Goal: Task Accomplishment & Management: Manage account settings

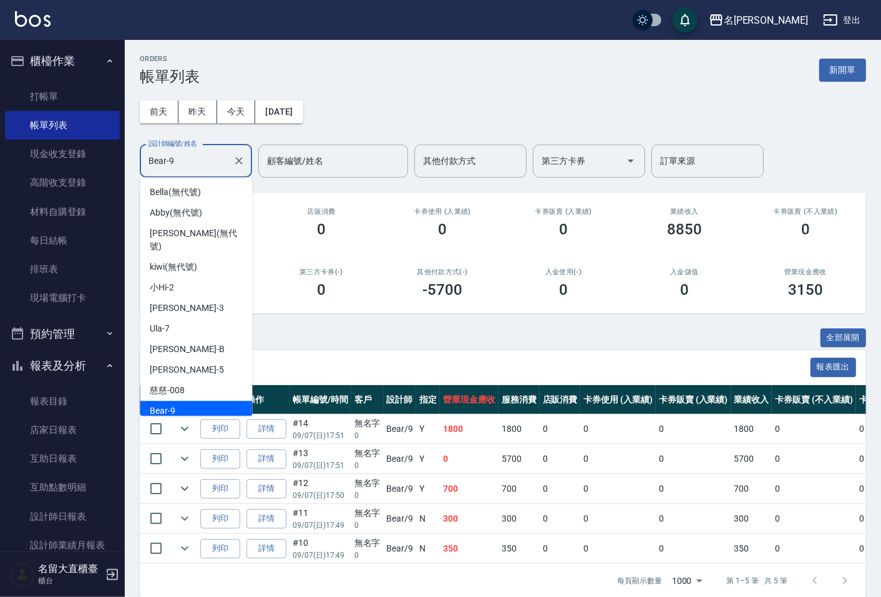
type input "Bear-9"
click at [9, 69] on button "櫃檯作業" at bounding box center [62, 61] width 115 height 32
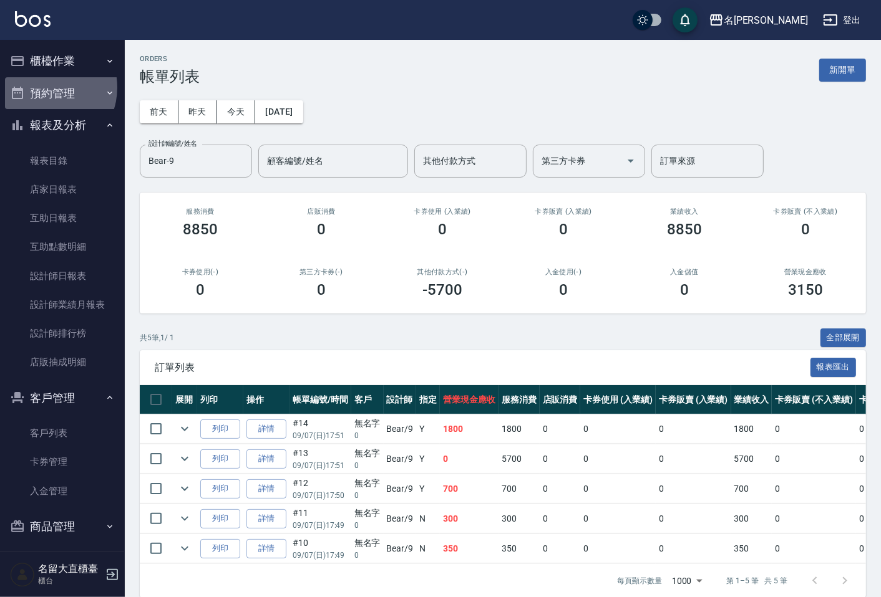
click at [46, 95] on button "預約管理" at bounding box center [62, 93] width 115 height 32
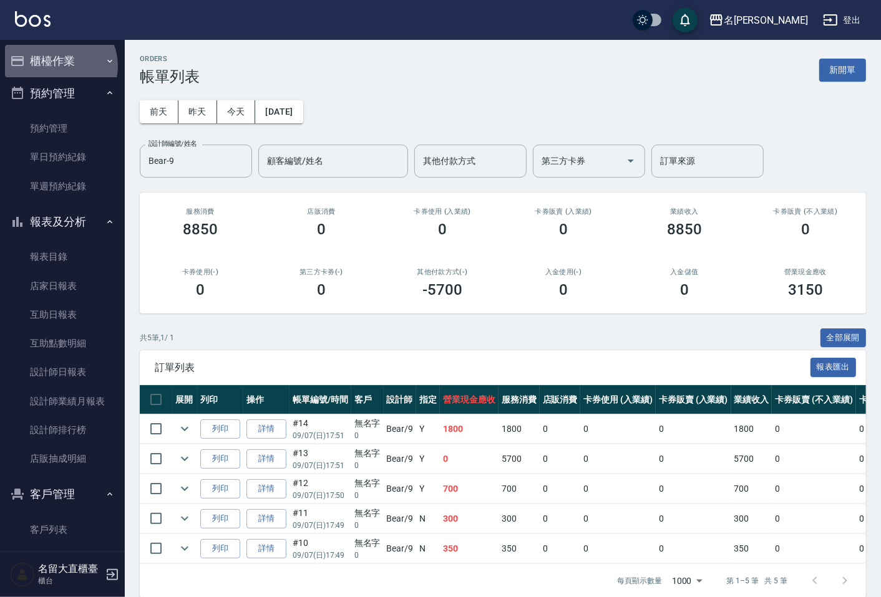
click at [57, 65] on button "櫃檯作業" at bounding box center [62, 61] width 115 height 32
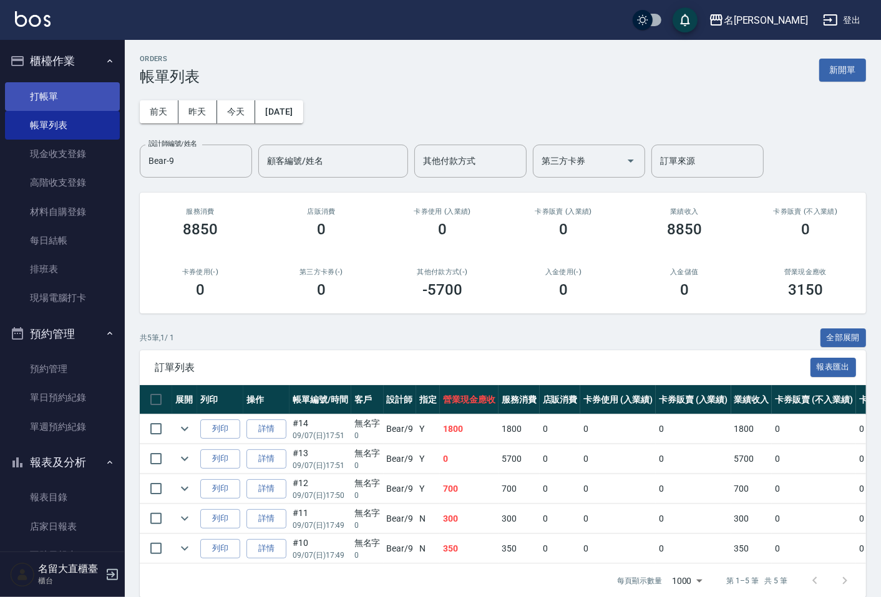
drag, startPoint x: 69, startPoint y: 103, endPoint x: 102, endPoint y: 109, distance: 32.9
click at [67, 102] on link "打帳單" at bounding box center [62, 96] width 115 height 29
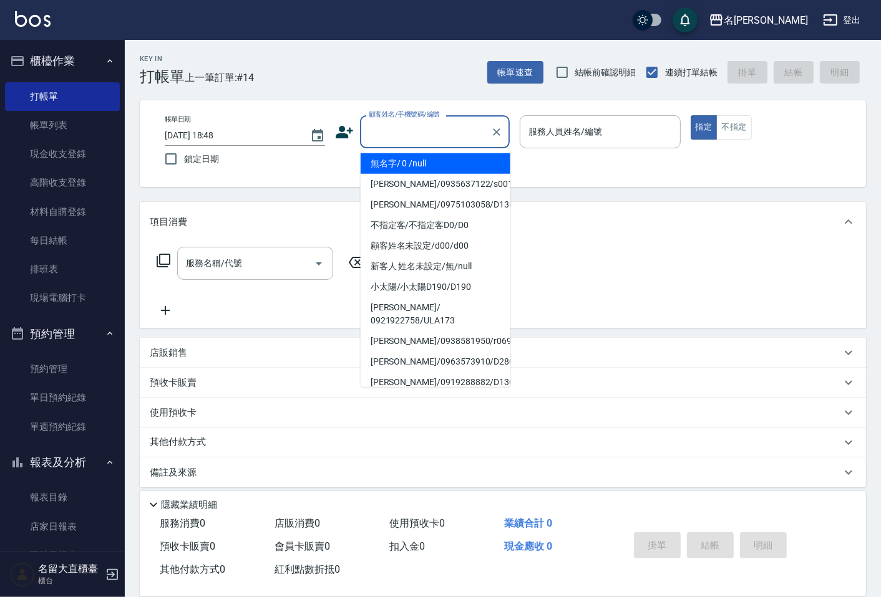
click at [427, 128] on input "顧客姓名/手機號碼/編號" at bounding box center [425, 132] width 120 height 22
click at [408, 163] on li "無名字/ 0 /null" at bounding box center [435, 163] width 150 height 21
type input "無名字/ 0 /null"
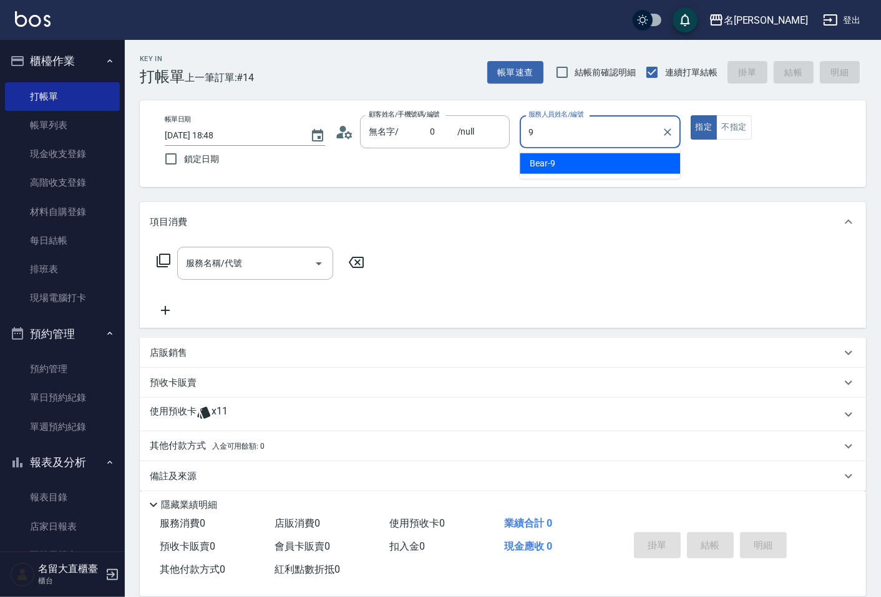
type input "Bear-9"
type button "true"
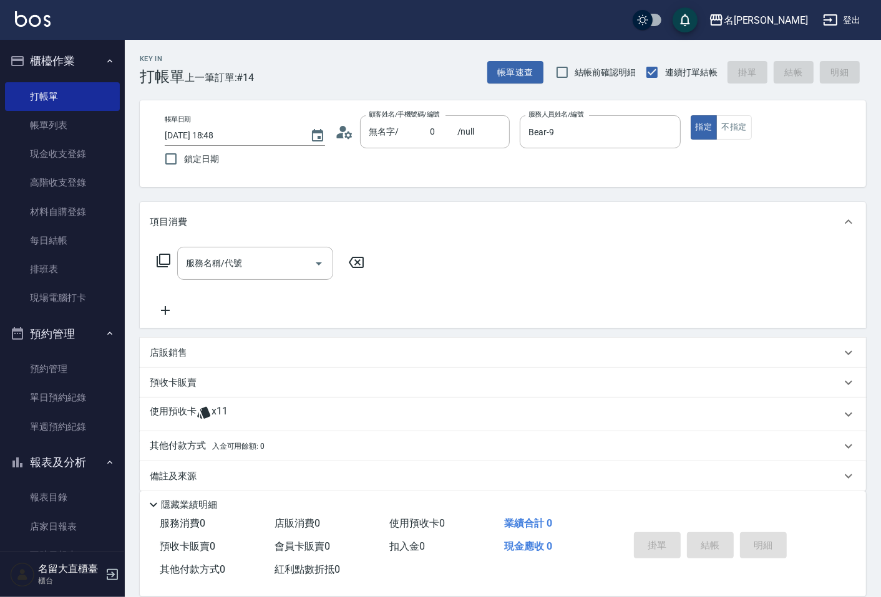
click at [164, 259] on icon at bounding box center [163, 260] width 15 height 15
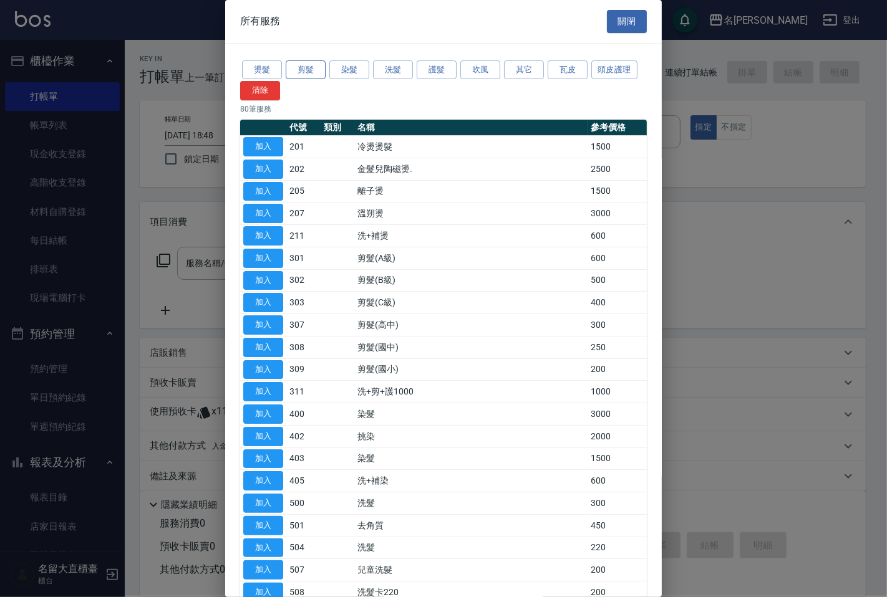
click at [321, 62] on button "剪髮" at bounding box center [306, 69] width 40 height 19
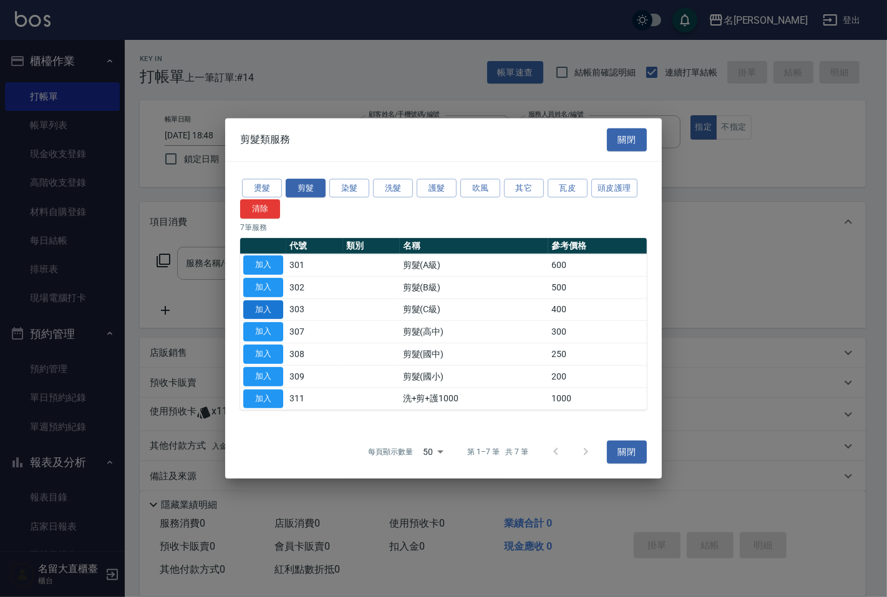
click at [264, 312] on button "加入" at bounding box center [263, 309] width 40 height 19
type input "剪髮(C級)(303)"
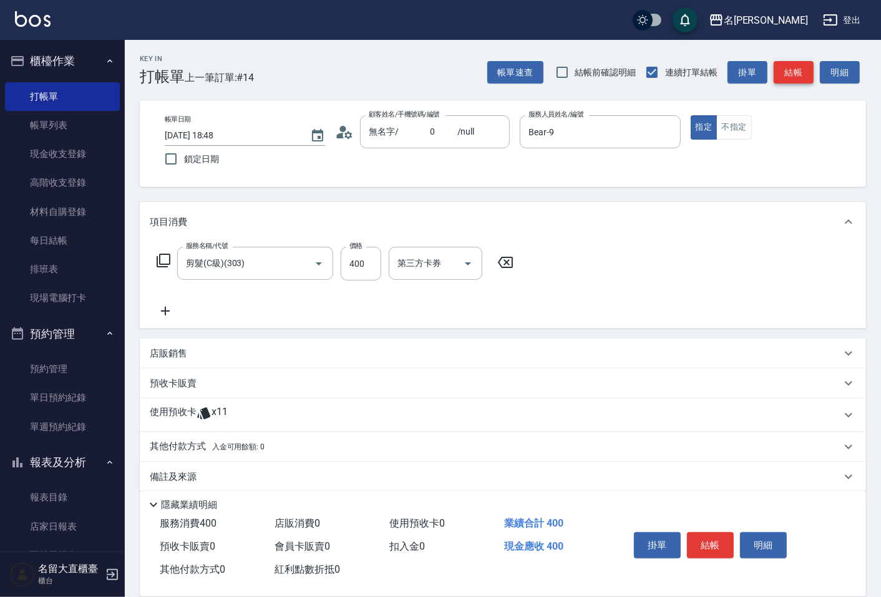
click at [786, 72] on button "結帳" at bounding box center [793, 72] width 40 height 23
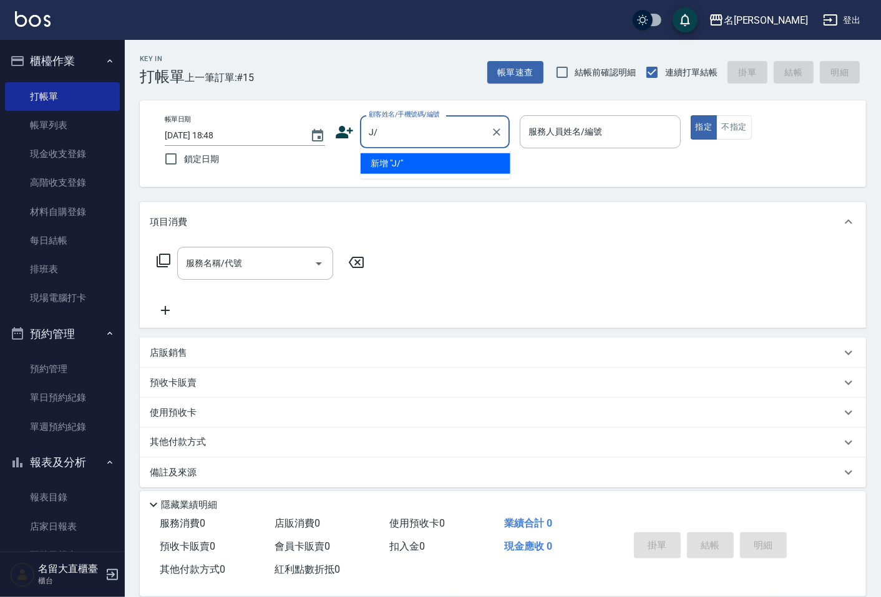
type input "J"
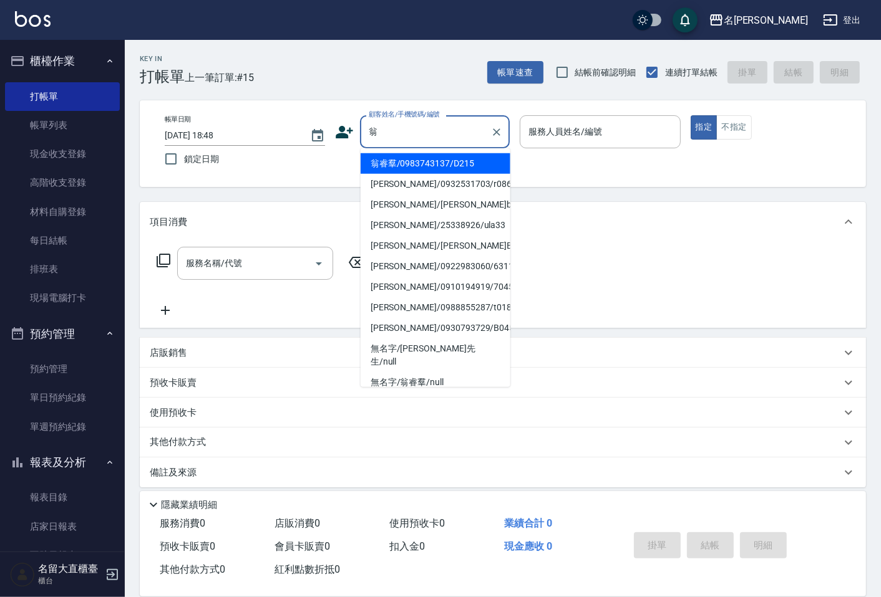
type input "翁睿羣/0983743137/D215"
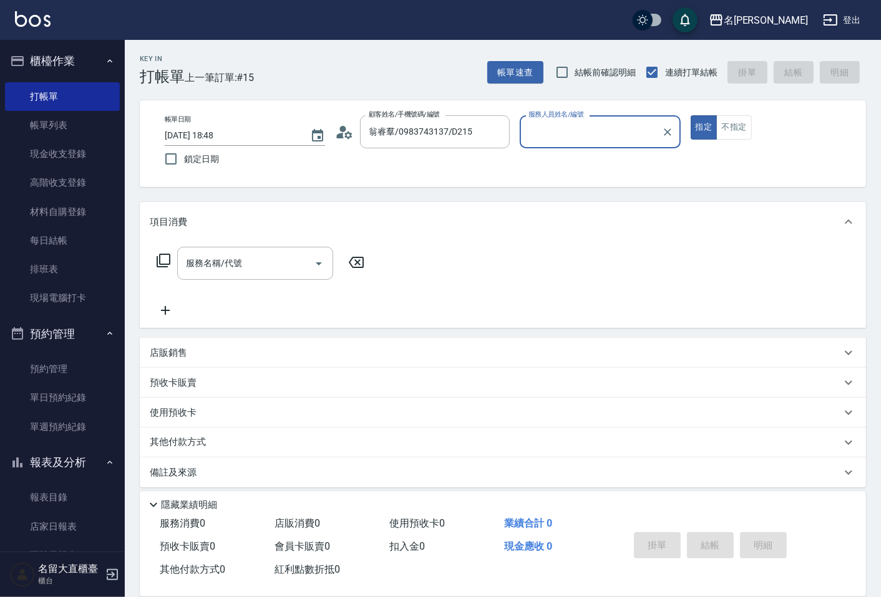
type input "郭忠翰-3"
click at [690, 115] on button "指定" at bounding box center [703, 127] width 27 height 24
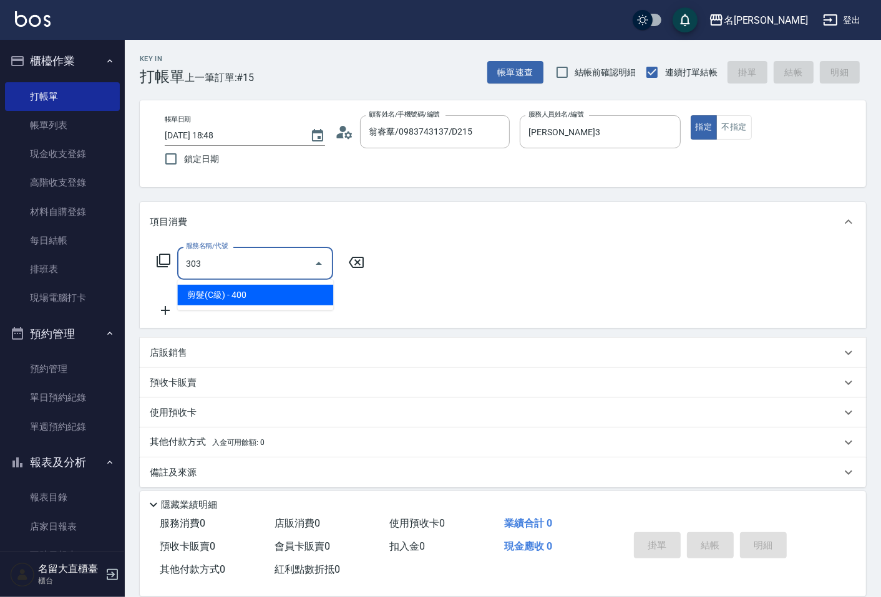
type input "剪髮(C級)(303)"
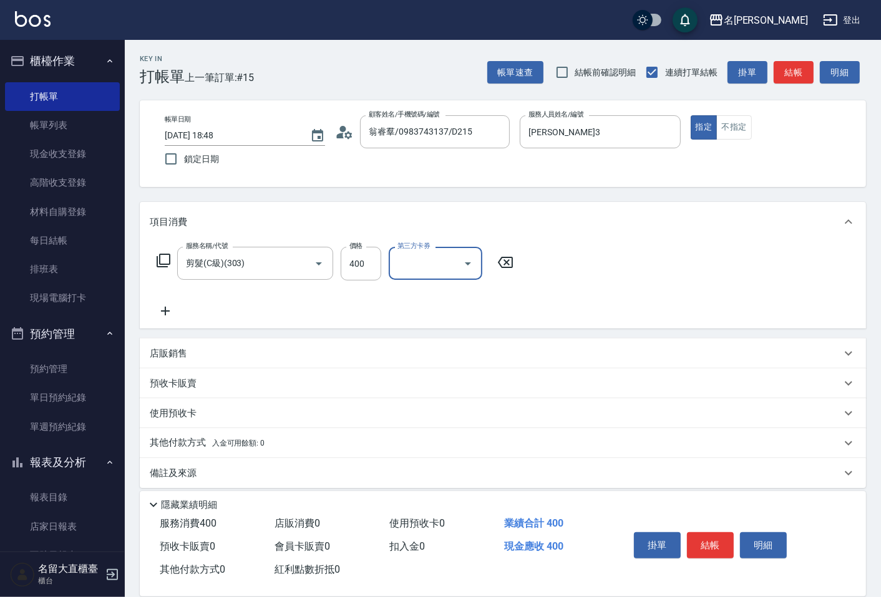
click at [796, 70] on button "結帳" at bounding box center [793, 72] width 40 height 23
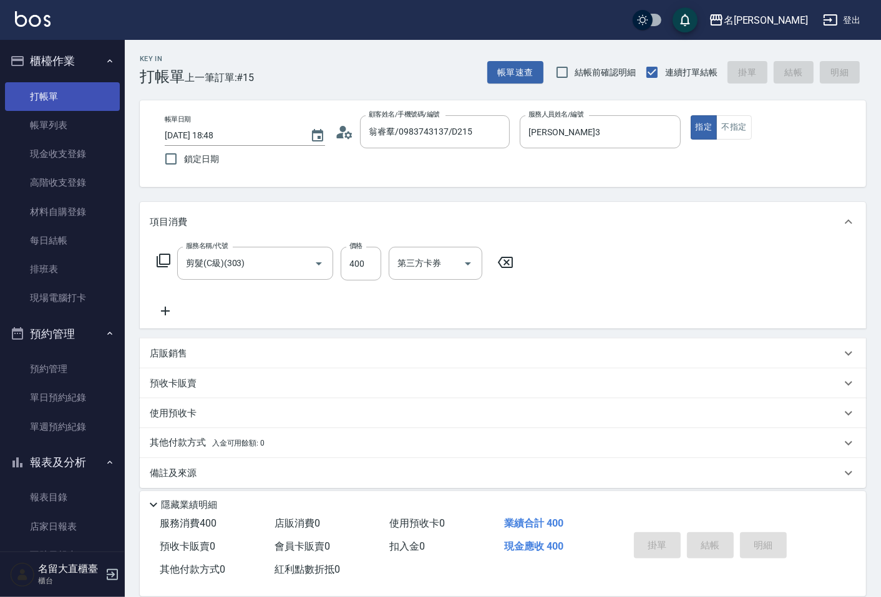
type input "2025/09/07 19:02"
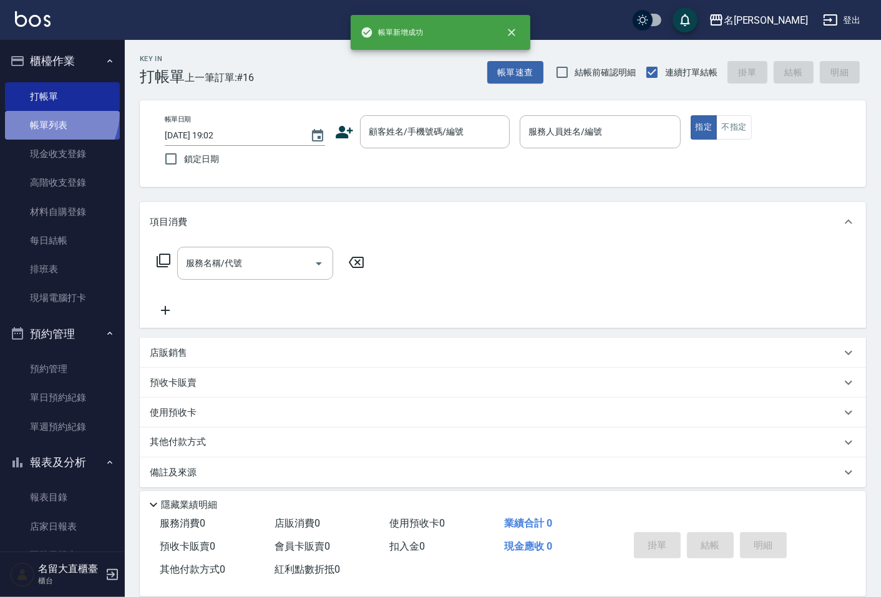
click at [46, 112] on link "帳單列表" at bounding box center [62, 125] width 115 height 29
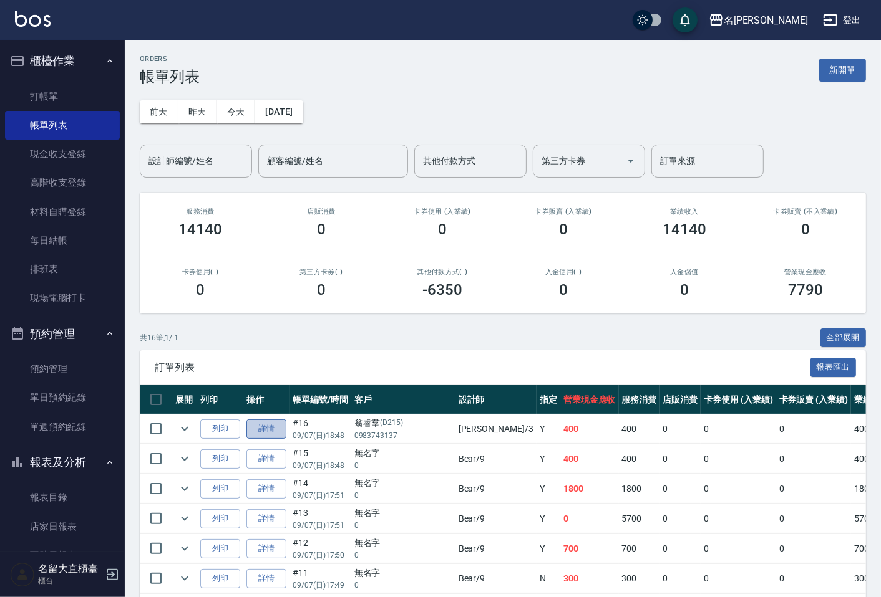
click at [273, 424] on link "詳情" at bounding box center [266, 429] width 40 height 19
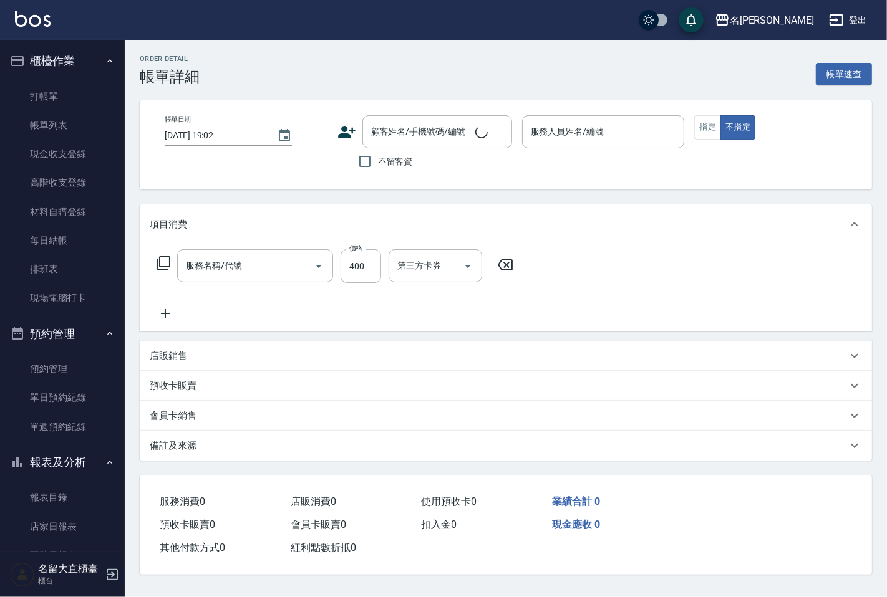
type input "2025/09/07 18:48"
type input "郭忠翰-3"
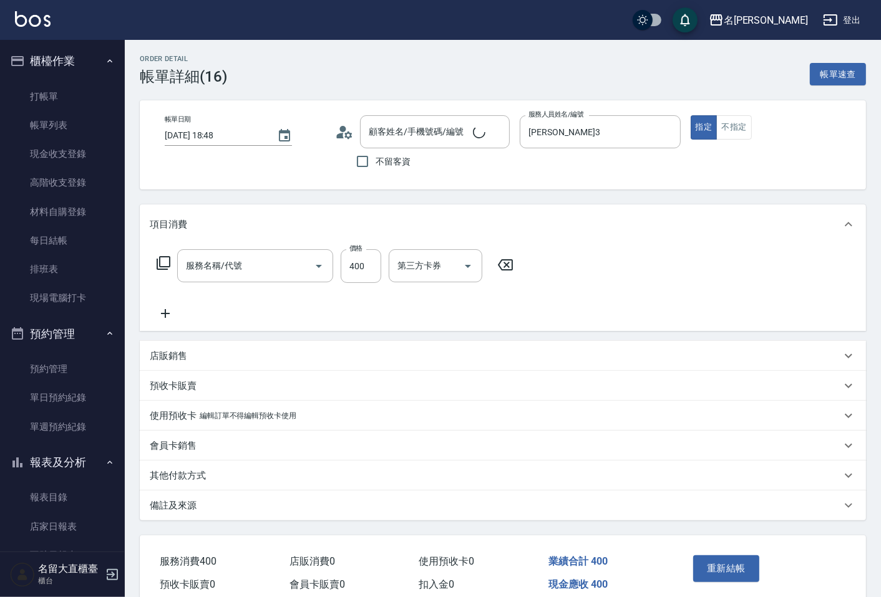
type input "剪髮(C級)(303)"
type input "翁睿羣/0983743137/D215"
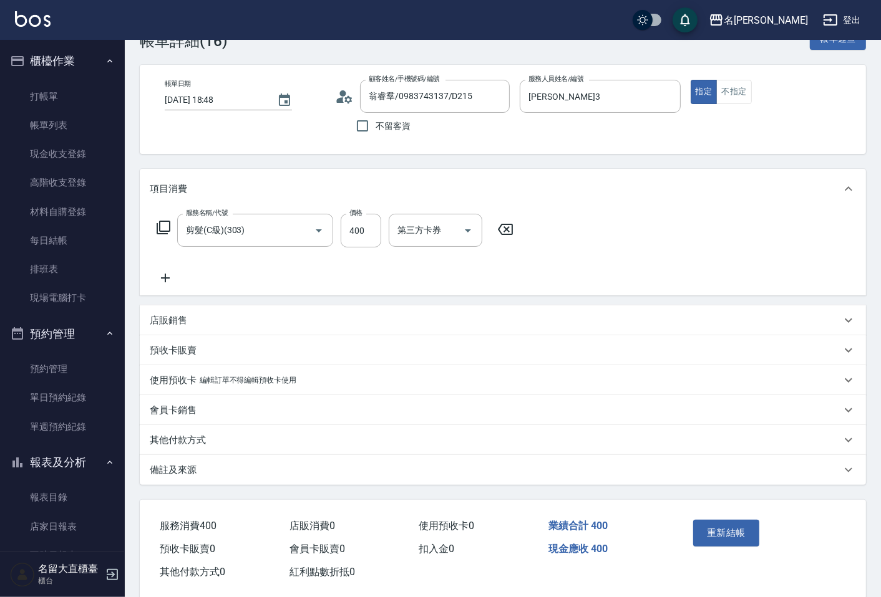
scroll to position [56, 0]
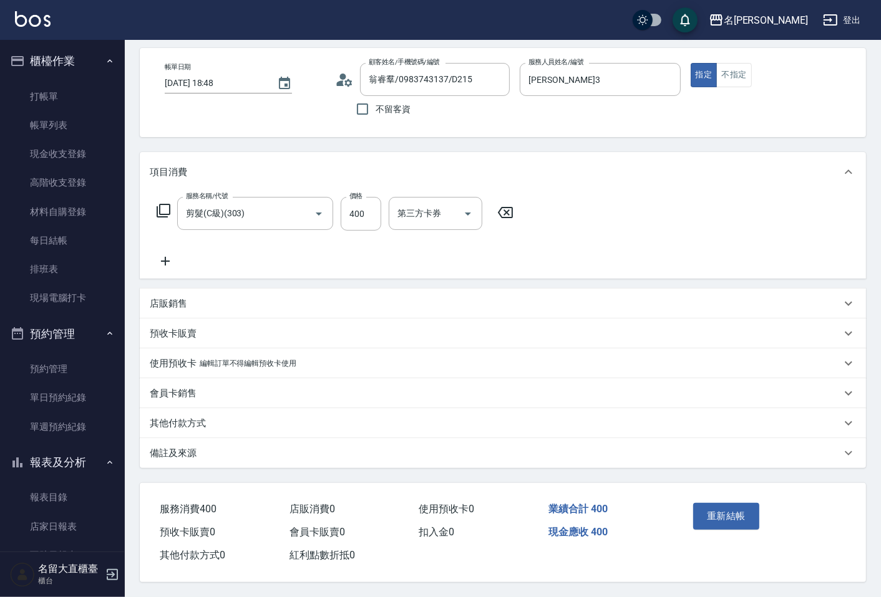
click at [185, 450] on p "備註及來源" at bounding box center [173, 453] width 47 height 13
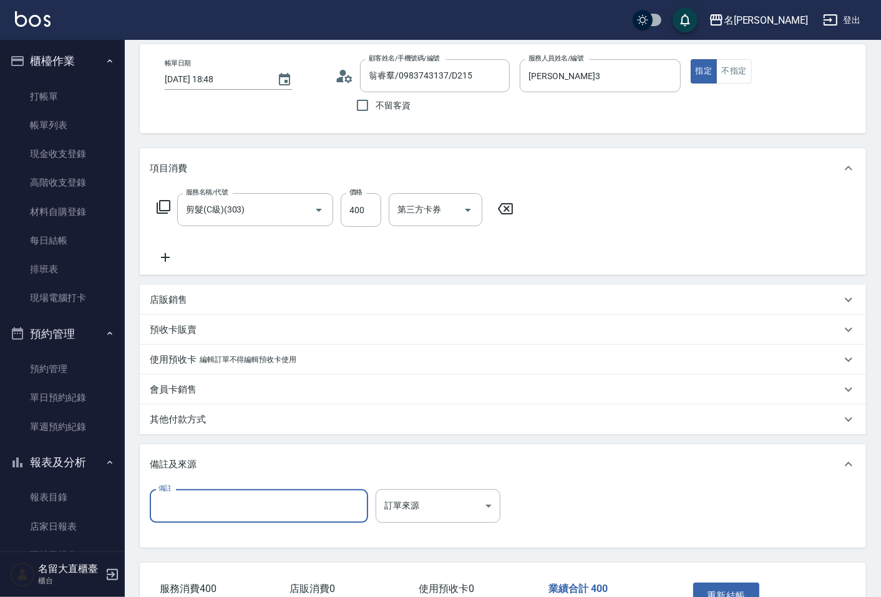
click at [200, 519] on input "備註" at bounding box center [259, 507] width 218 height 34
type input "A"
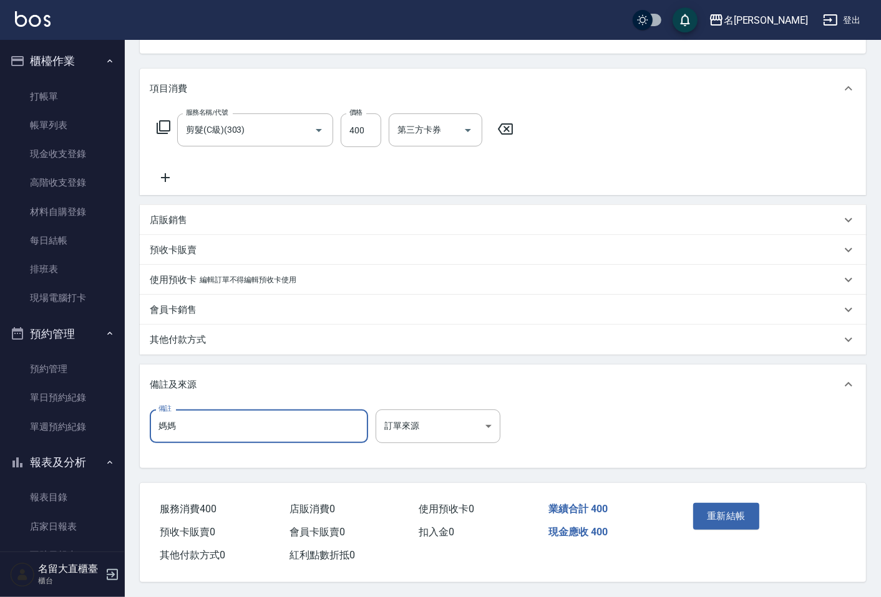
scroll to position [140, 0]
type input "媽媽"
click at [710, 513] on button "重新結帳" at bounding box center [726, 516] width 66 height 26
click at [76, 125] on link "帳單列表" at bounding box center [62, 125] width 115 height 29
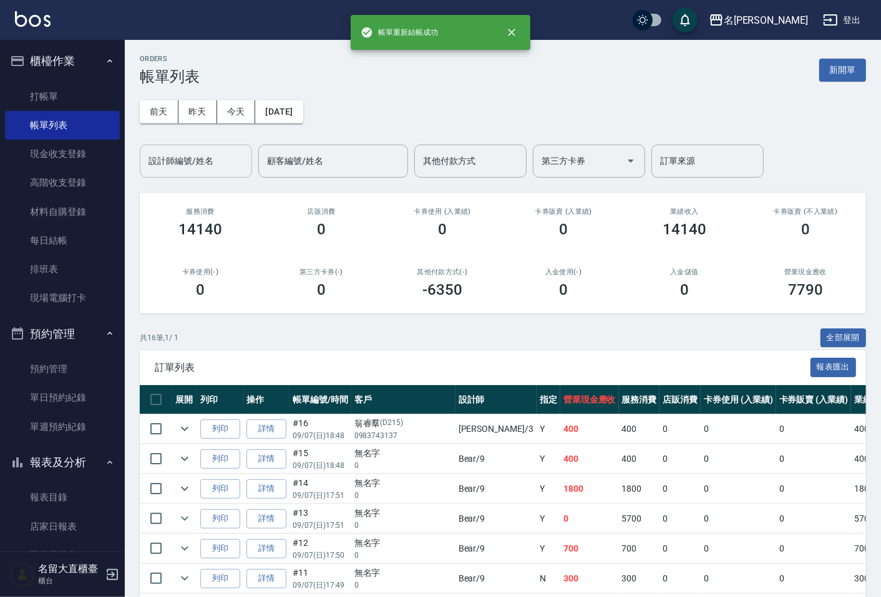
click at [190, 176] on div "設計師編號/姓名" at bounding box center [196, 161] width 112 height 33
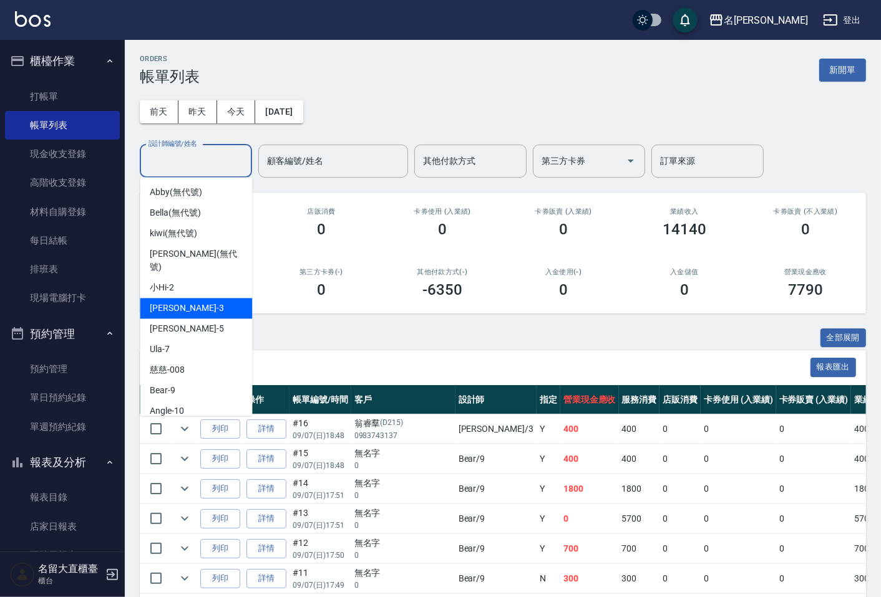
click at [168, 302] on span "郭忠翰 -3" at bounding box center [187, 308] width 74 height 13
type input "郭忠翰-3"
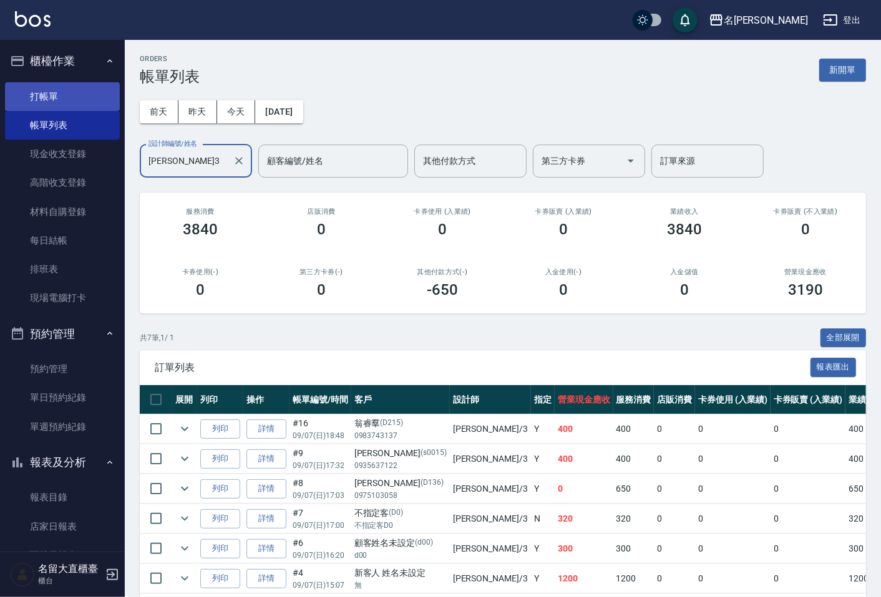
click at [88, 100] on link "打帳單" at bounding box center [62, 96] width 115 height 29
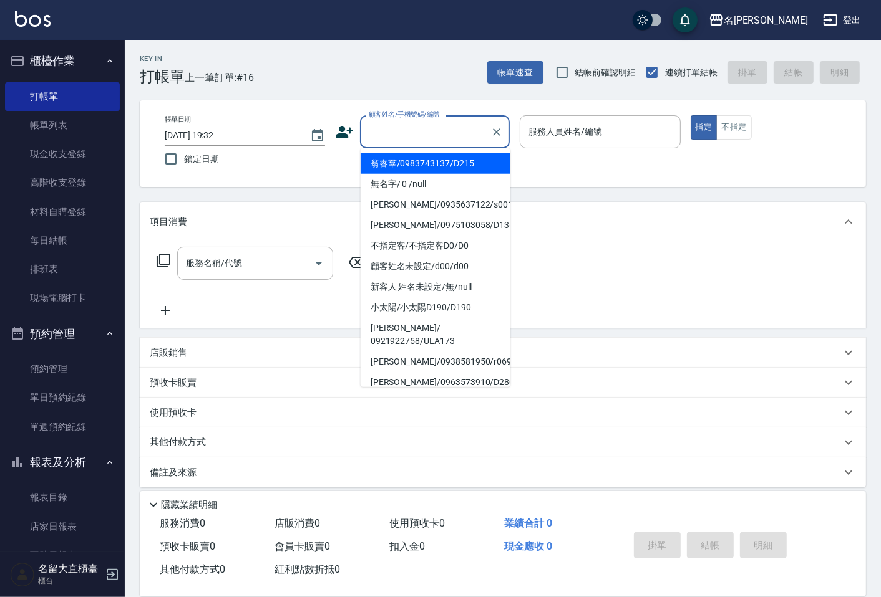
click at [397, 121] on input "顧客姓名/手機號碼/編號" at bounding box center [425, 132] width 120 height 22
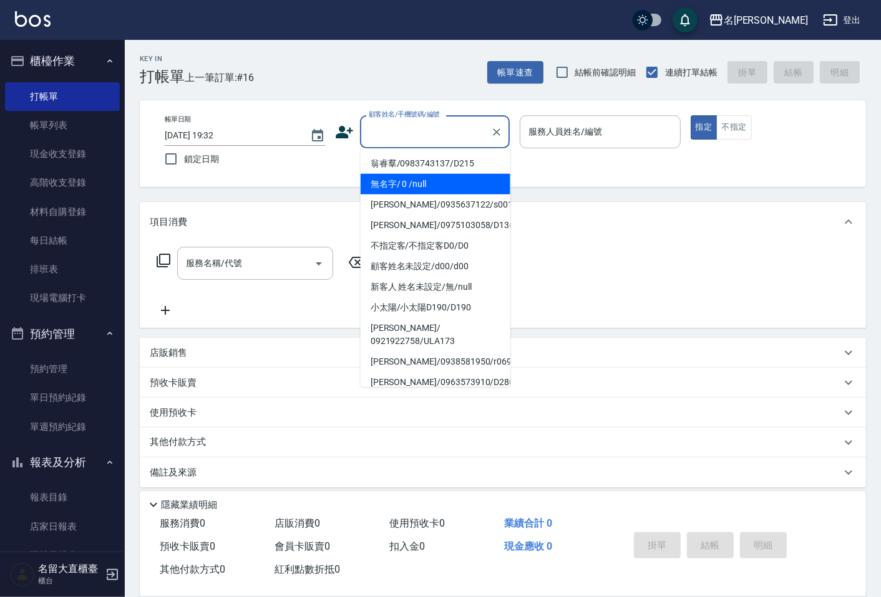
click at [389, 186] on li "無名字/ 0 /null" at bounding box center [435, 184] width 150 height 21
type input "無名字/ 0 /null"
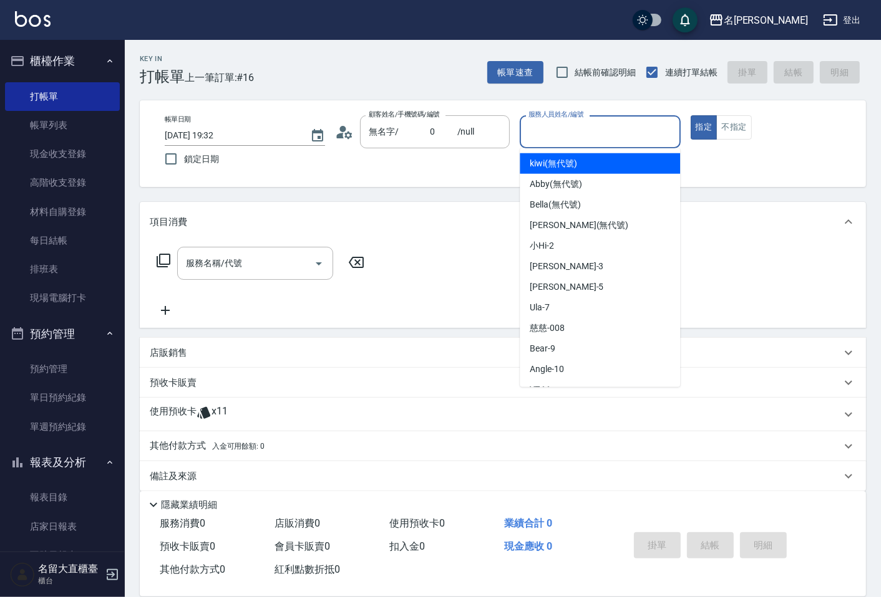
click at [559, 136] on input "服務人員姓名/編號" at bounding box center [599, 132] width 149 height 22
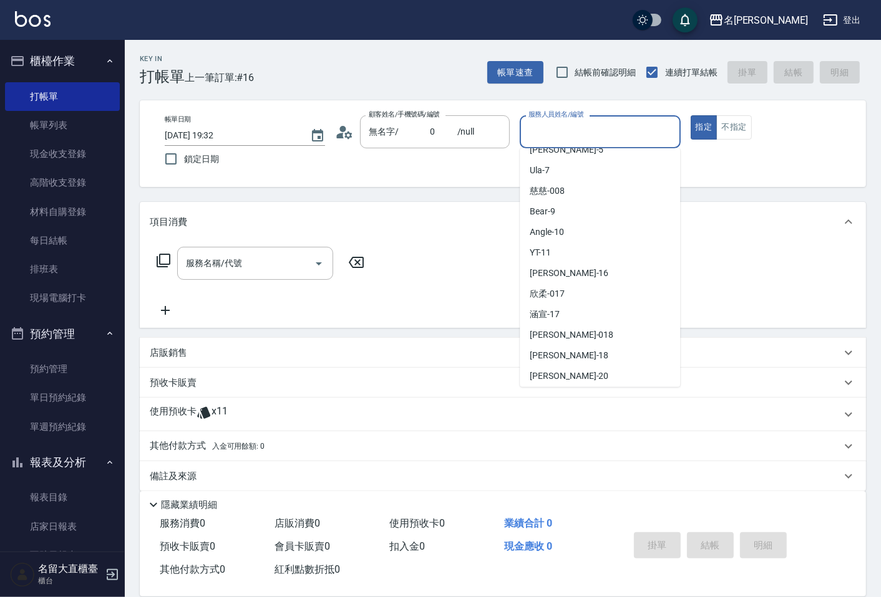
scroll to position [138, 0]
click at [561, 301] on div "欣柔 -017" at bounding box center [600, 293] width 160 height 21
type input "欣柔-017"
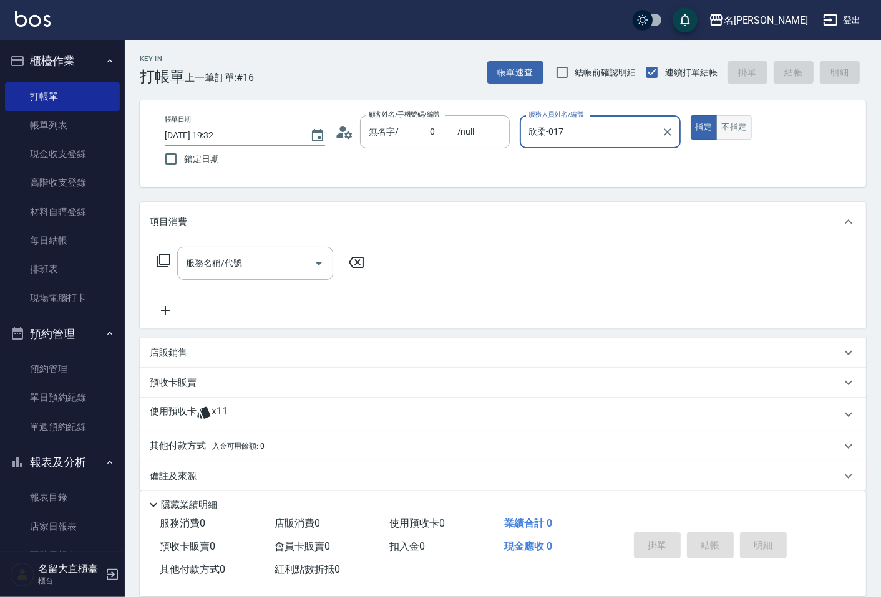
click at [739, 130] on button "不指定" at bounding box center [733, 127] width 35 height 24
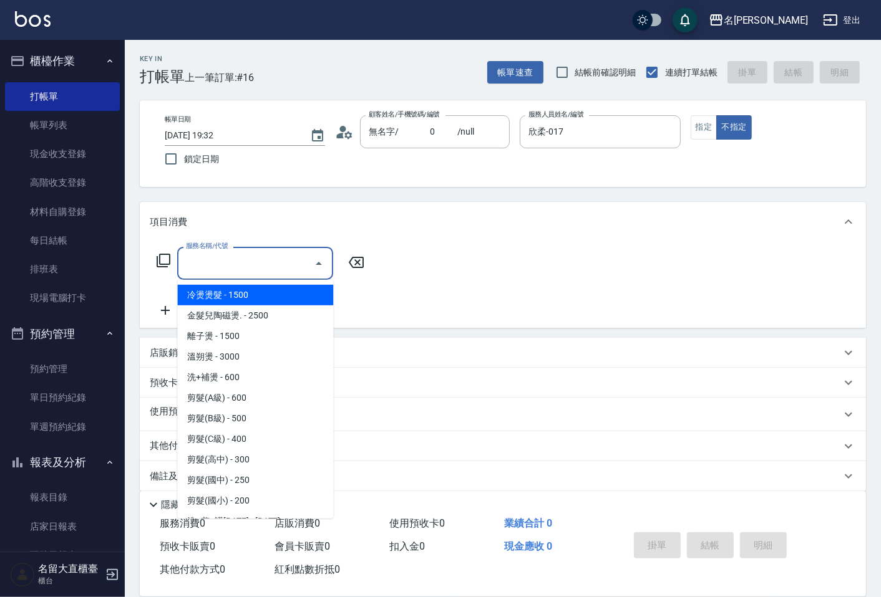
click at [244, 256] on input "服務名稱/代號" at bounding box center [246, 264] width 126 height 22
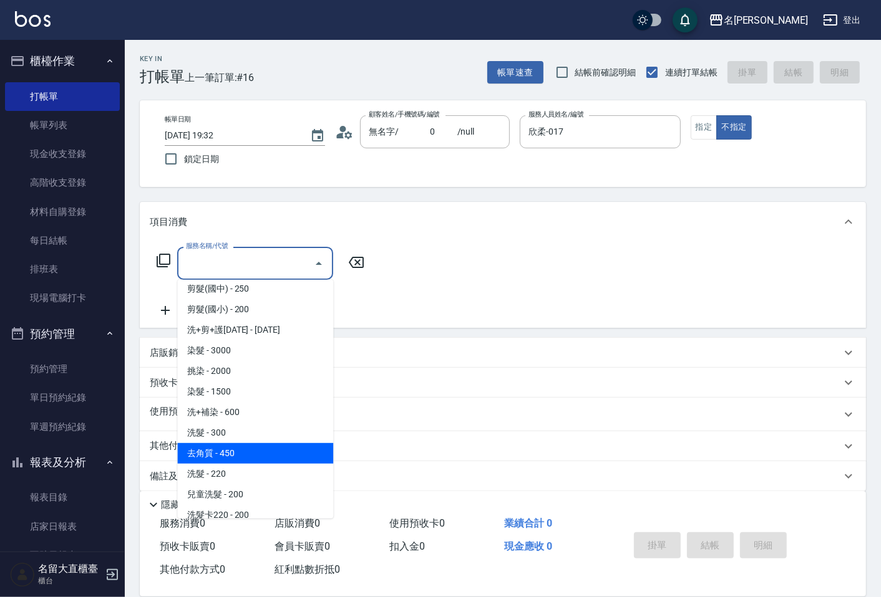
scroll to position [208, 0]
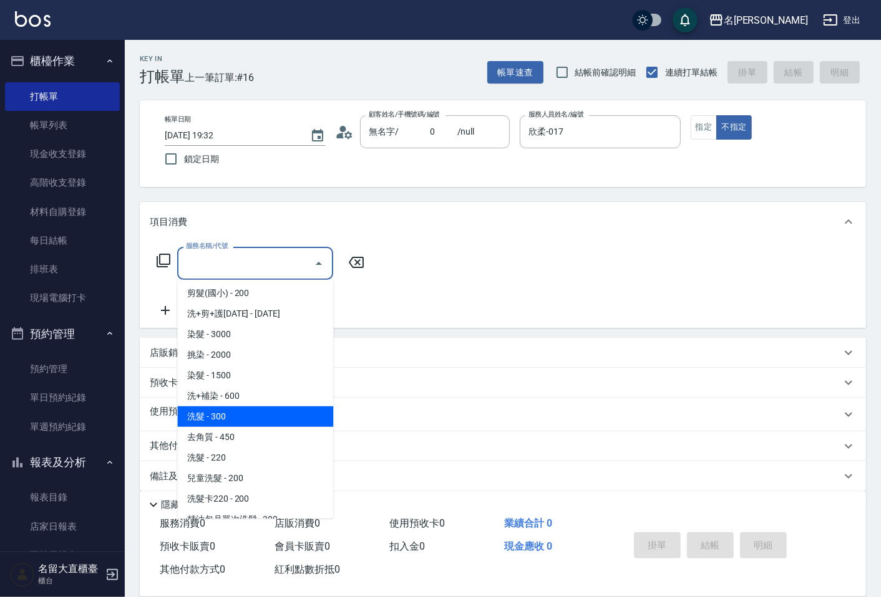
click at [227, 417] on span "洗髮 - 300" at bounding box center [255, 417] width 156 height 21
type input "洗髮(500)"
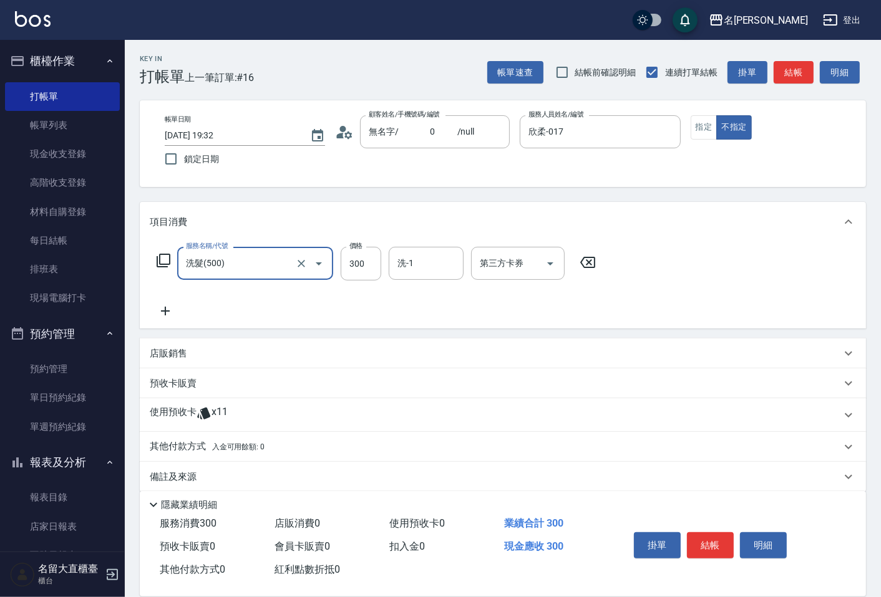
click at [167, 310] on icon at bounding box center [165, 311] width 31 height 15
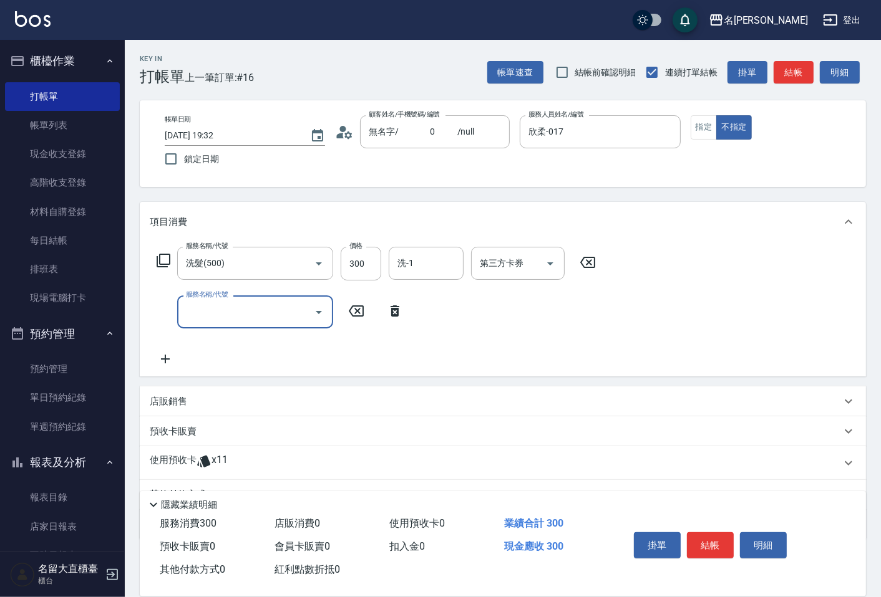
click at [186, 312] on input "服務名稱/代號" at bounding box center [246, 312] width 126 height 22
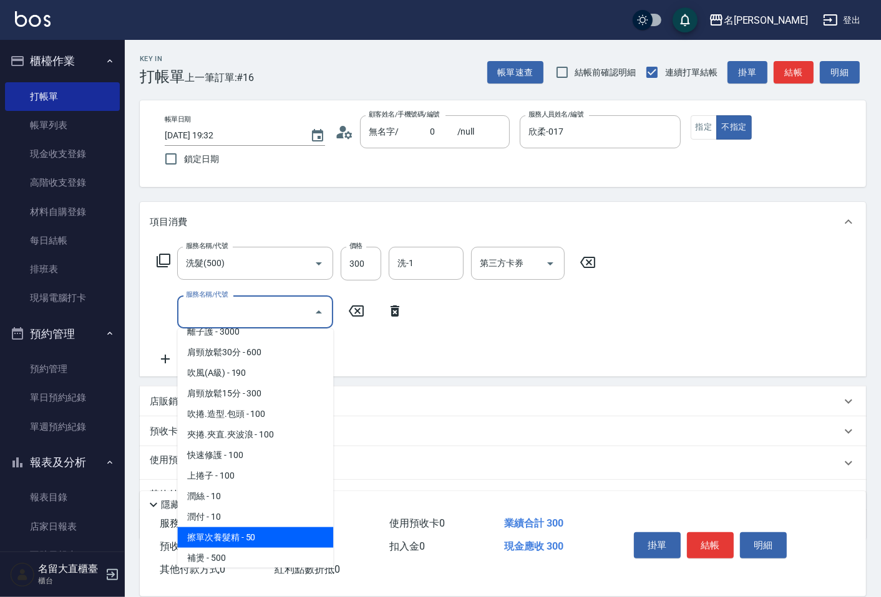
scroll to position [1108, 0]
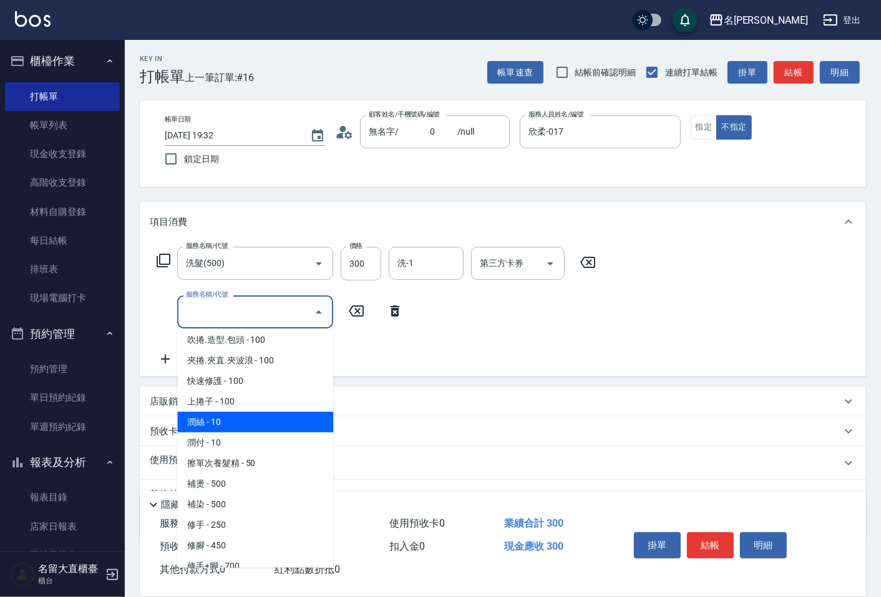
click at [248, 412] on span "潤絲 - 10" at bounding box center [255, 422] width 156 height 21
type input "潤絲(802)"
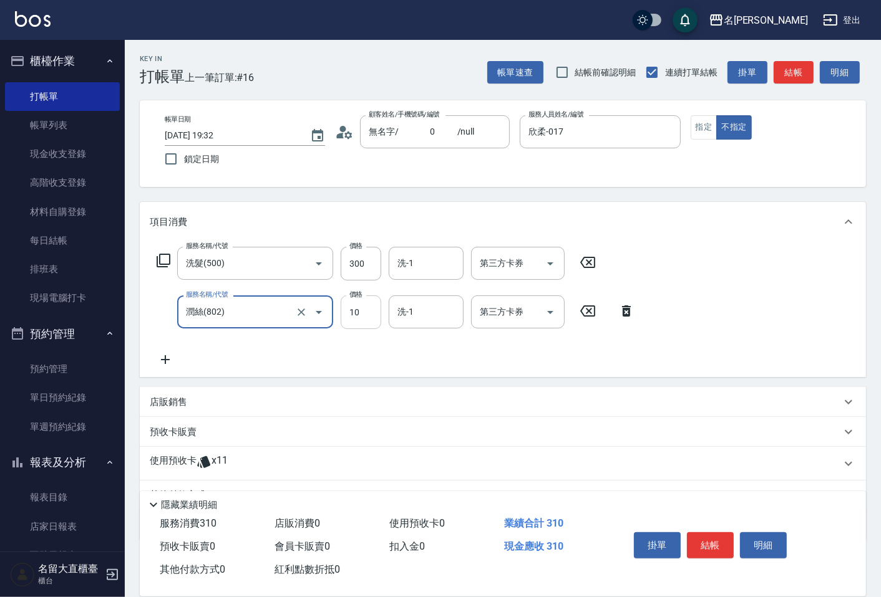
click at [362, 318] on input "10" at bounding box center [361, 313] width 41 height 34
type input "20"
click at [705, 545] on button "結帳" at bounding box center [710, 546] width 47 height 26
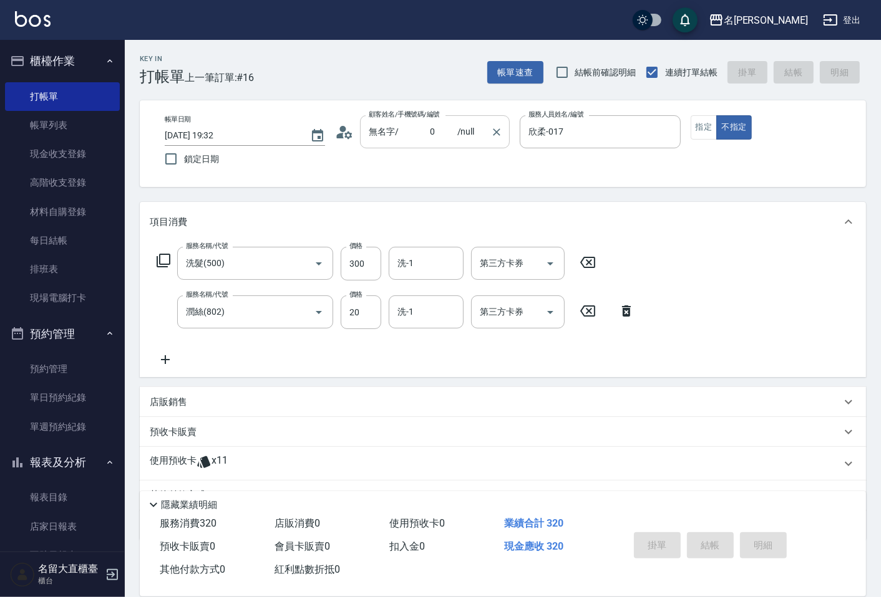
type input "2025/09/07 19:33"
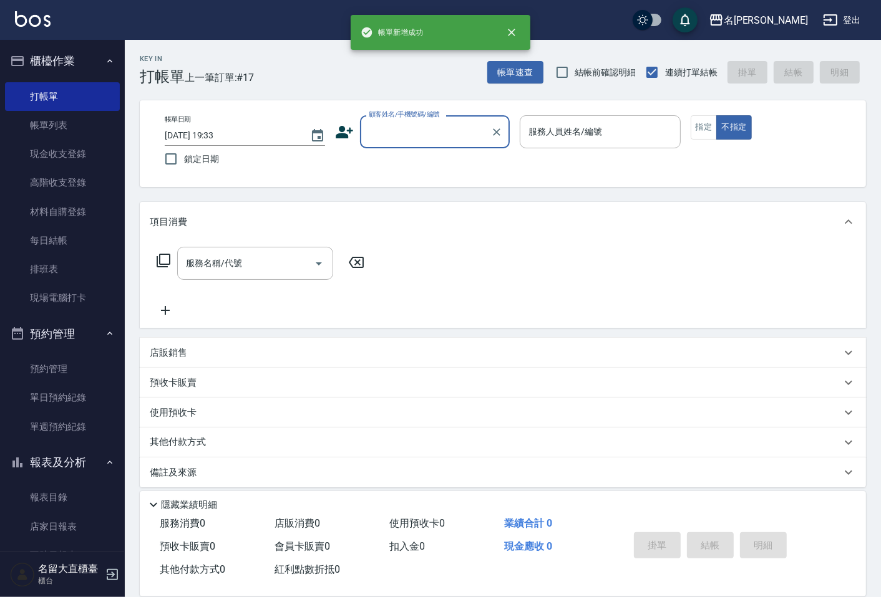
click at [407, 138] on input "顧客姓名/手機號碼/編號" at bounding box center [425, 132] width 120 height 22
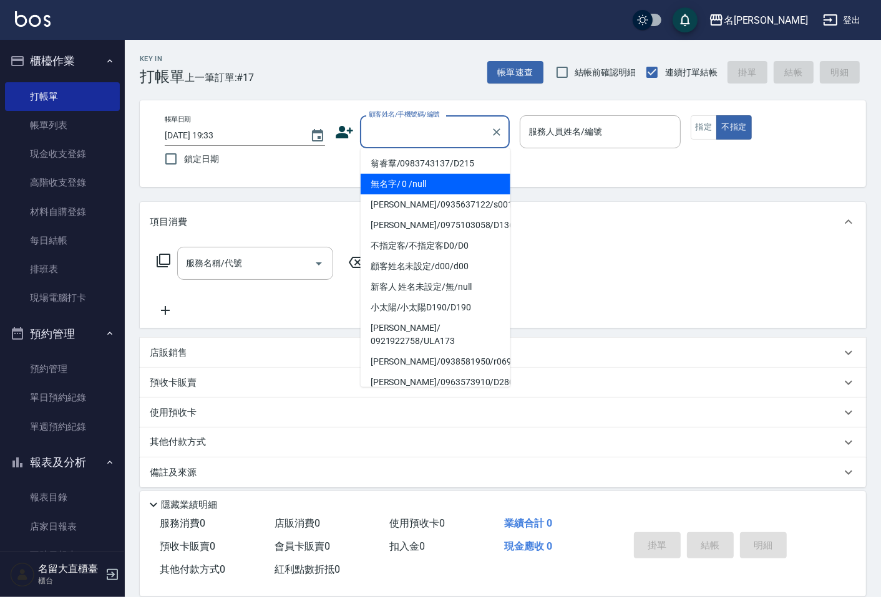
click at [412, 177] on li "無名字/ 0 /null" at bounding box center [435, 184] width 150 height 21
type input "無名字/ 0 /null"
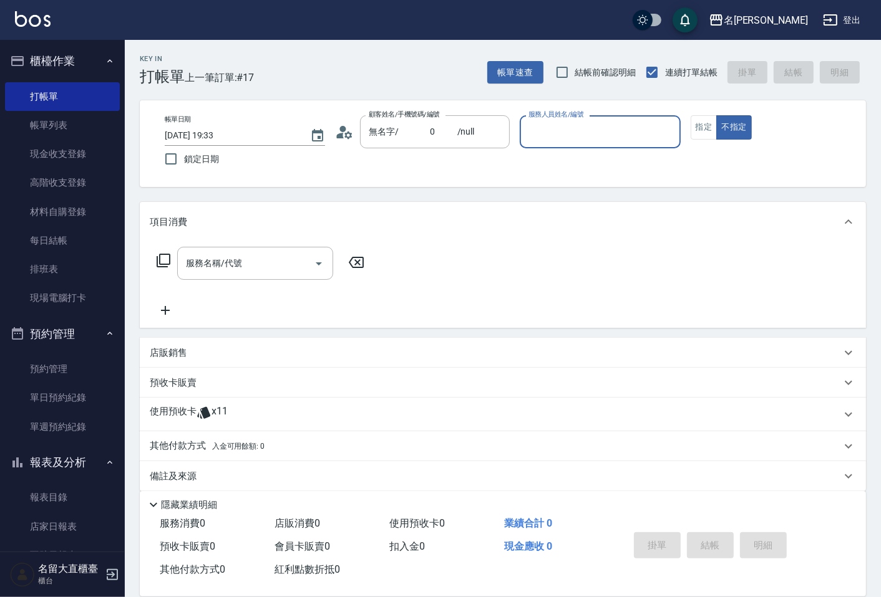
click at [557, 127] on input "服務人員姓名/編號" at bounding box center [599, 132] width 149 height 22
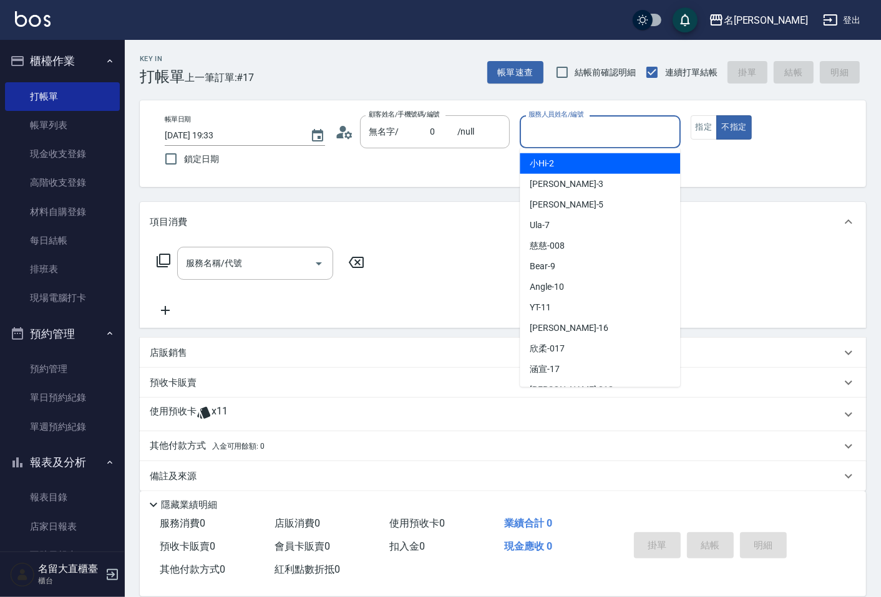
scroll to position [182, 0]
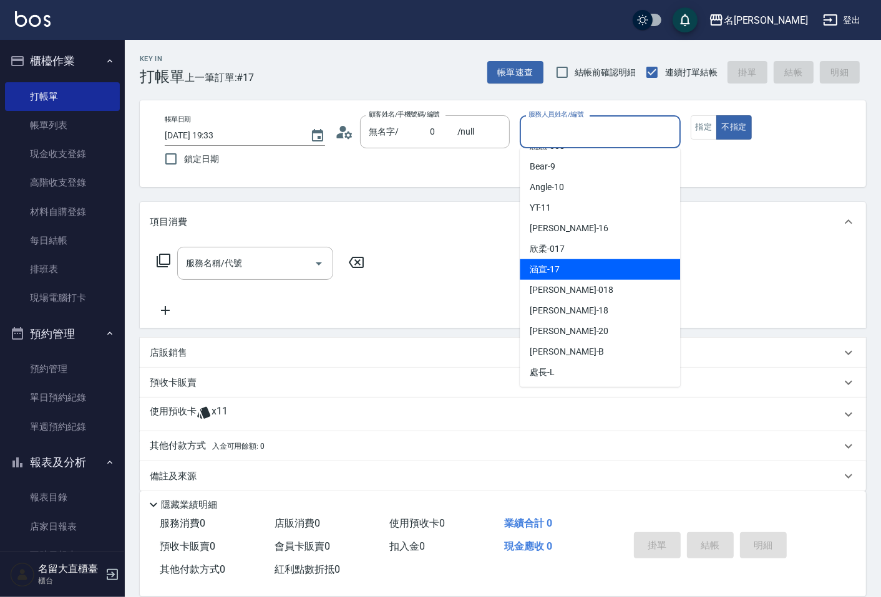
click at [553, 264] on span "涵宣 -17" at bounding box center [545, 269] width 30 height 13
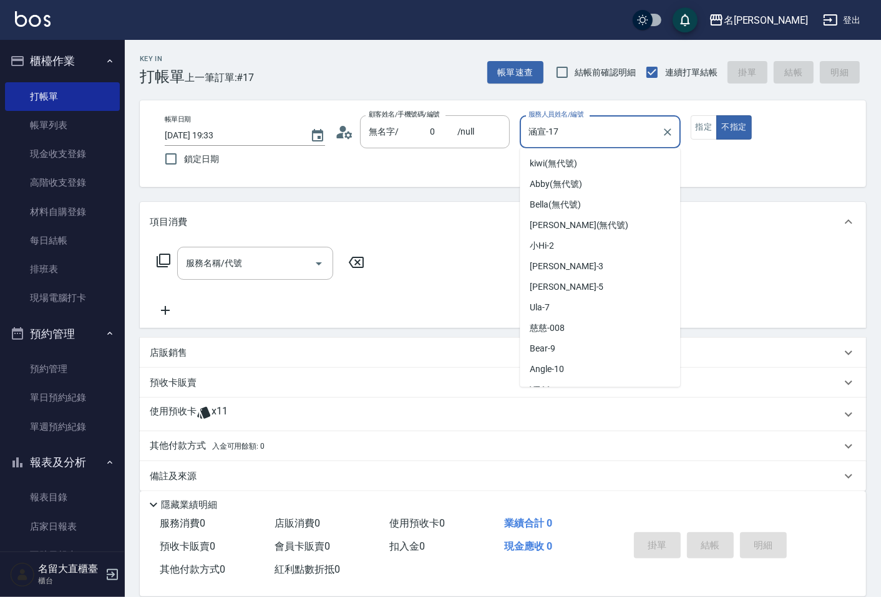
click at [593, 133] on input "涵宣-17" at bounding box center [590, 132] width 130 height 22
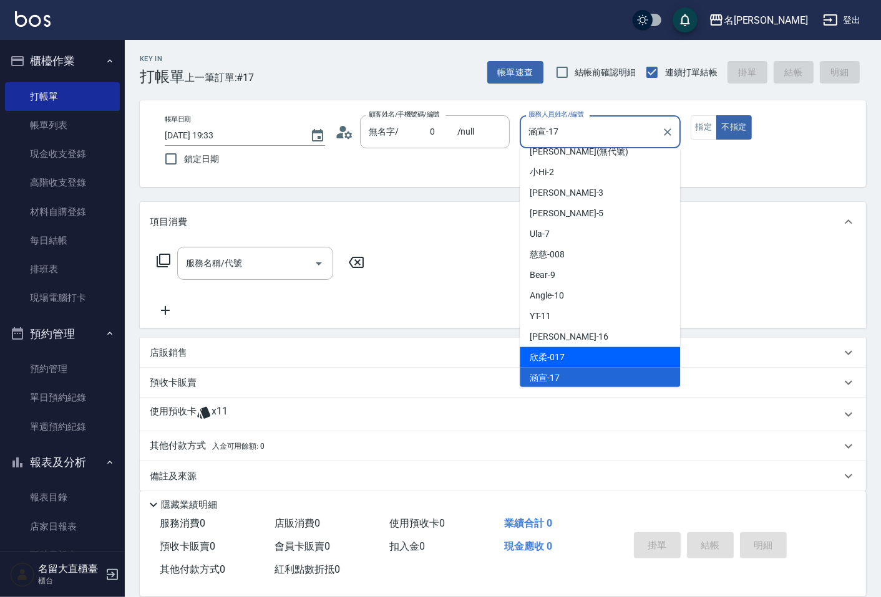
click at [563, 354] on span "欣柔 -017" at bounding box center [547, 357] width 35 height 13
type input "欣柔-017"
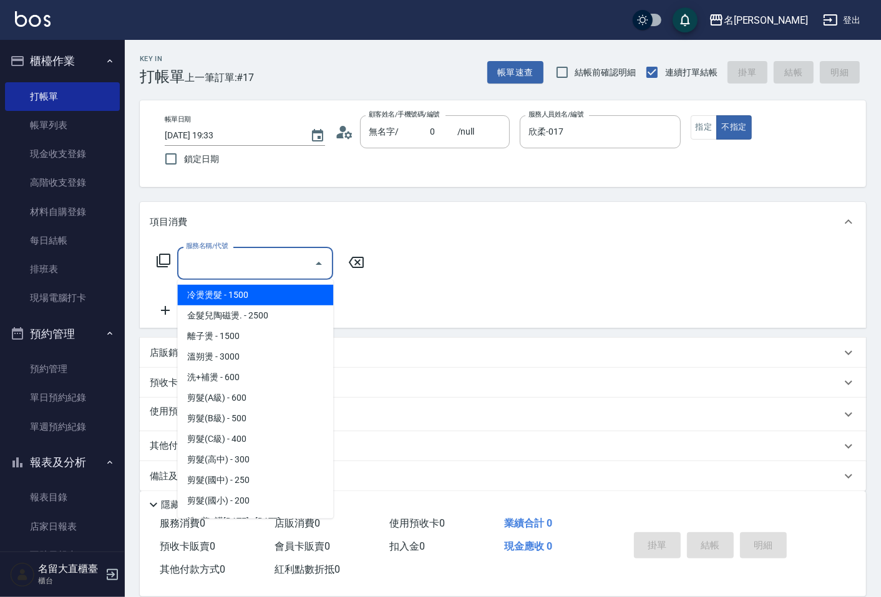
click at [276, 266] on input "服務名稱/代號" at bounding box center [246, 264] width 126 height 22
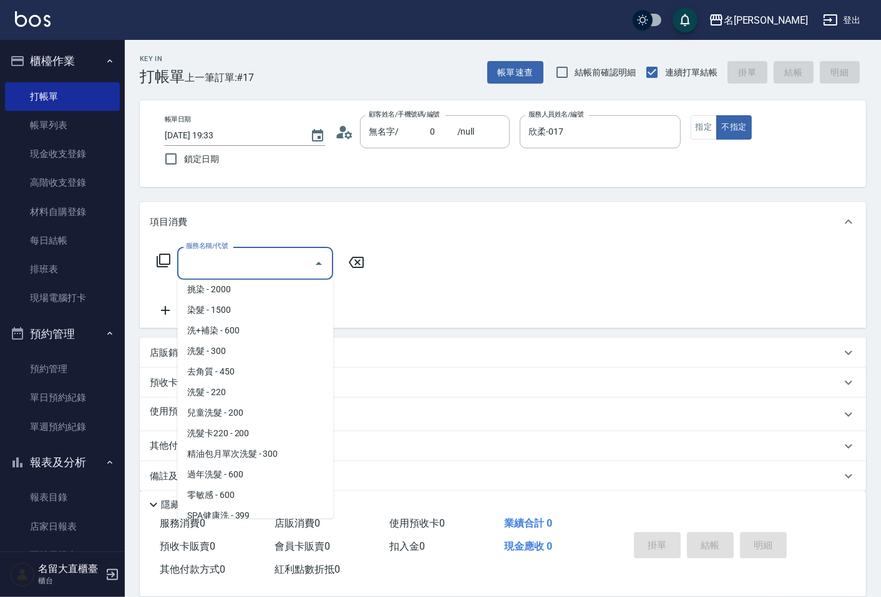
scroll to position [277, 0]
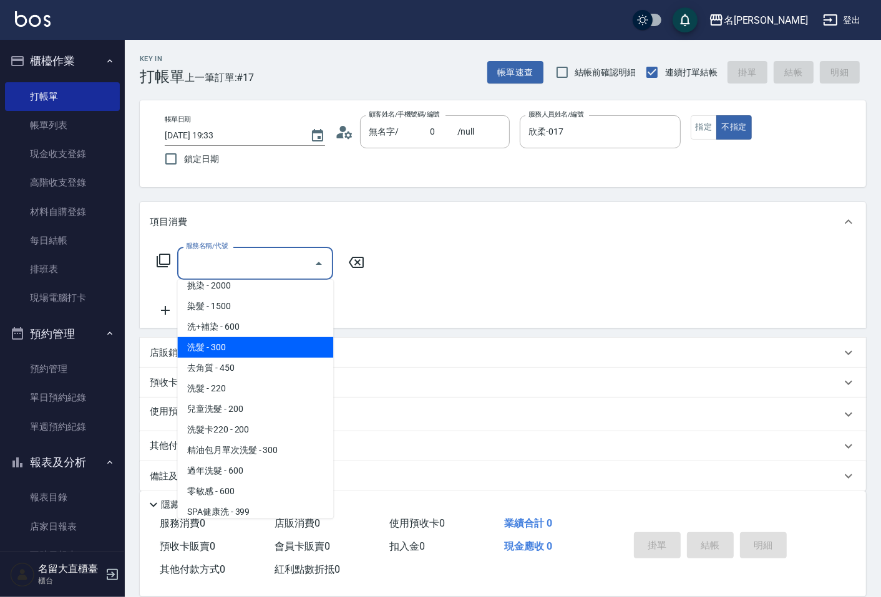
click at [238, 353] on span "洗髮 - 300" at bounding box center [255, 347] width 156 height 21
type input "洗髮(500)"
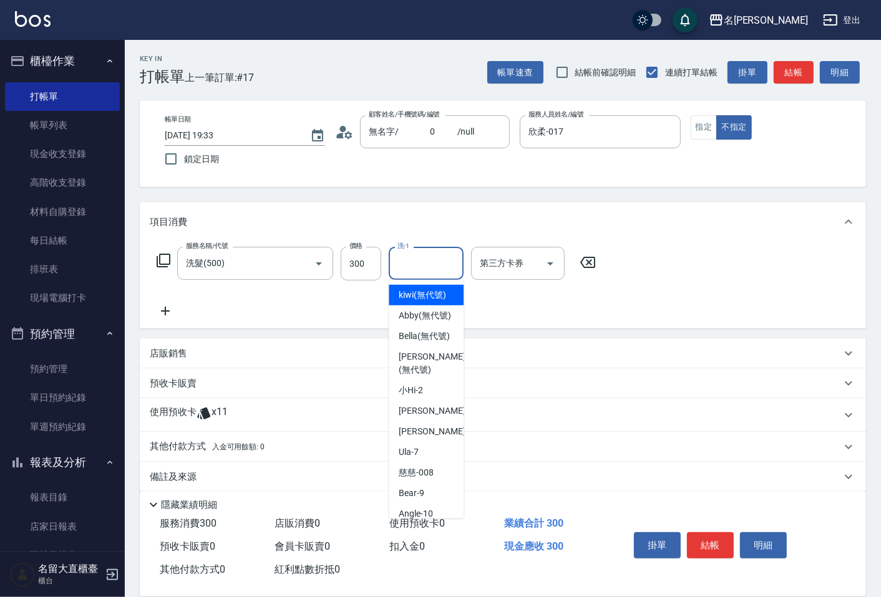
click at [423, 263] on input "洗-1" at bounding box center [426, 264] width 64 height 22
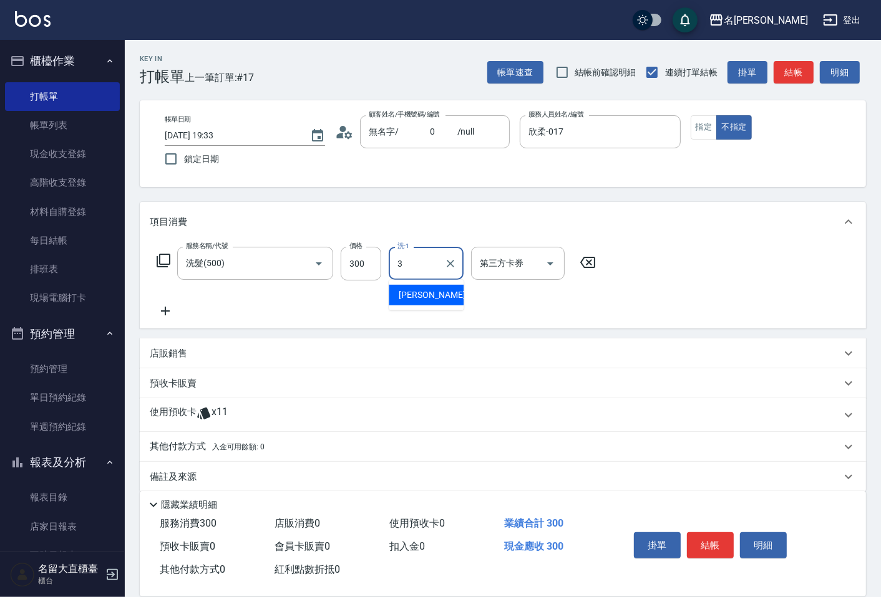
click at [428, 296] on span "郭忠翰 -3" at bounding box center [436, 295] width 74 height 13
type input "郭忠翰-3"
click at [708, 544] on button "結帳" at bounding box center [710, 546] width 47 height 26
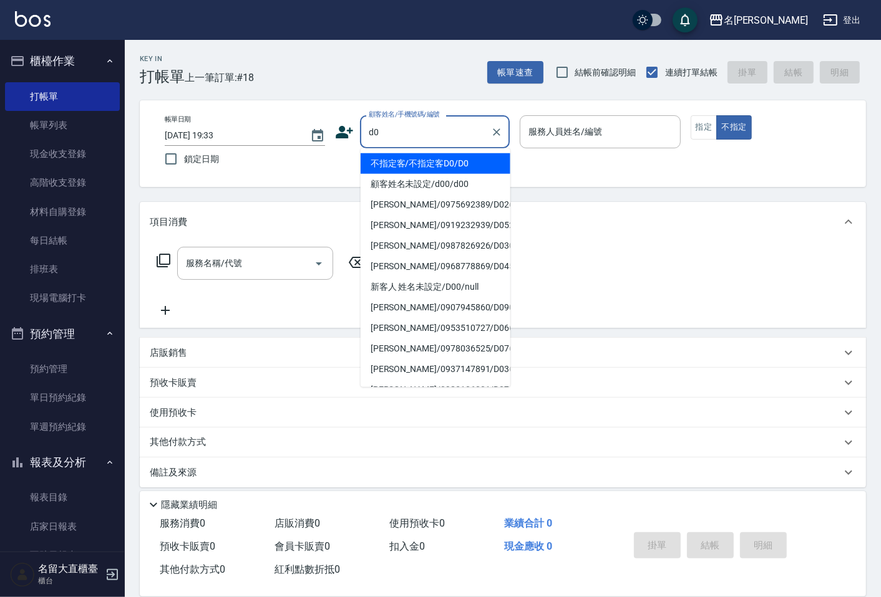
type input "不指定客/不指定客D0/D0"
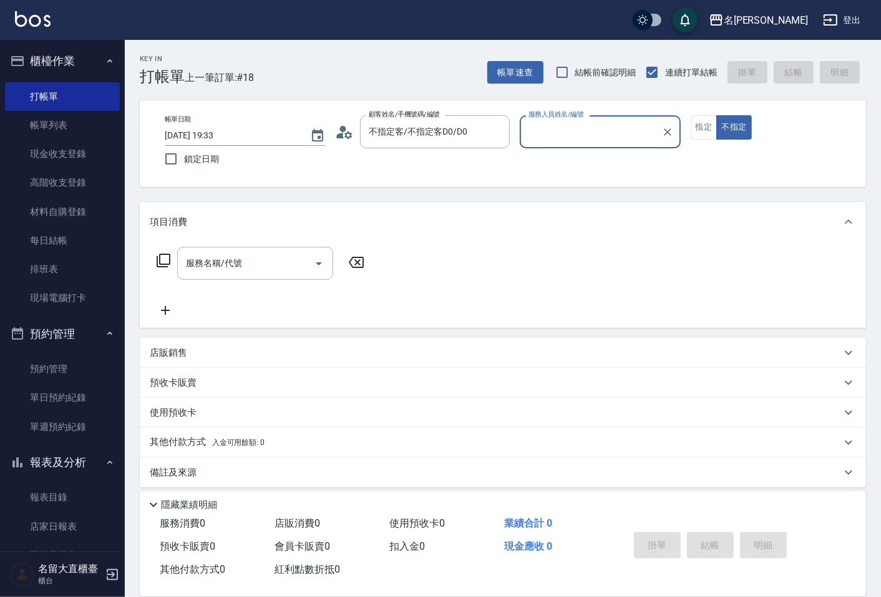
type input "郭忠翰-3"
click at [716, 115] on button "不指定" at bounding box center [733, 127] width 35 height 24
type button "false"
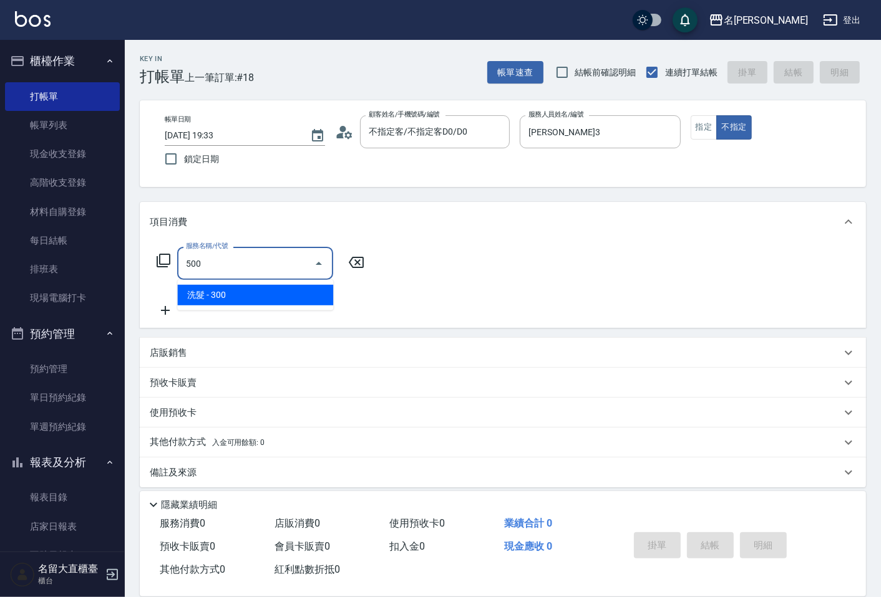
type input "洗髮(500)"
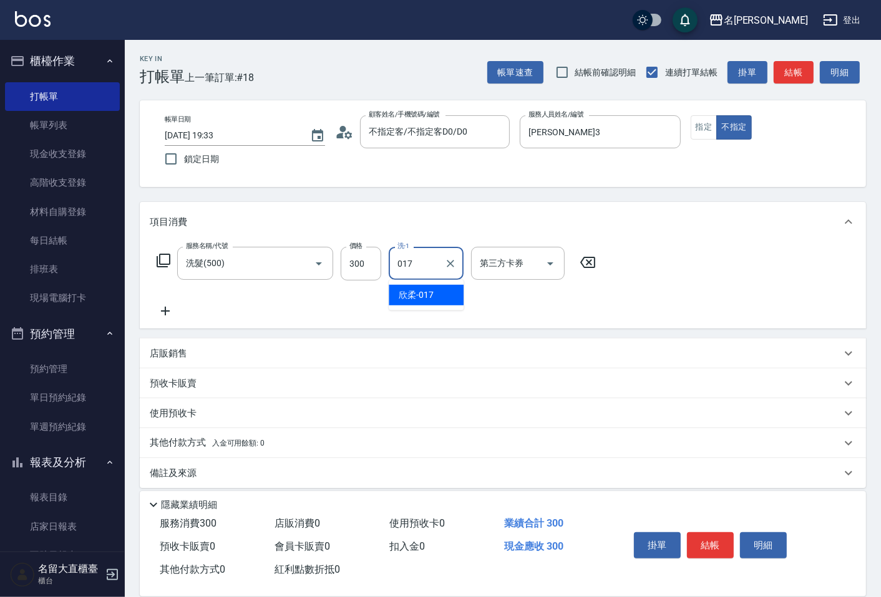
type input "欣柔-017"
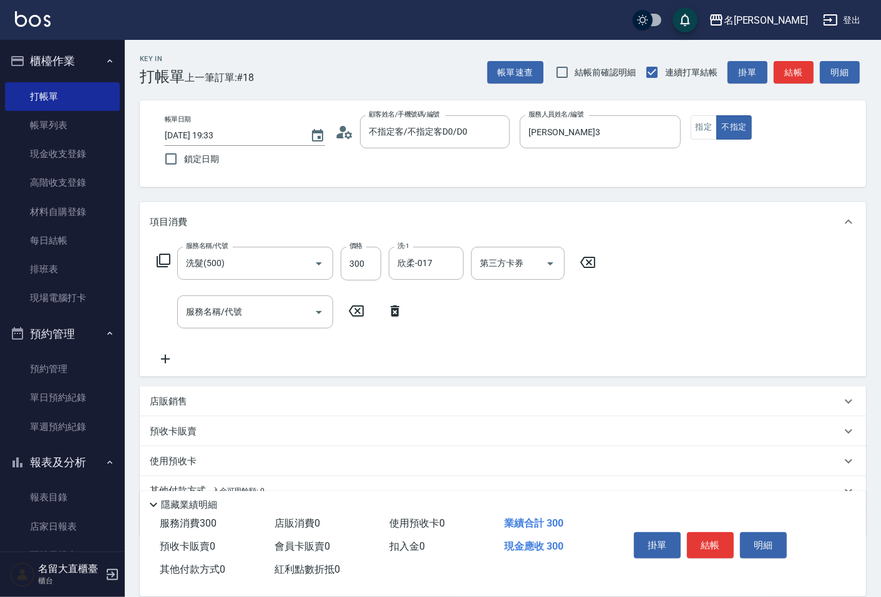
drag, startPoint x: 708, startPoint y: 544, endPoint x: 788, endPoint y: 79, distance: 471.6
click at [788, 79] on button "結帳" at bounding box center [793, 72] width 40 height 23
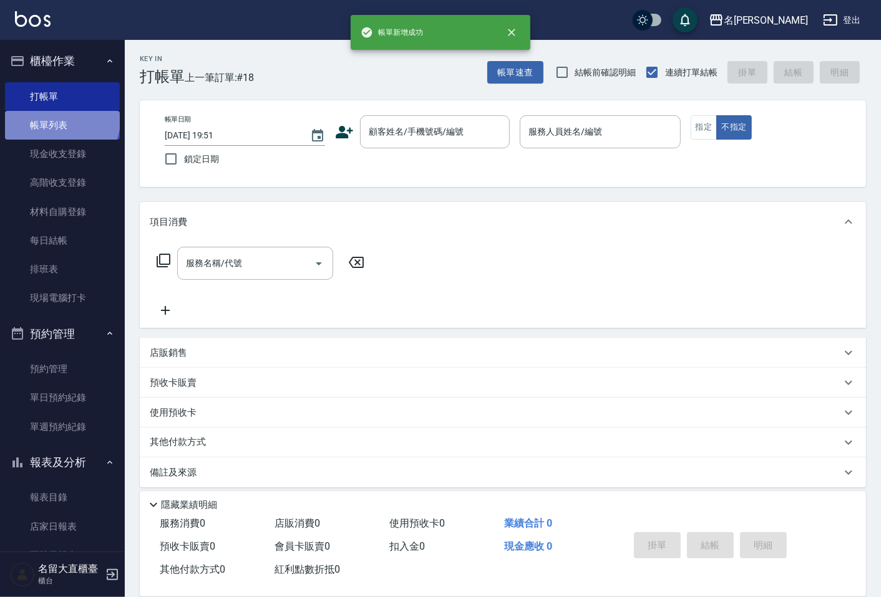
click at [60, 119] on link "帳單列表" at bounding box center [62, 125] width 115 height 29
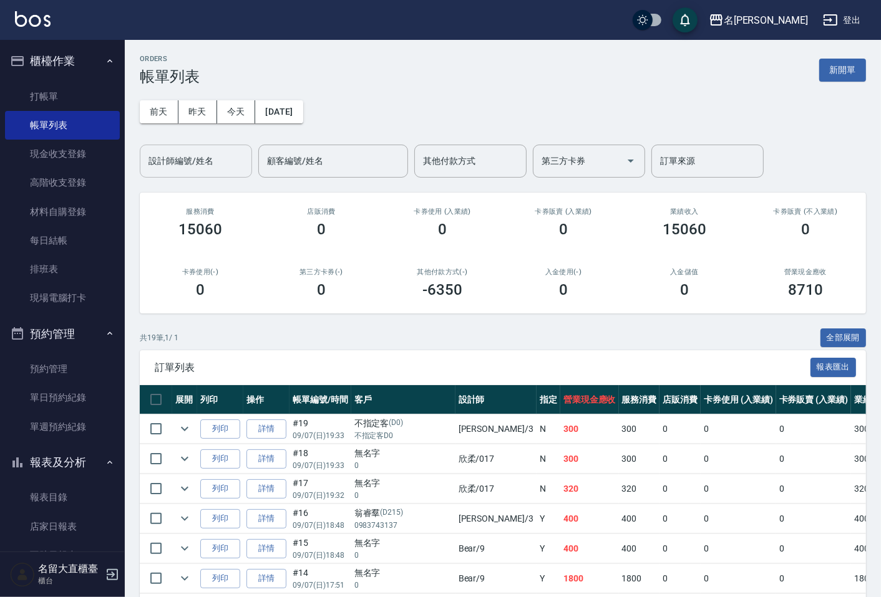
click at [181, 170] on input "設計師編號/姓名" at bounding box center [195, 161] width 101 height 22
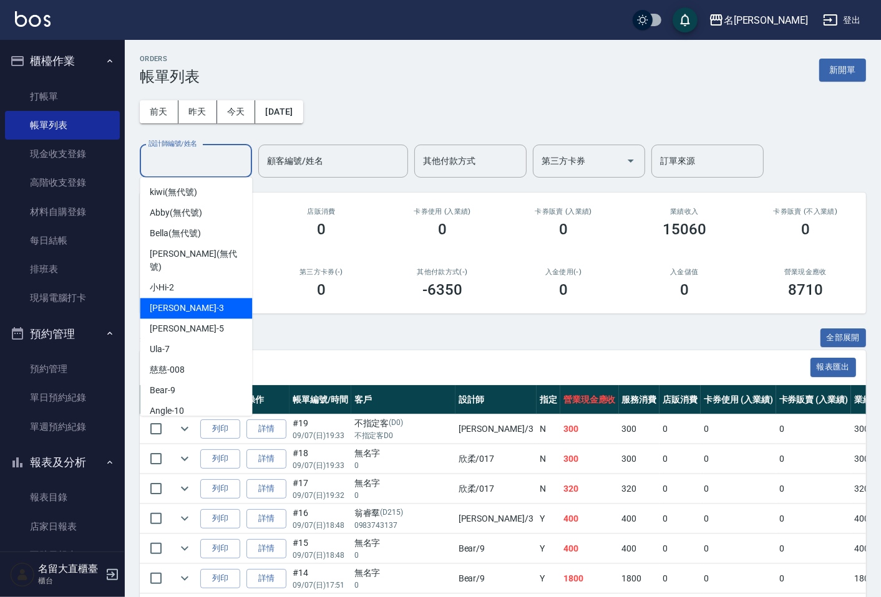
click at [166, 302] on span "郭忠翰 -3" at bounding box center [187, 308] width 74 height 13
type input "郭忠翰-3"
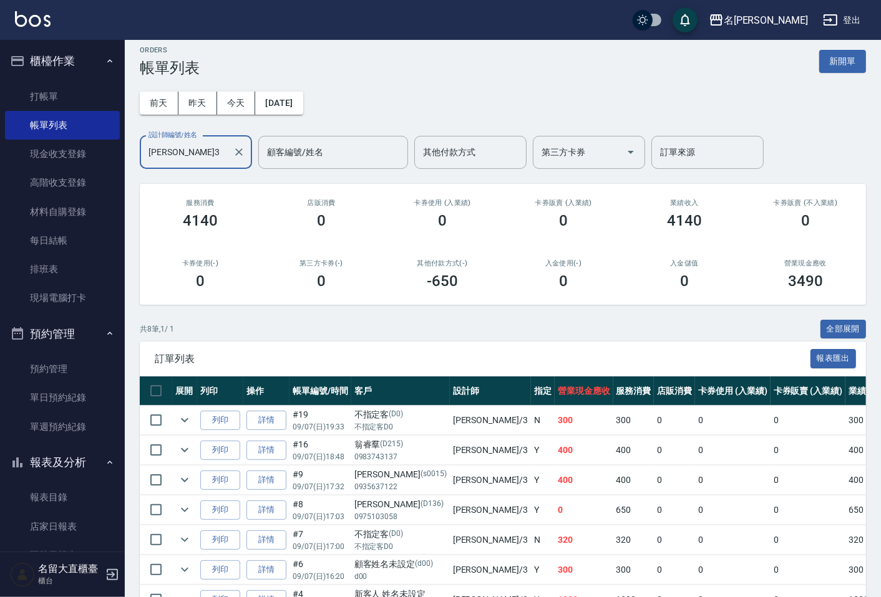
scroll to position [116, 0]
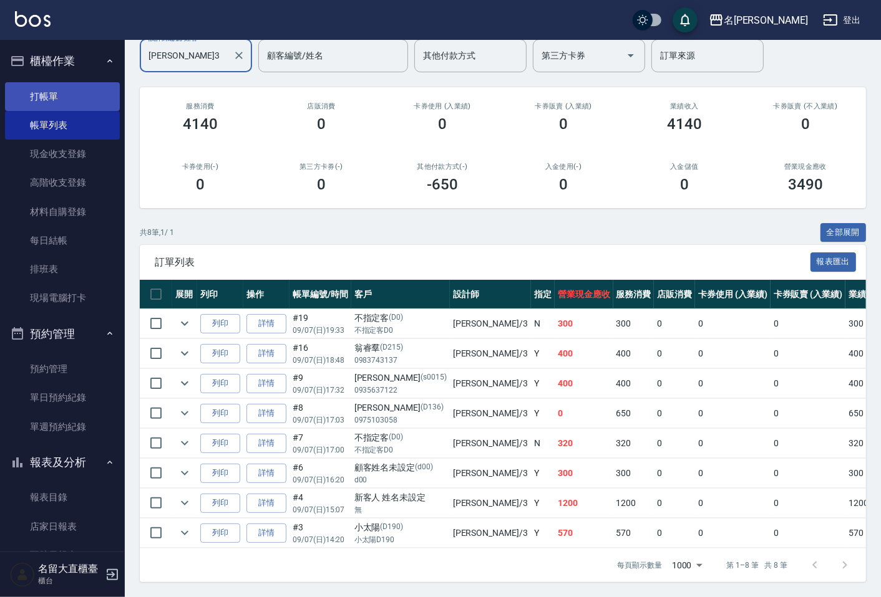
click at [69, 89] on link "打帳單" at bounding box center [62, 96] width 115 height 29
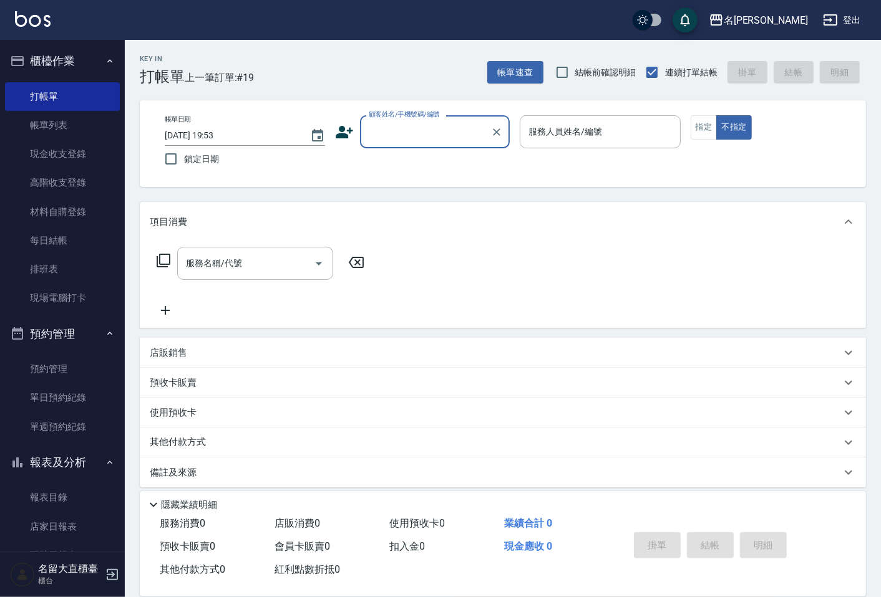
click at [423, 135] on input "顧客姓名/手機號碼/編號" at bounding box center [425, 132] width 120 height 22
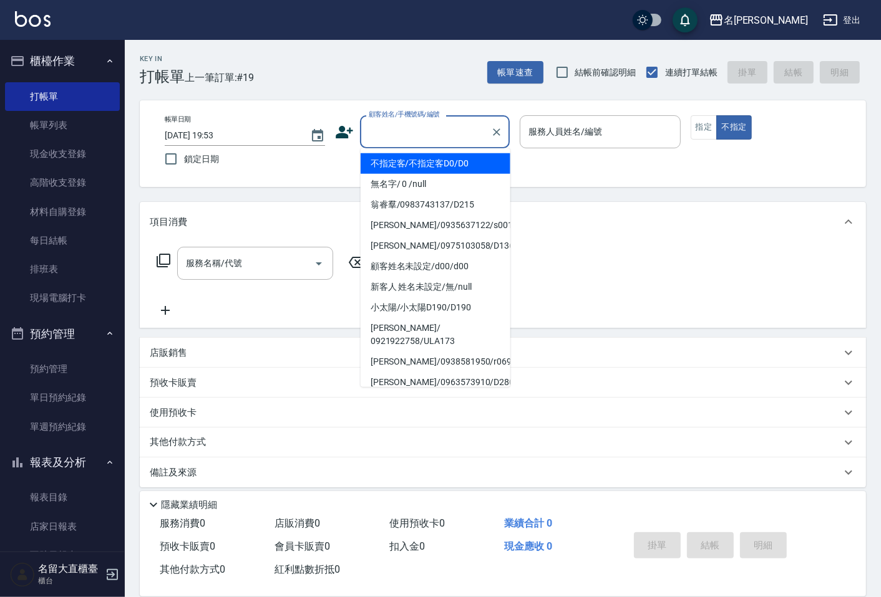
click at [435, 166] on li "不指定客/不指定客D0/D0" at bounding box center [435, 163] width 150 height 21
type input "不指定客/不指定客D0/D0"
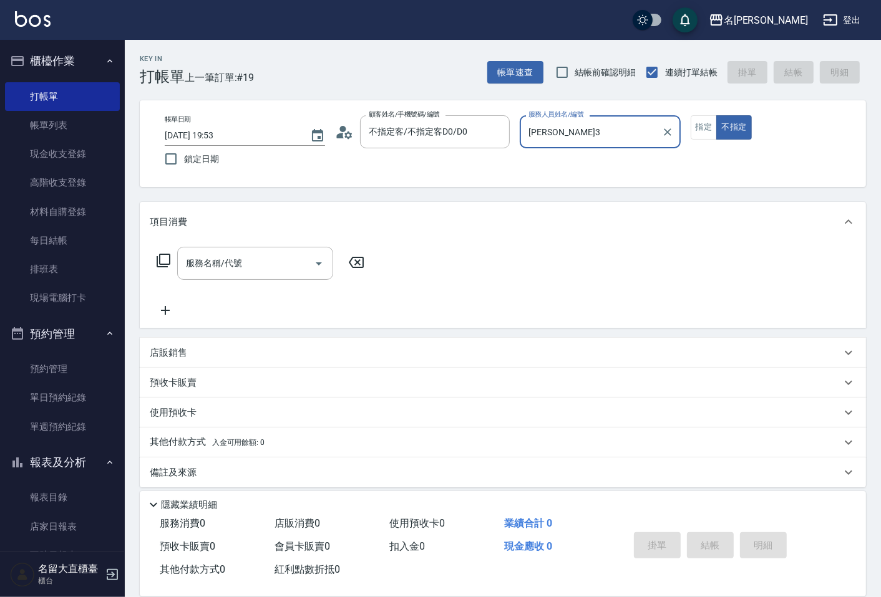
click at [584, 140] on input "郭忠翰-3" at bounding box center [590, 132] width 130 height 22
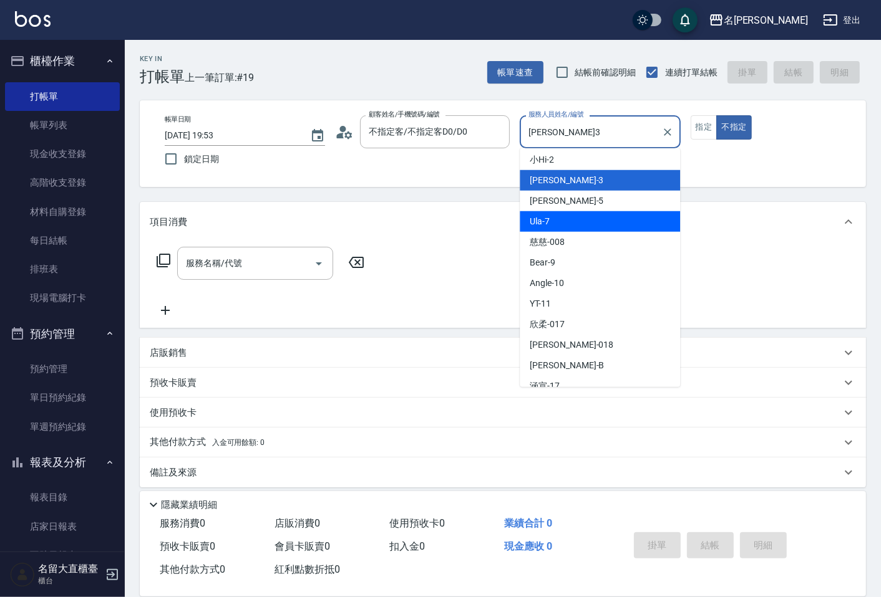
scroll to position [182, 0]
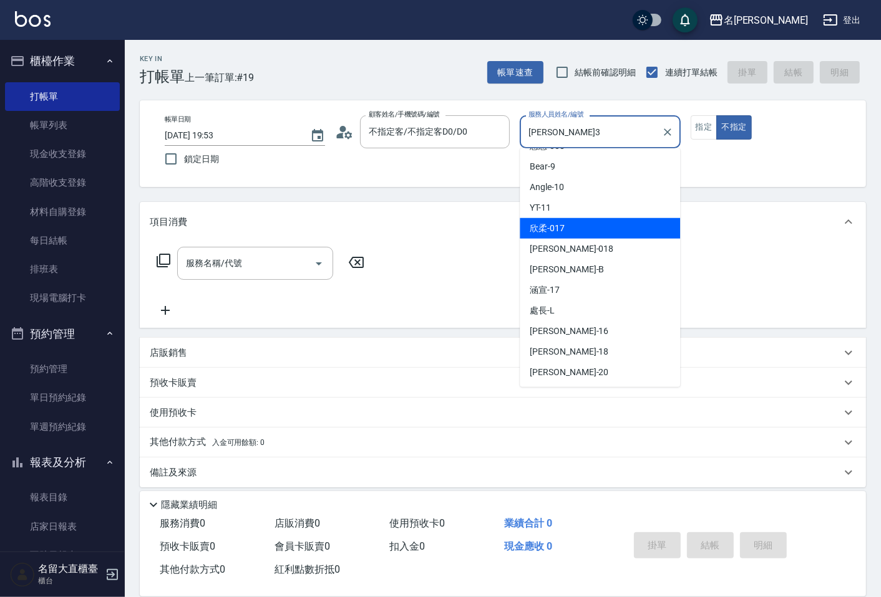
click at [536, 218] on div "欣柔 -017" at bounding box center [600, 228] width 160 height 21
type input "欣柔-017"
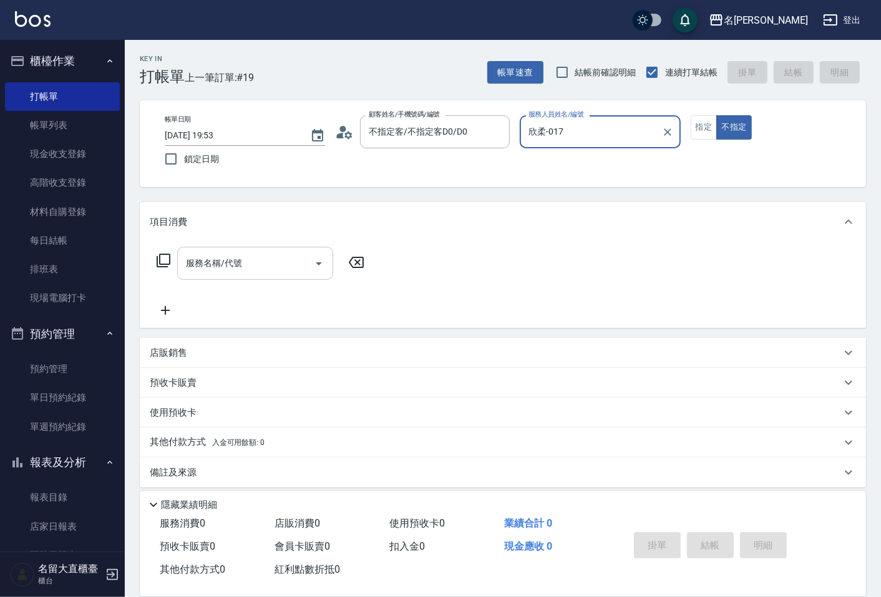
click at [223, 265] on input "服務名稱/代號" at bounding box center [246, 264] width 126 height 22
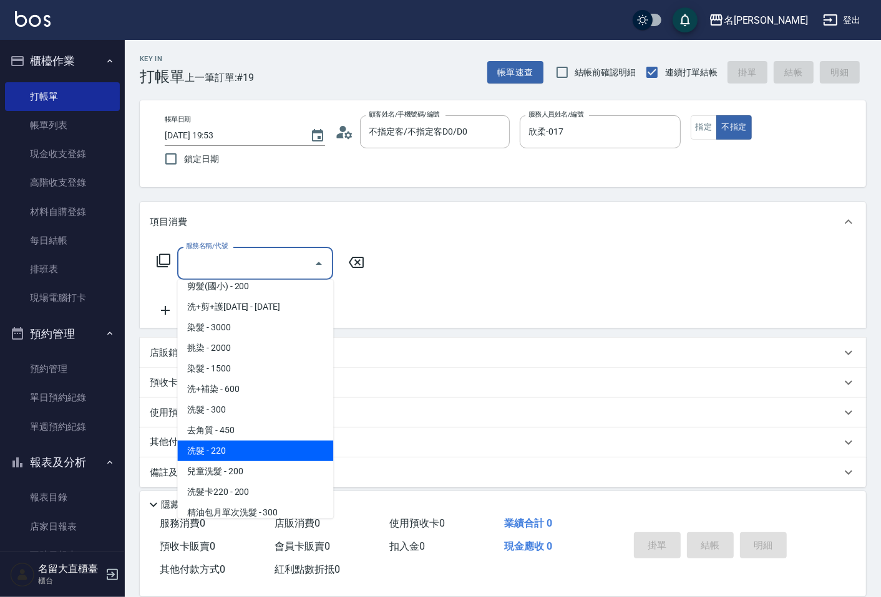
scroll to position [138, 0]
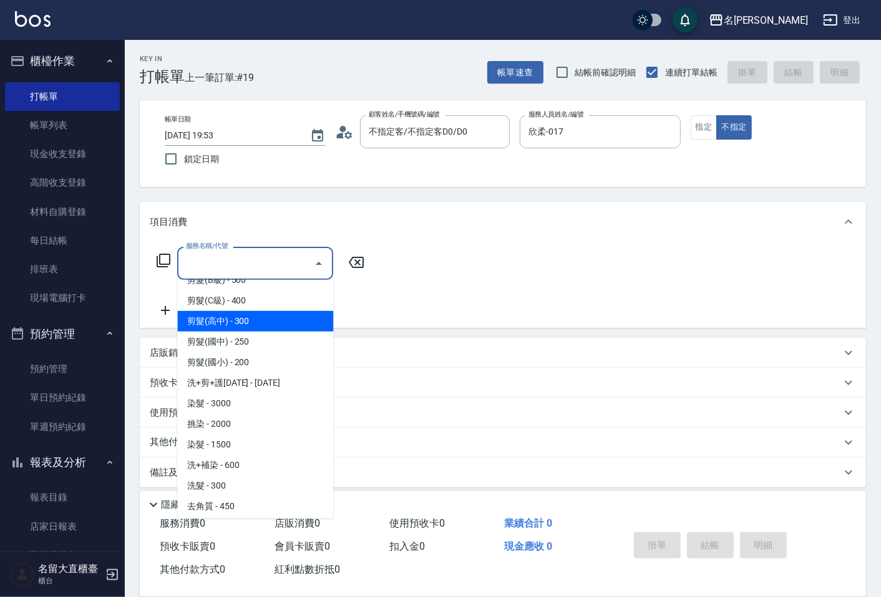
click at [234, 311] on span "剪髮(高中) - 300" at bounding box center [255, 321] width 156 height 21
type input "剪髮(高中)(307)"
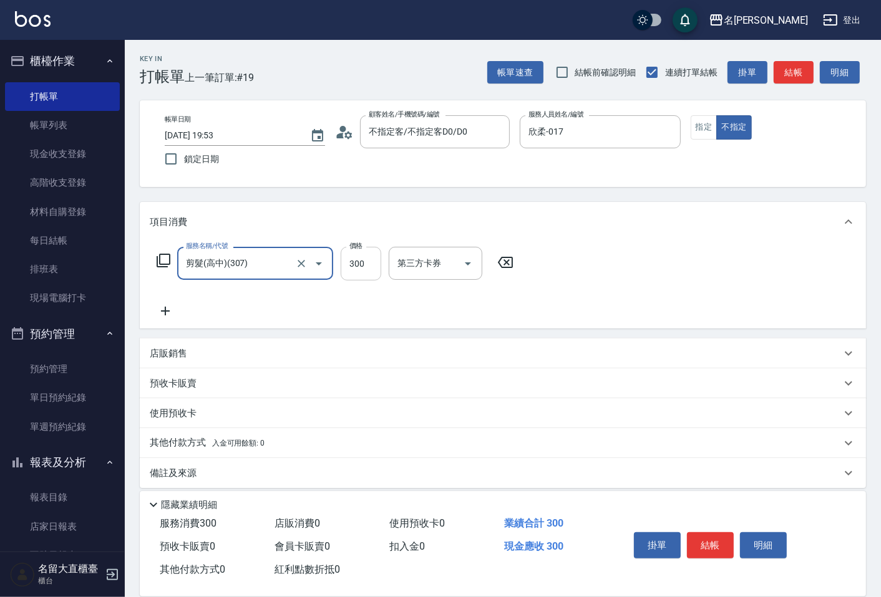
click at [370, 264] on input "300" at bounding box center [361, 264] width 41 height 34
type input "100"
click at [699, 541] on button "結帳" at bounding box center [710, 546] width 47 height 26
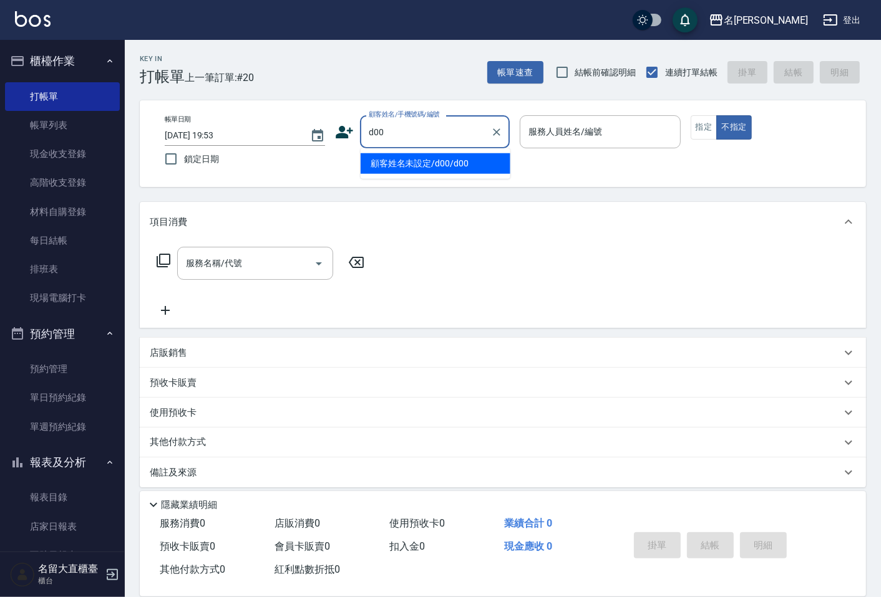
type input "顧客姓名未設定/d00/d00"
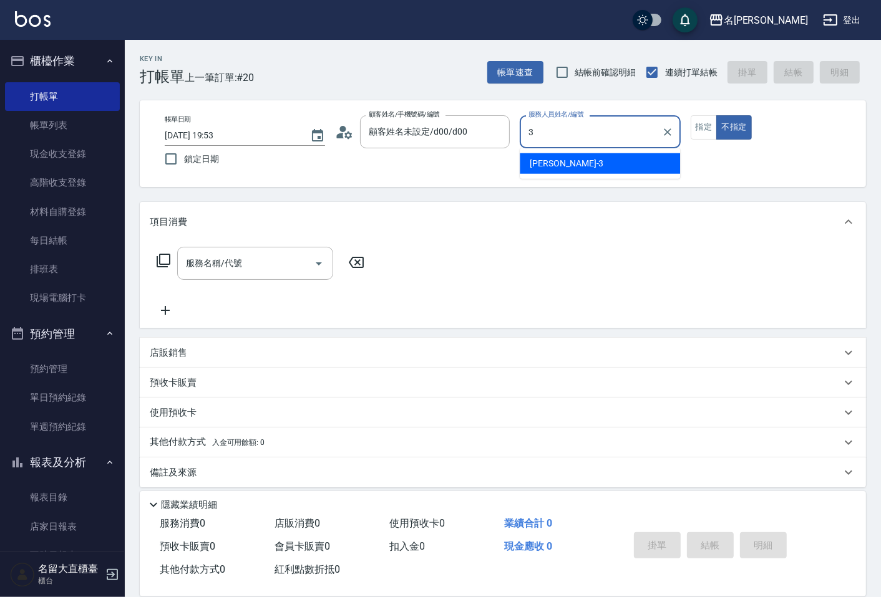
type input "郭忠翰-3"
type button "false"
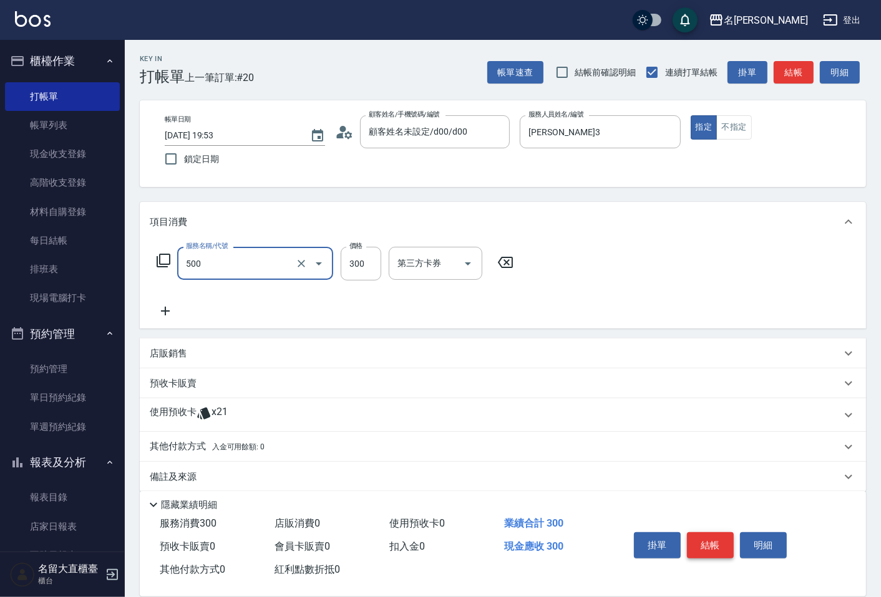
type input "洗髮(500)"
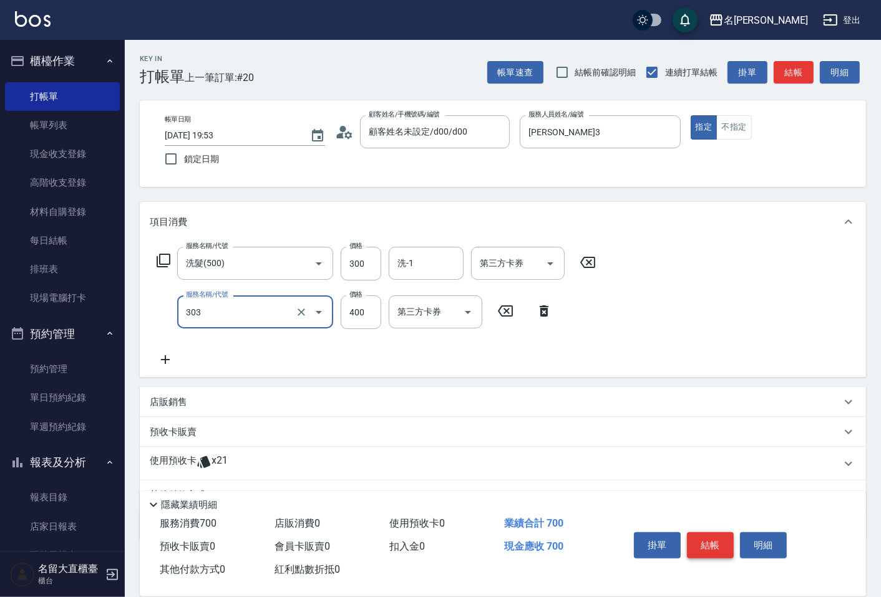
type input "剪髮(C級)(303)"
type input "350"
click at [699, 541] on button "結帳" at bounding box center [710, 546] width 47 height 26
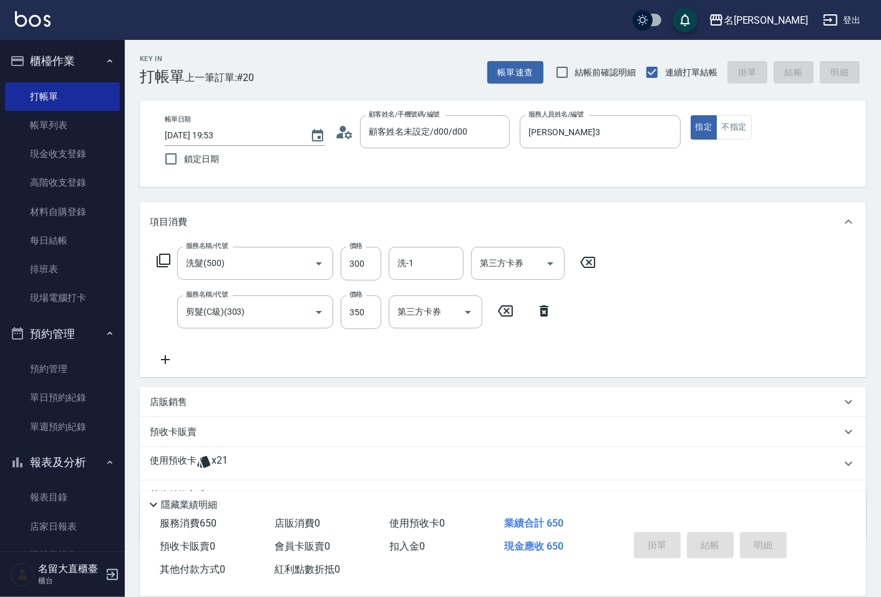
type input "2025/09/07 20:21"
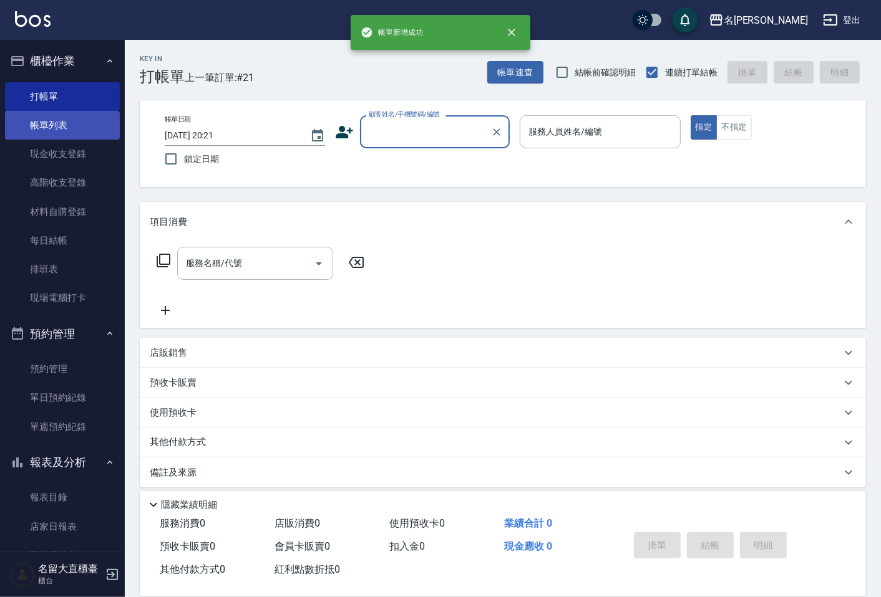
click at [34, 116] on link "帳單列表" at bounding box center [62, 125] width 115 height 29
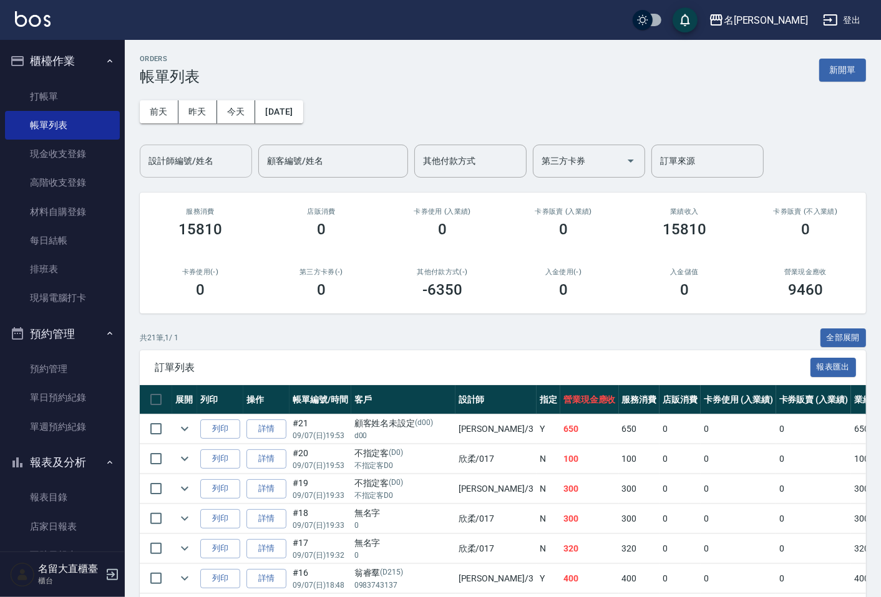
click at [195, 168] on input "設計師編號/姓名" at bounding box center [195, 161] width 101 height 22
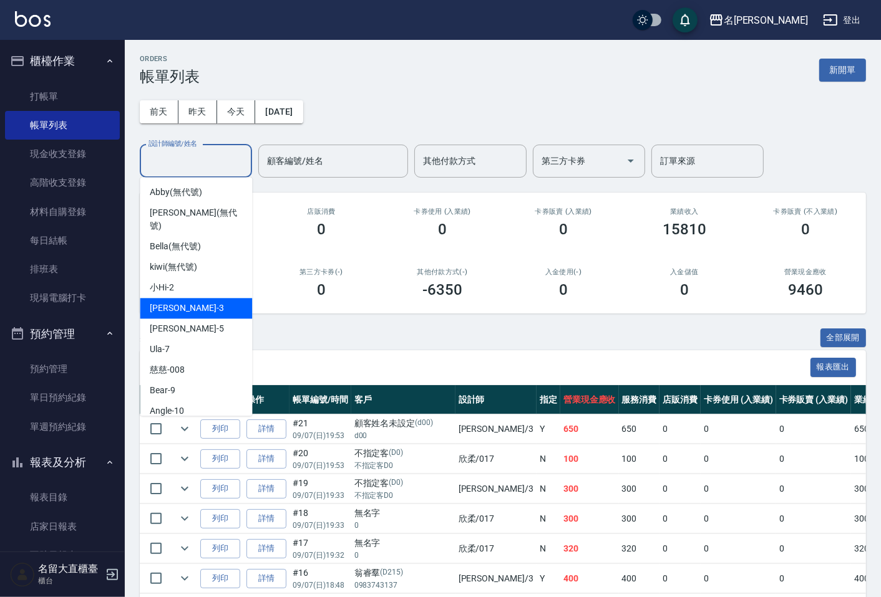
click at [190, 298] on div "郭忠翰 -3" at bounding box center [196, 308] width 112 height 21
type input "郭忠翰-3"
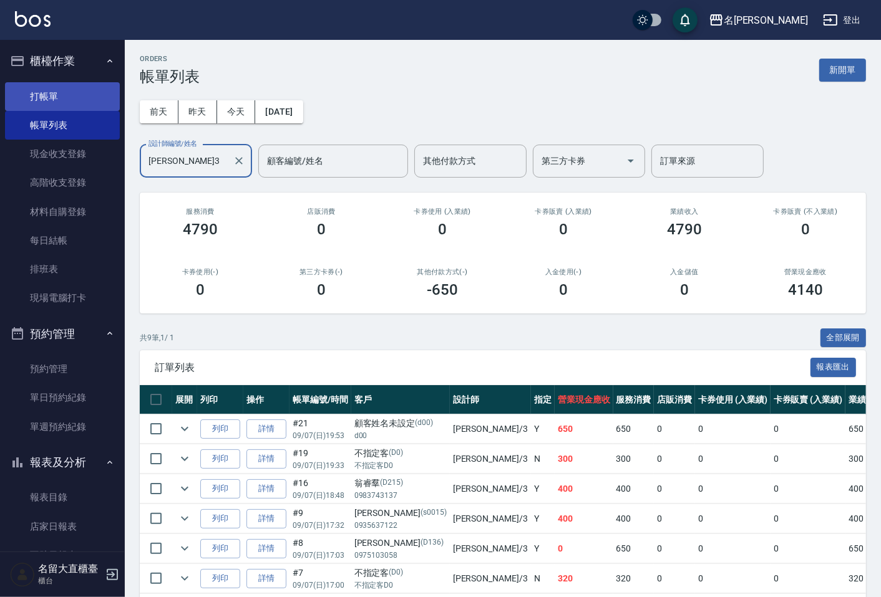
click at [46, 94] on link "打帳單" at bounding box center [62, 96] width 115 height 29
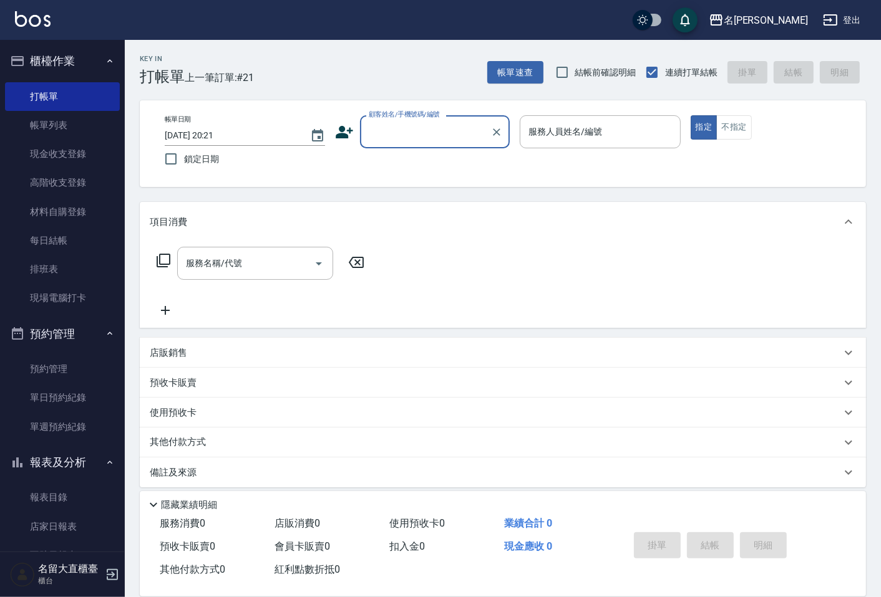
click at [434, 126] on input "顧客姓名/手機號碼/編號" at bounding box center [425, 132] width 120 height 22
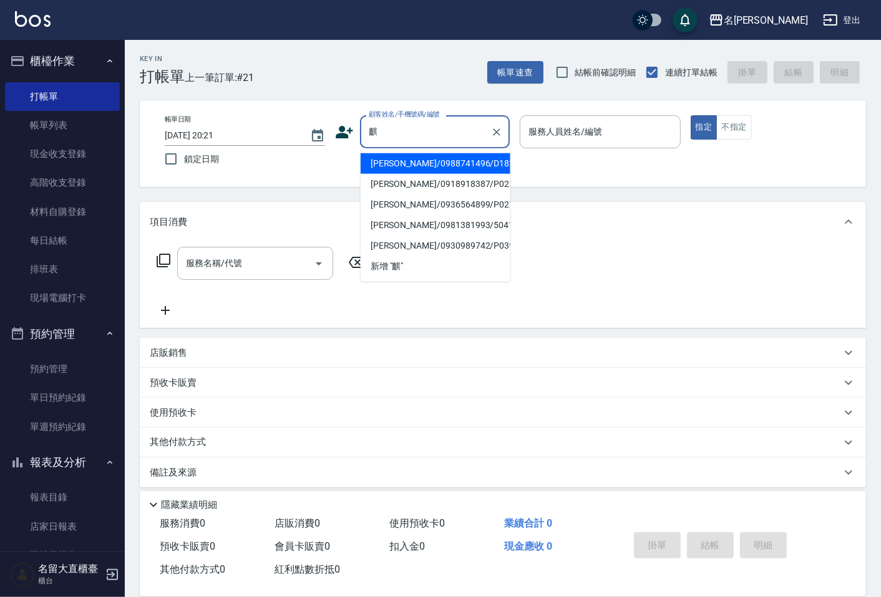
type input "陳麒文/0988741496/D182"
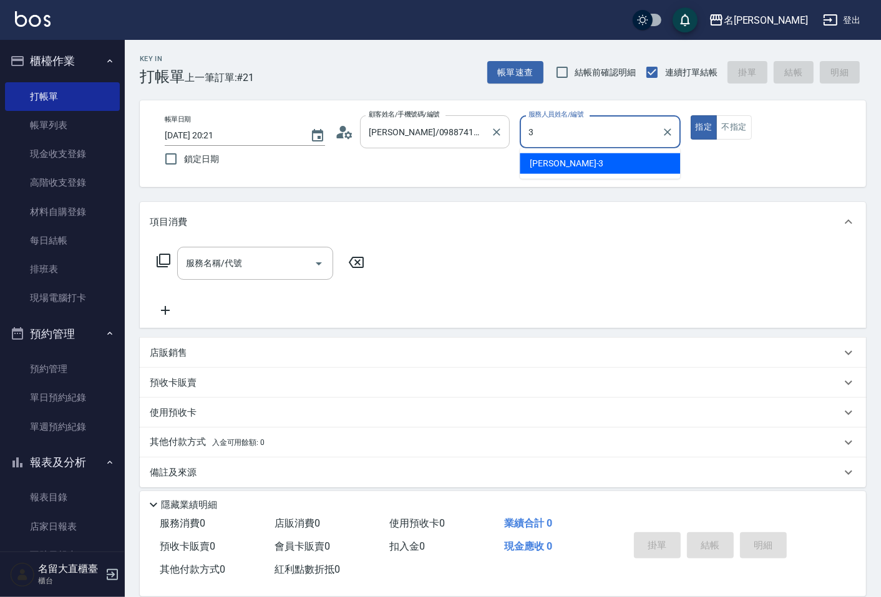
type input "郭忠翰-3"
type button "true"
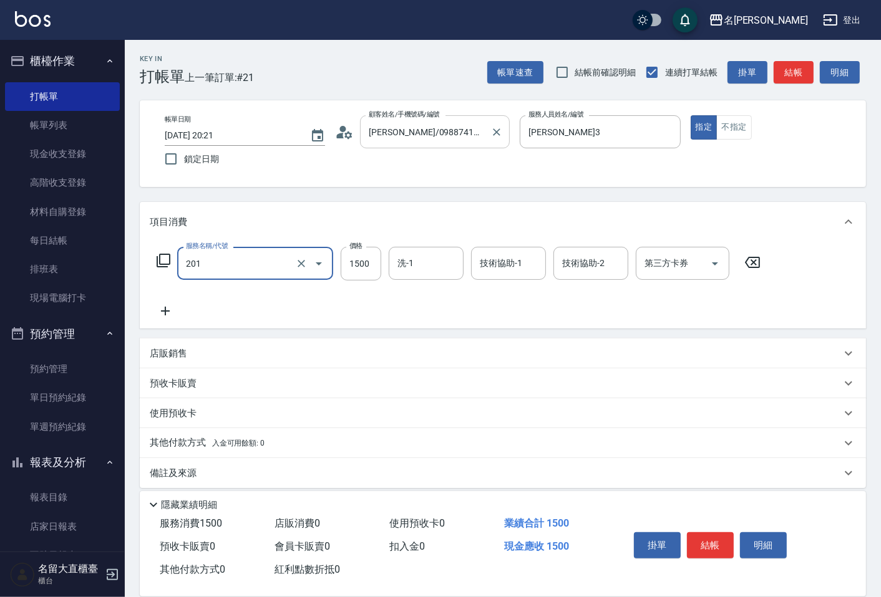
type input "冷燙燙髮(201)"
type input "2000"
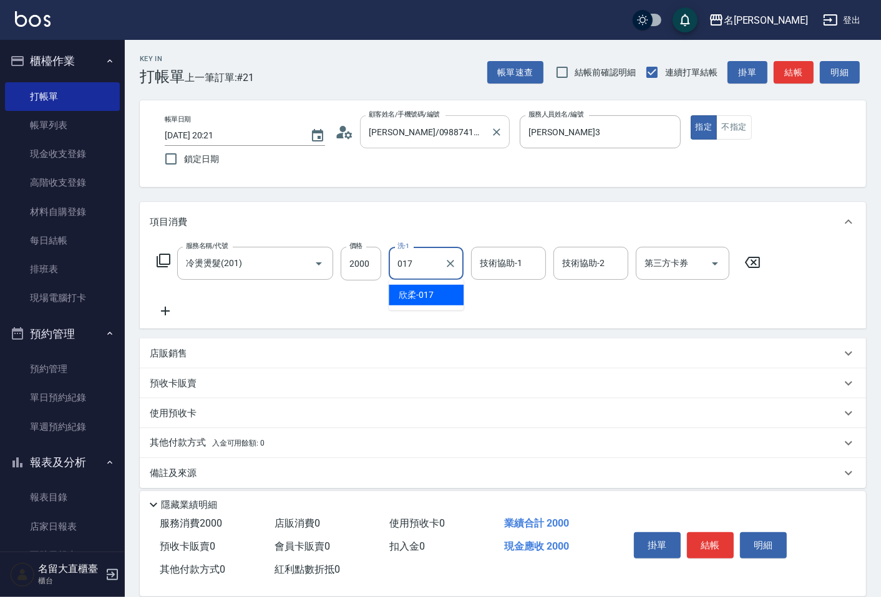
type input "欣柔-017"
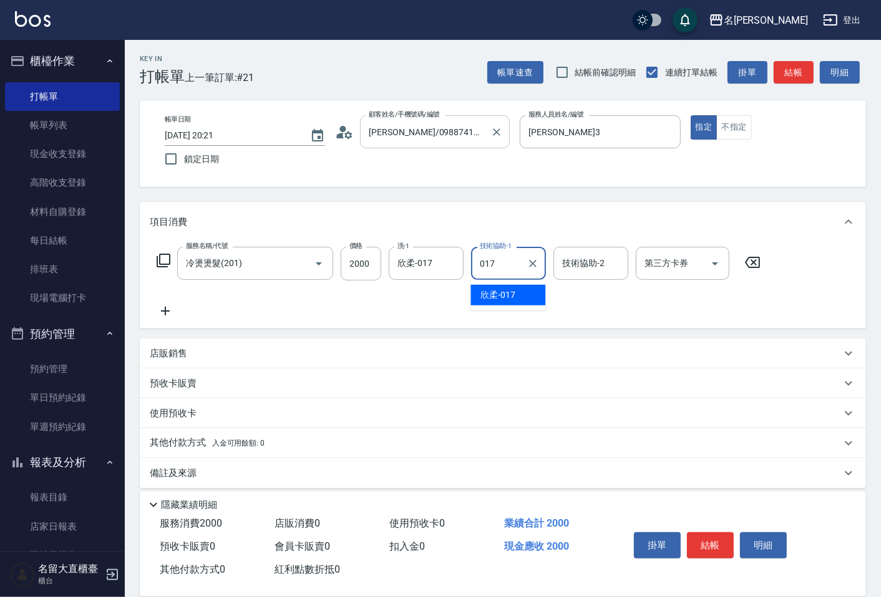
type input "欣柔-017"
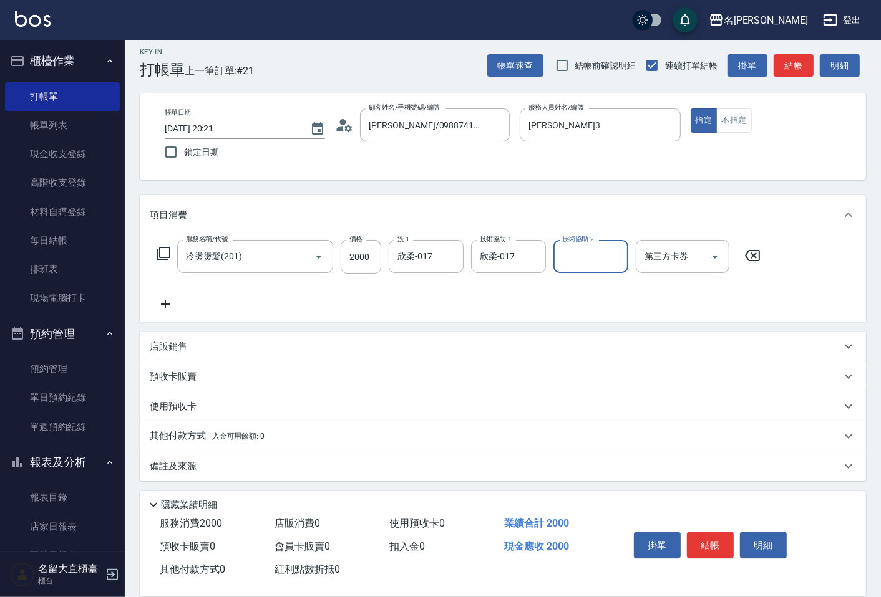
scroll to position [9, 0]
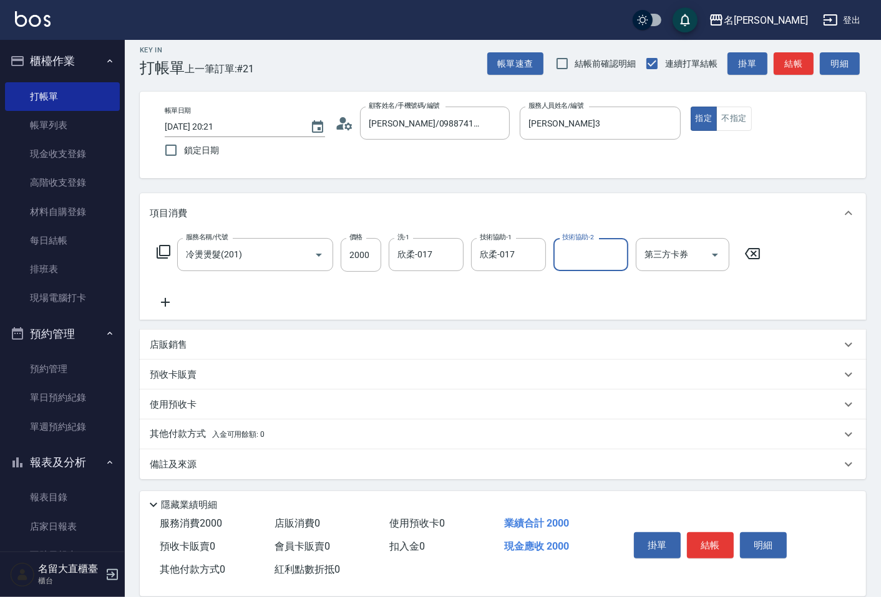
click at [179, 468] on p "備註及來源" at bounding box center [173, 464] width 47 height 13
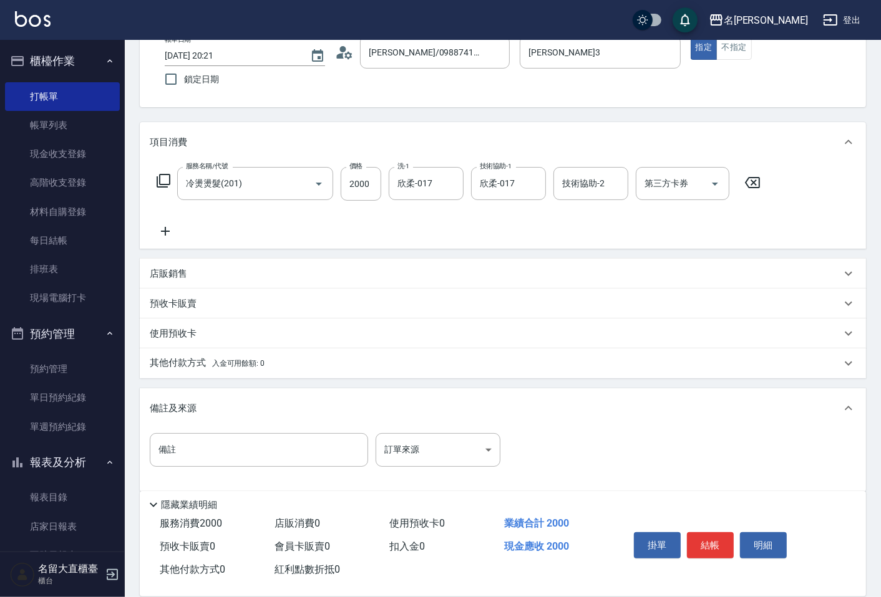
scroll to position [92, 0]
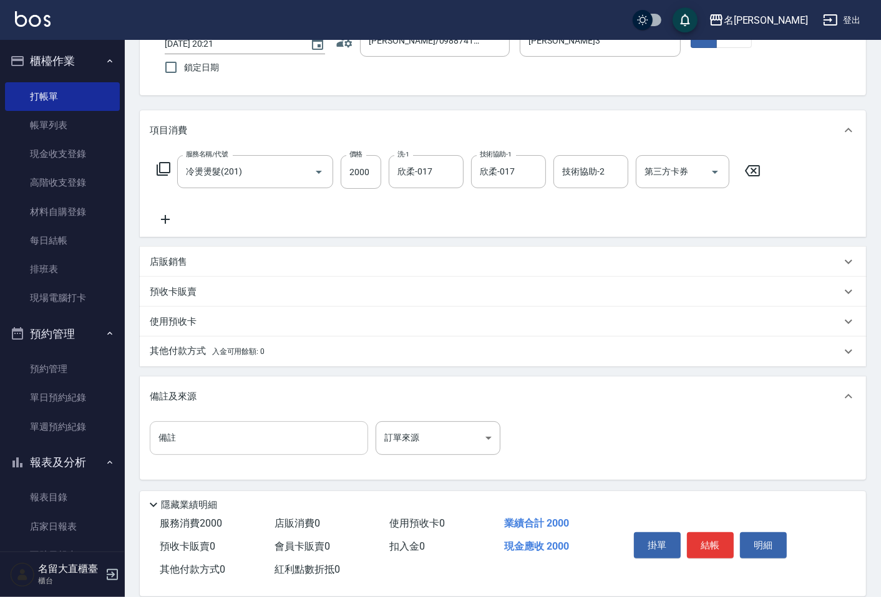
click at [201, 437] on input "備註" at bounding box center [259, 439] width 218 height 34
type input "U"
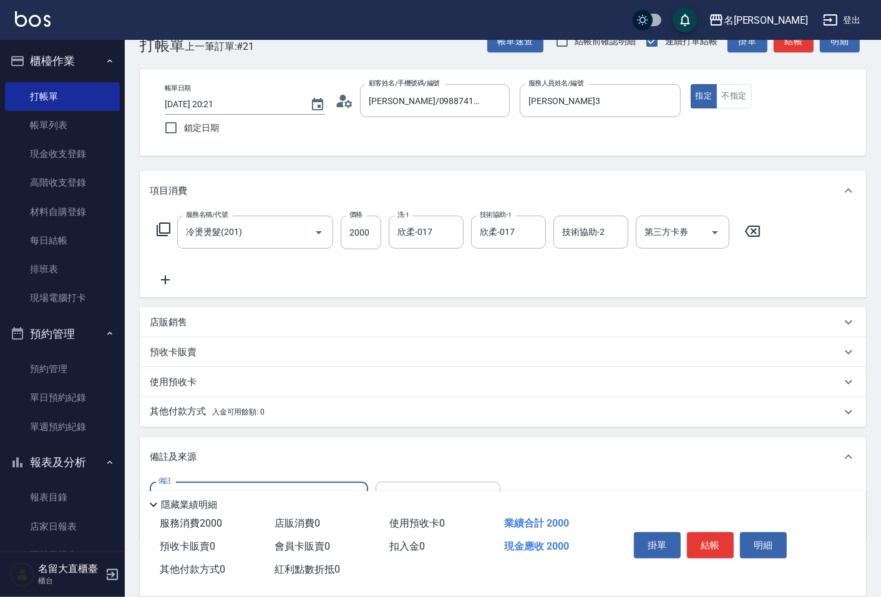
scroll to position [0, 0]
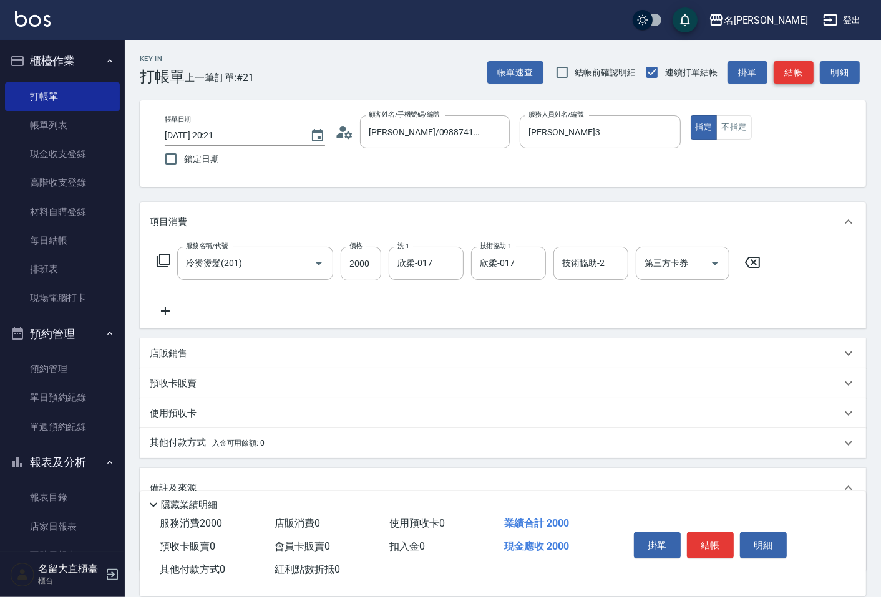
type input "羊毛捲 平面繞燙 劉海平捲大綠 兩側橘向後 頭頂粉/橘 正反交錯 後腦紫/橘 1劑15+10分 2劑10分 沒壓貼"
click at [792, 69] on button "結帳" at bounding box center [793, 72] width 40 height 23
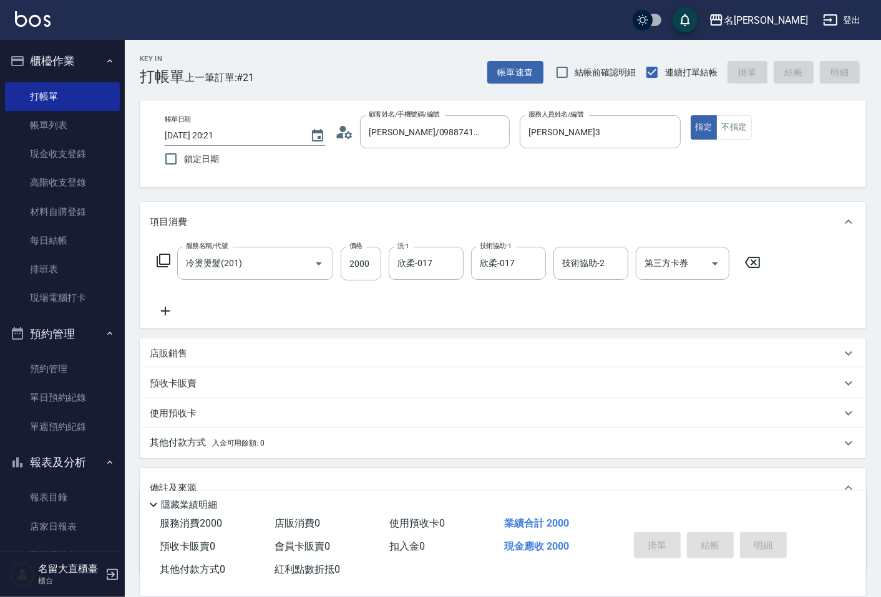
type input "2025/09/07 20:24"
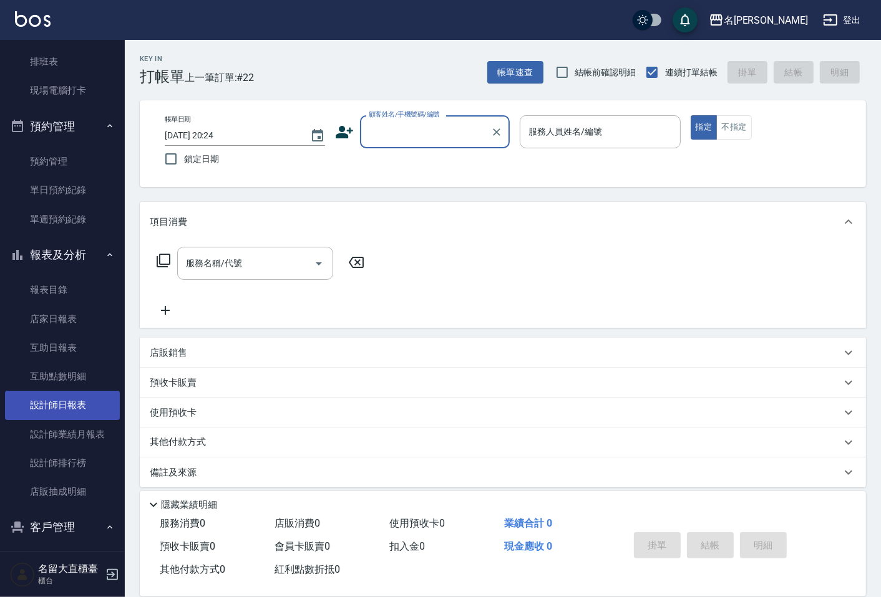
scroll to position [342, 0]
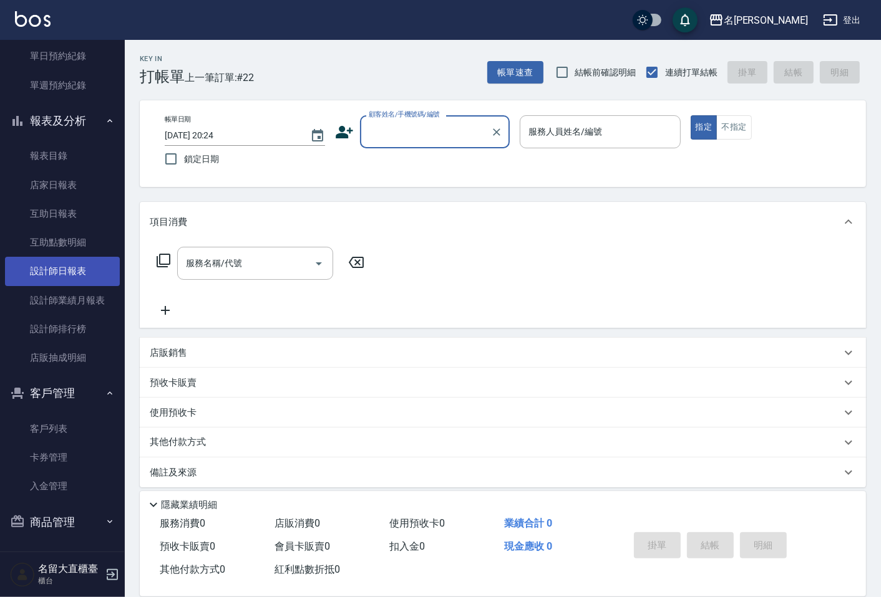
click at [65, 279] on link "設計師日報表" at bounding box center [62, 271] width 115 height 29
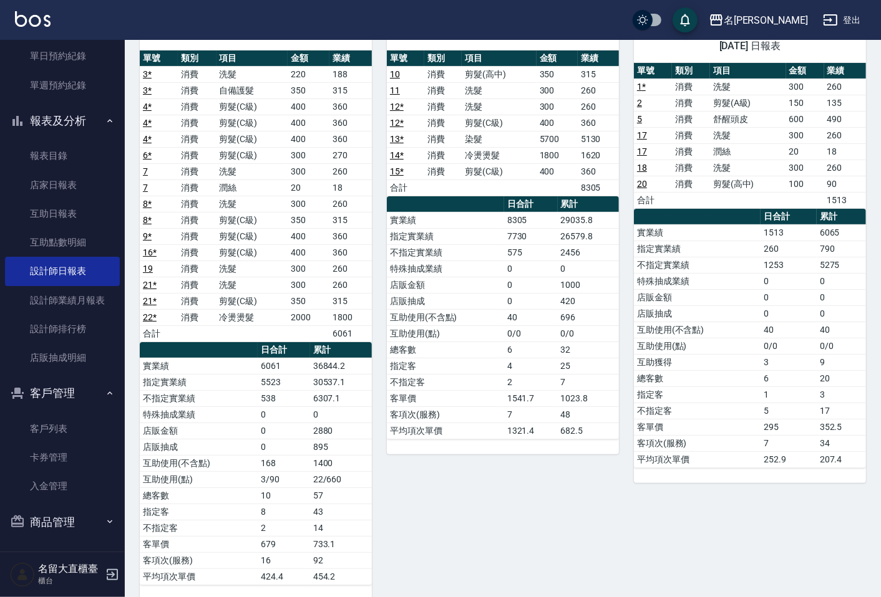
scroll to position [140, 0]
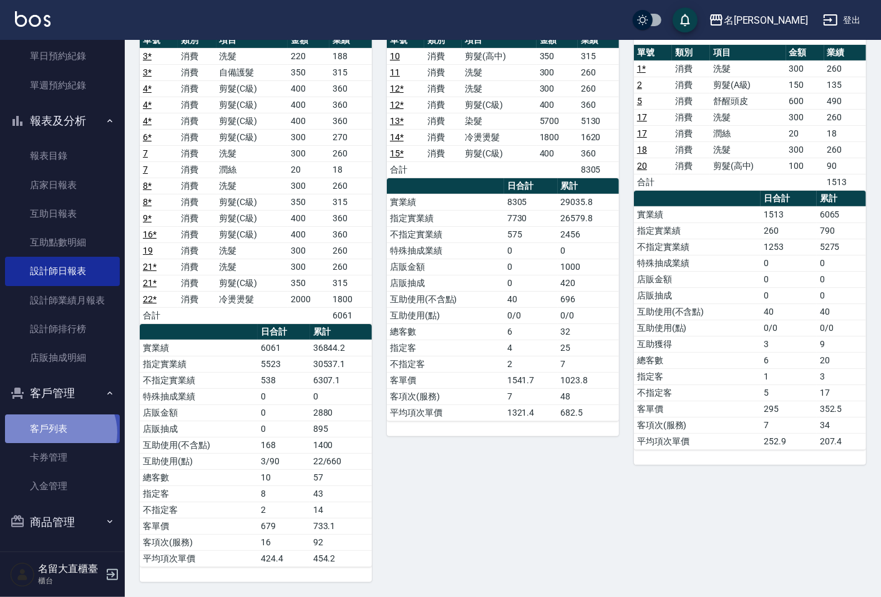
click at [59, 432] on link "客戶列表" at bounding box center [62, 429] width 115 height 29
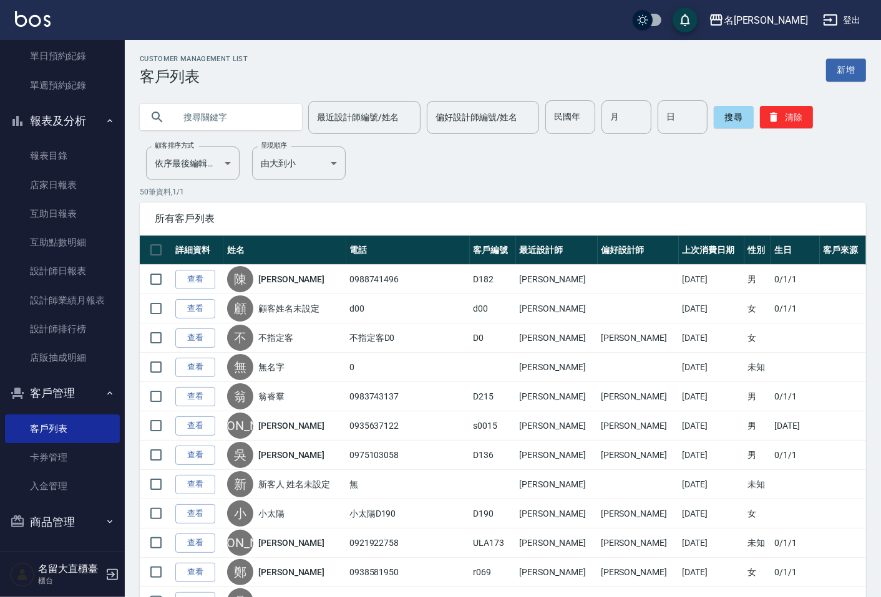
click at [234, 105] on input "text" at bounding box center [233, 117] width 117 height 34
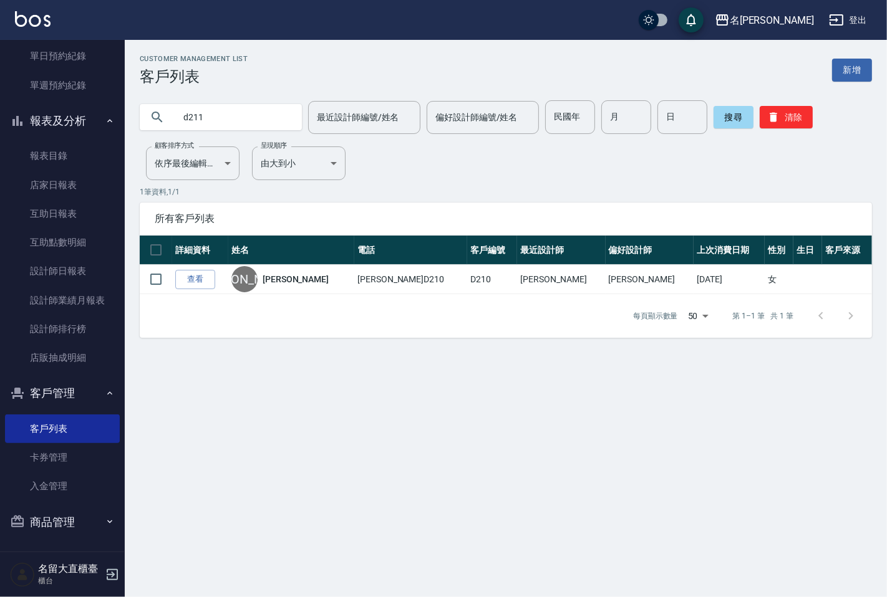
type input "d211"
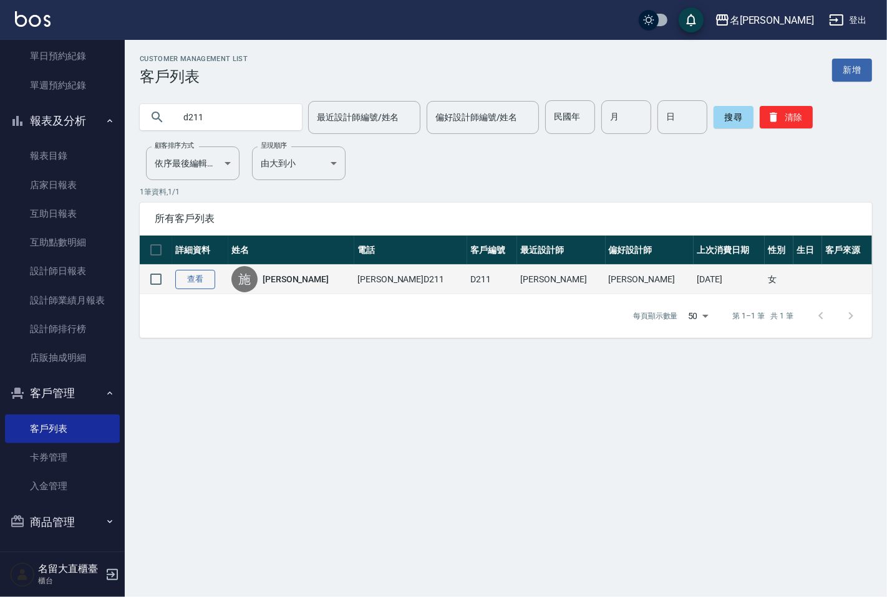
click at [198, 285] on link "查看" at bounding box center [195, 279] width 40 height 19
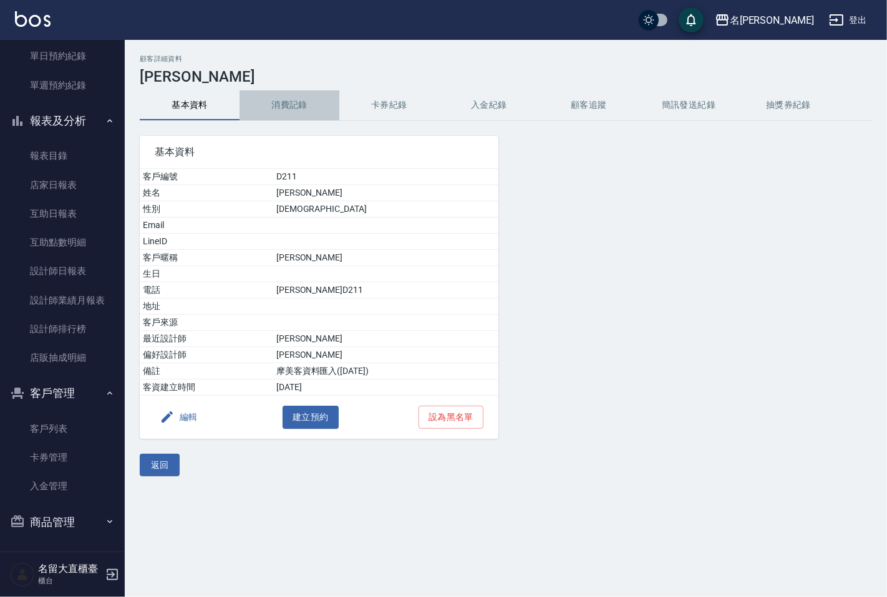
click at [282, 116] on button "消費記錄" at bounding box center [289, 105] width 100 height 30
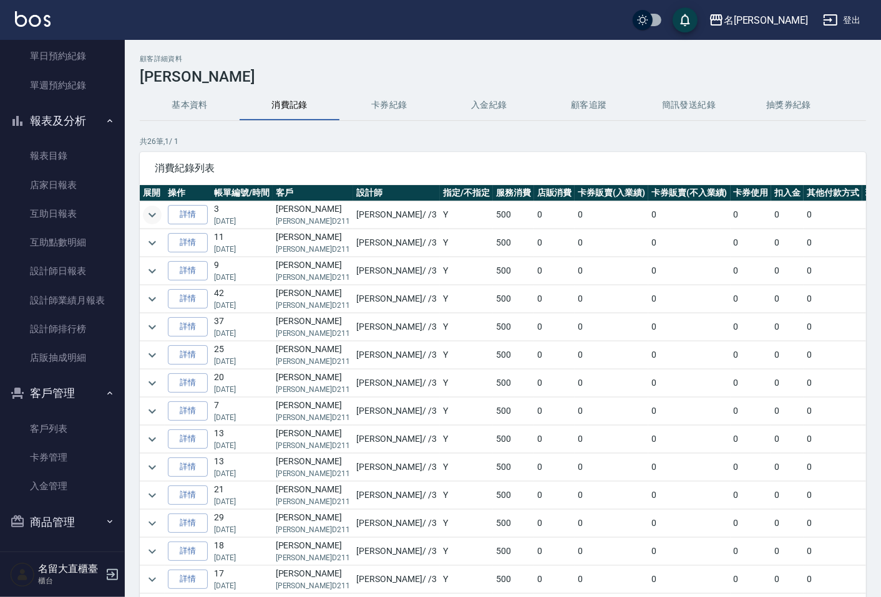
click at [152, 220] on icon "expand row" at bounding box center [152, 215] width 15 height 15
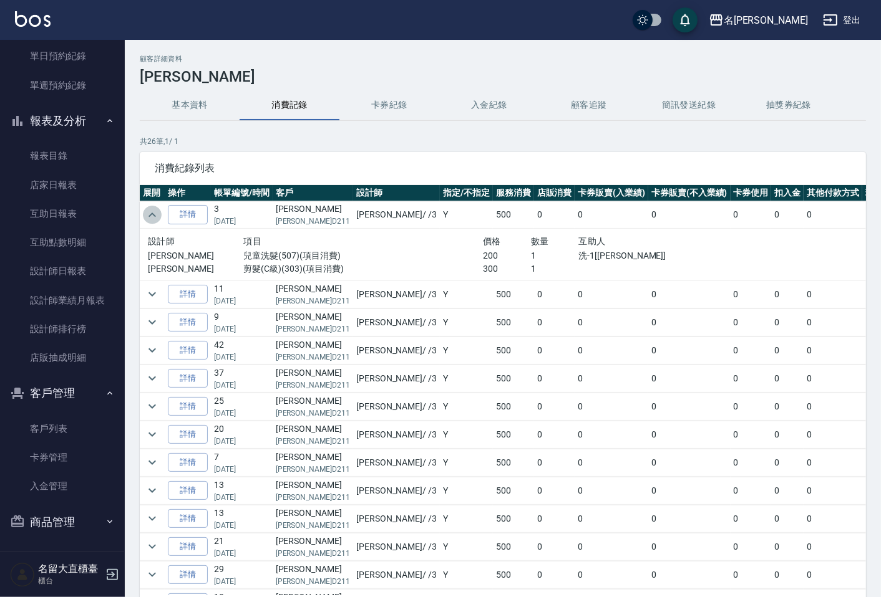
click at [152, 220] on icon "expand row" at bounding box center [152, 215] width 15 height 15
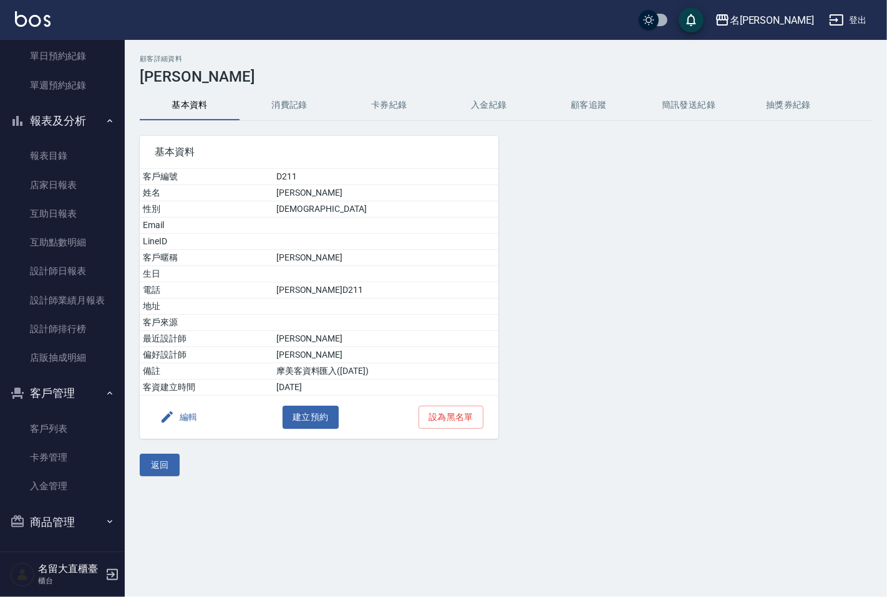
click at [189, 412] on button "編輯" at bounding box center [179, 417] width 48 height 23
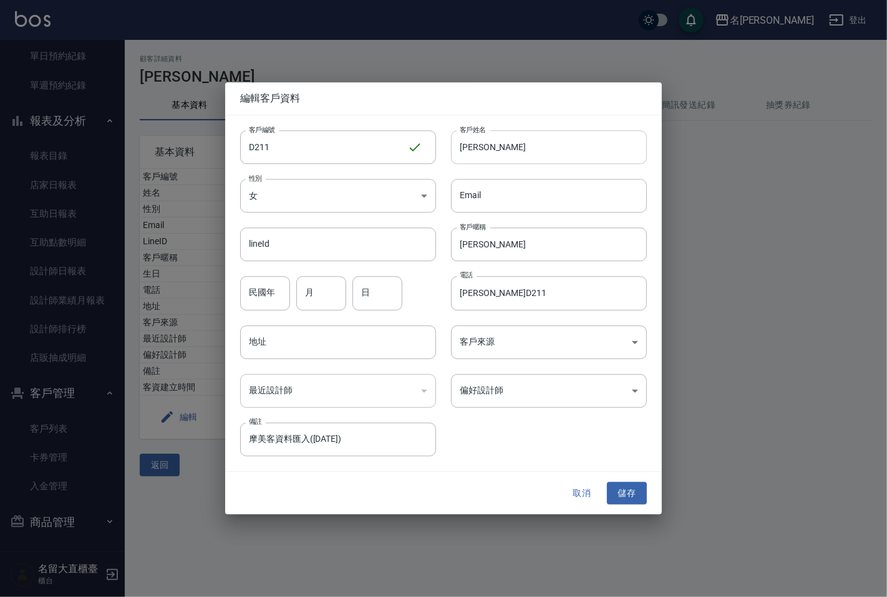
click at [518, 151] on input "施岳廷" at bounding box center [549, 147] width 196 height 34
type input "戴千福"
click at [493, 246] on input "岳廷" at bounding box center [549, 245] width 196 height 34
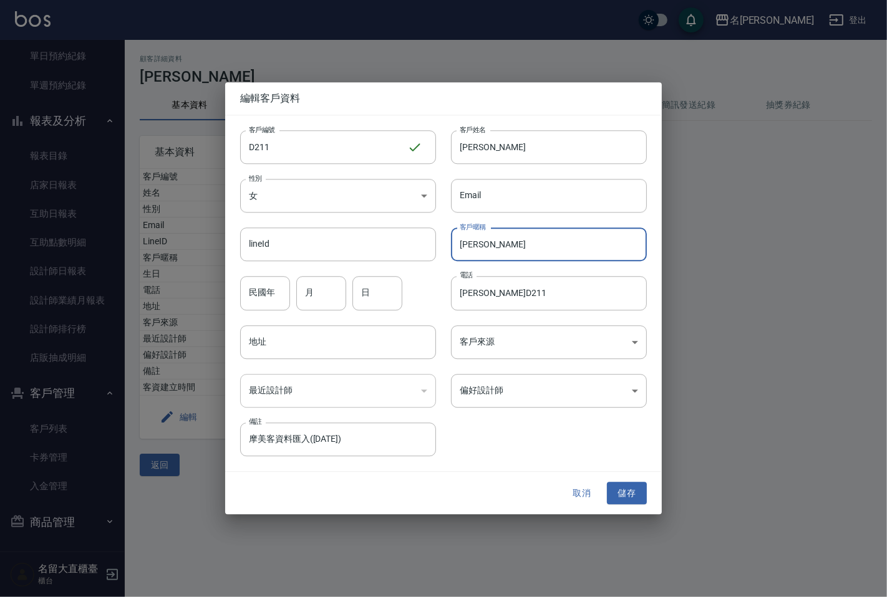
click at [493, 246] on input "岳廷" at bounding box center [549, 245] width 196 height 34
drag, startPoint x: 493, startPoint y: 246, endPoint x: 507, endPoint y: 278, distance: 34.9
click at [508, 275] on div "客戶編號 D211 ​ 客戶編號 客戶姓名 戴千福 客戶姓名 性別 女 FEMALE 性別 Email Email lineId lineId 客戶暱稱 岳廷…" at bounding box center [436, 285] width 422 height 341
click at [501, 256] on input "岳廷" at bounding box center [549, 245] width 196 height 34
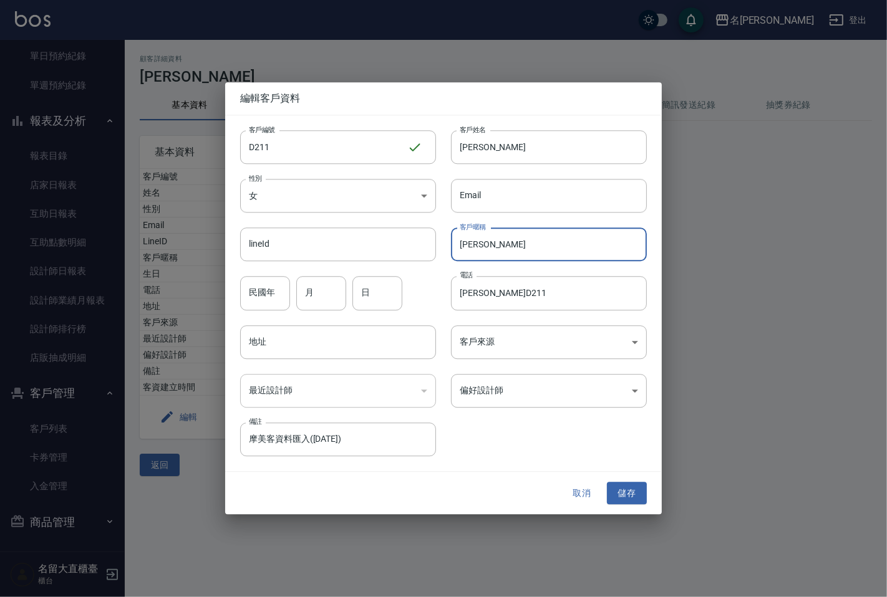
click at [501, 256] on input "岳廷" at bounding box center [549, 245] width 196 height 34
type input "千福"
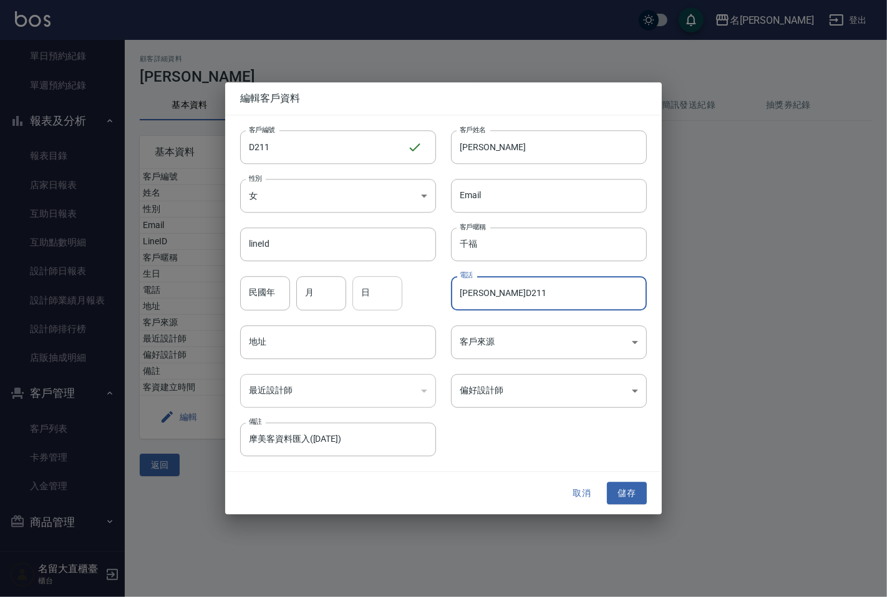
drag, startPoint x: 513, startPoint y: 291, endPoint x: 395, endPoint y: 308, distance: 119.2
click at [403, 317] on div "客戶編號 D211 ​ 客戶編號 客戶姓名 戴千福 客戶姓名 性別 女 FEMALE 性別 Email Email lineId lineId 客戶暱稱 千福…" at bounding box center [436, 285] width 422 height 341
type input "0979165890"
click at [376, 190] on body "名留大直 登出 櫃檯作業 打帳單 帳單列表 現金收支登錄 高階收支登錄 材料自購登錄 每日結帳 排班表 現場電腦打卡 預約管理 預約管理 單日預約紀錄 單週預…" at bounding box center [443, 298] width 887 height 597
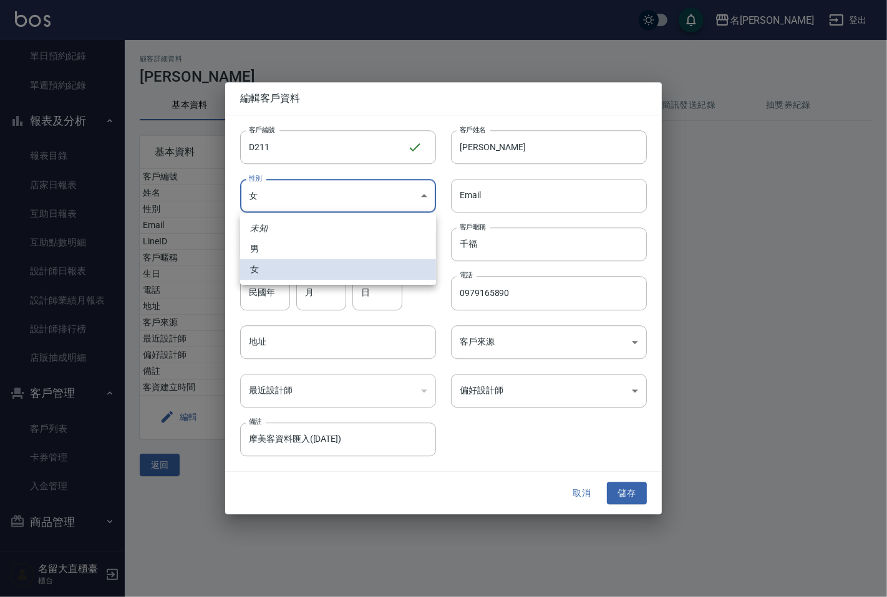
click at [302, 253] on li "男" at bounding box center [338, 249] width 196 height 21
type input "MALE"
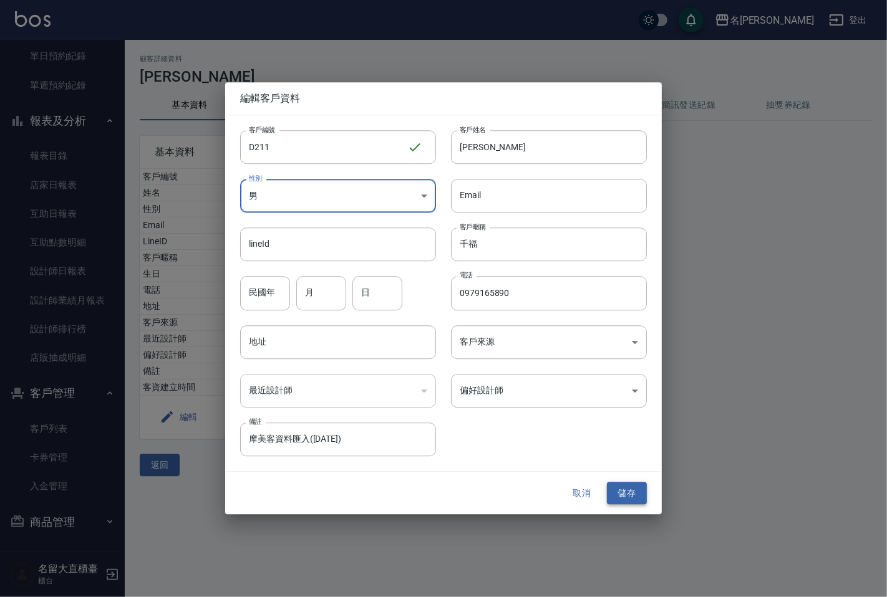
click at [632, 493] on button "儲存" at bounding box center [627, 493] width 40 height 23
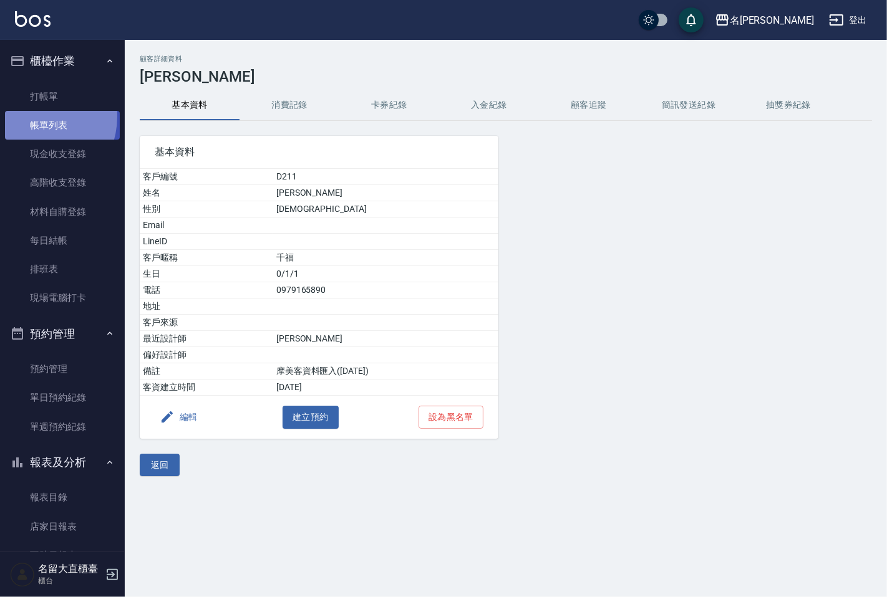
click at [31, 117] on link "帳單列表" at bounding box center [62, 125] width 115 height 29
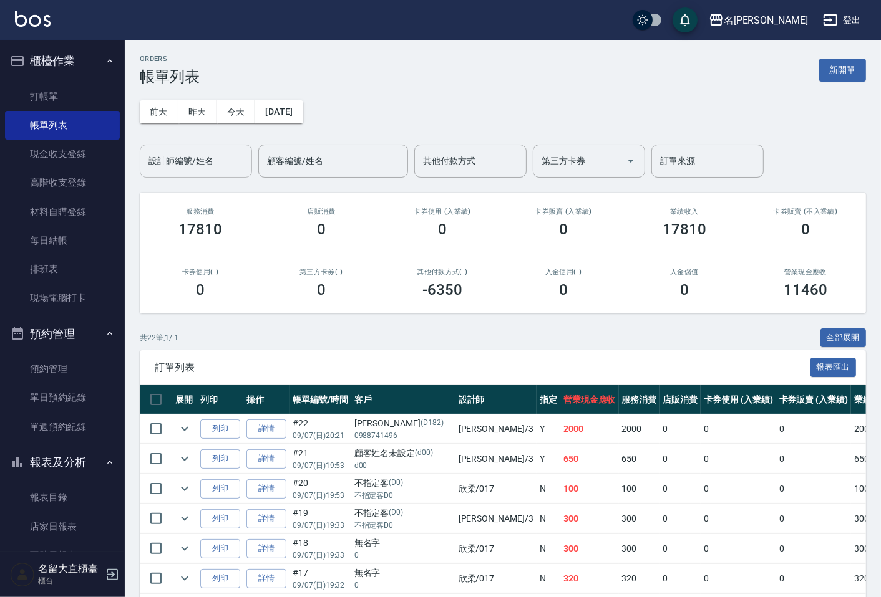
click at [193, 163] on input "設計師編號/姓名" at bounding box center [195, 161] width 101 height 22
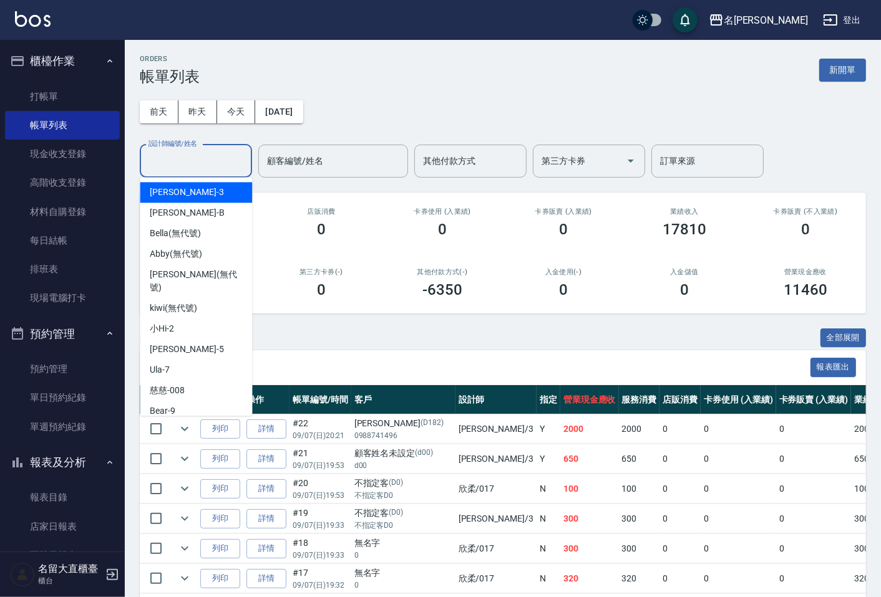
click at [177, 195] on span "郭忠翰 -3" at bounding box center [187, 192] width 74 height 13
type input "郭忠翰-3"
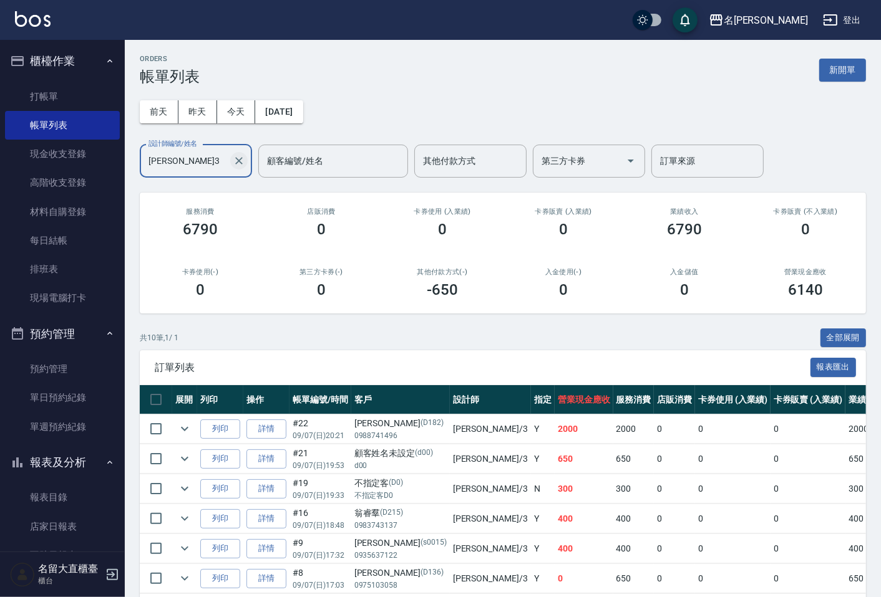
click at [241, 165] on icon "Clear" at bounding box center [239, 161] width 12 height 12
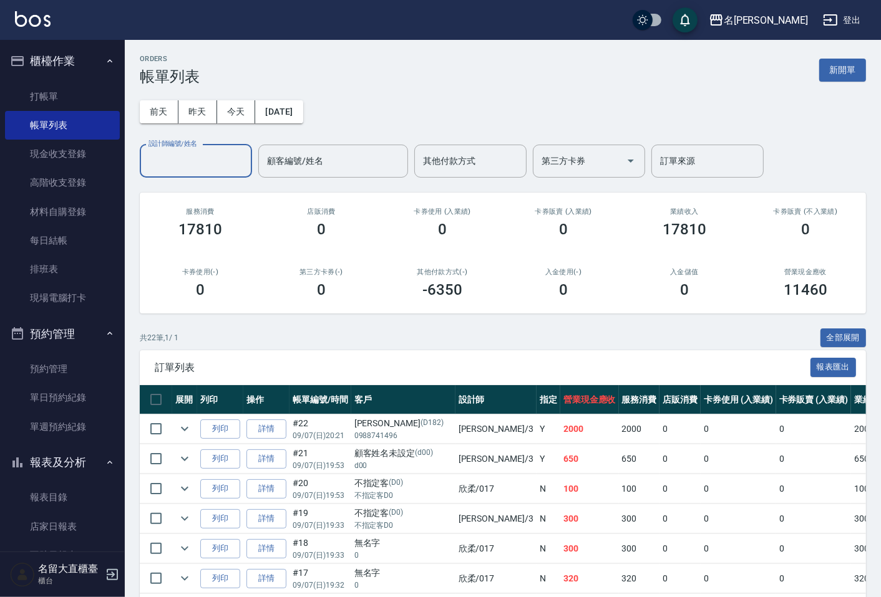
click at [211, 159] on input "設計師編號/姓名" at bounding box center [195, 161] width 101 height 22
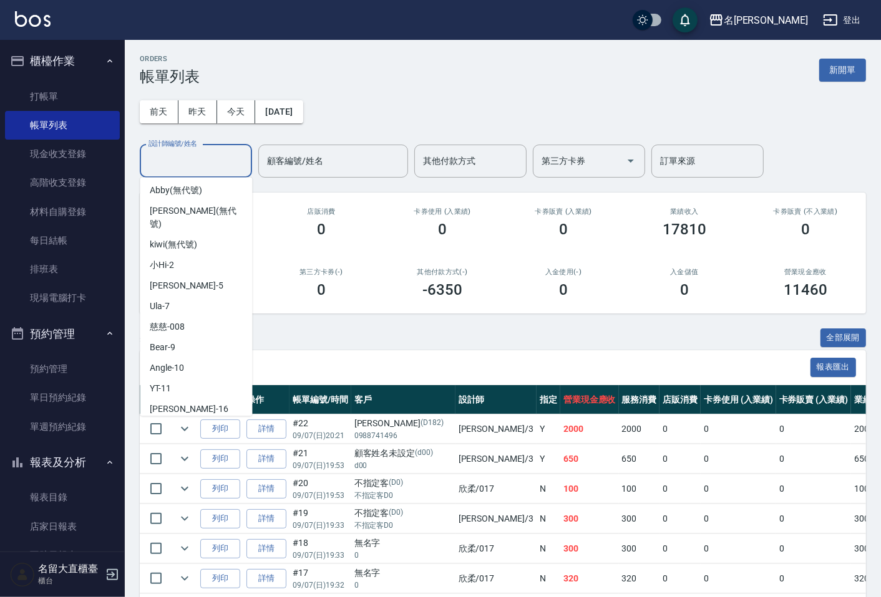
scroll to position [138, 0]
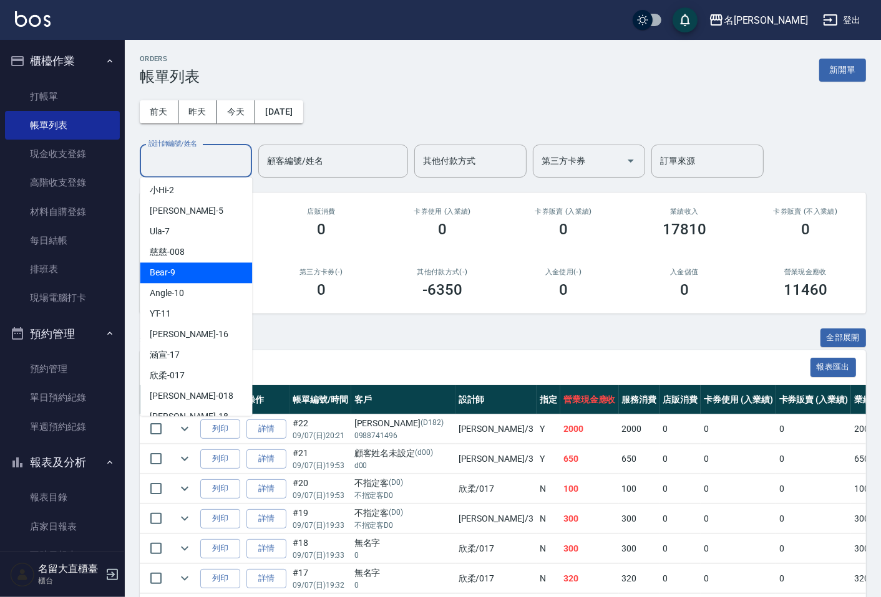
click at [194, 263] on div "Bear -9" at bounding box center [196, 273] width 112 height 21
type input "Bear-9"
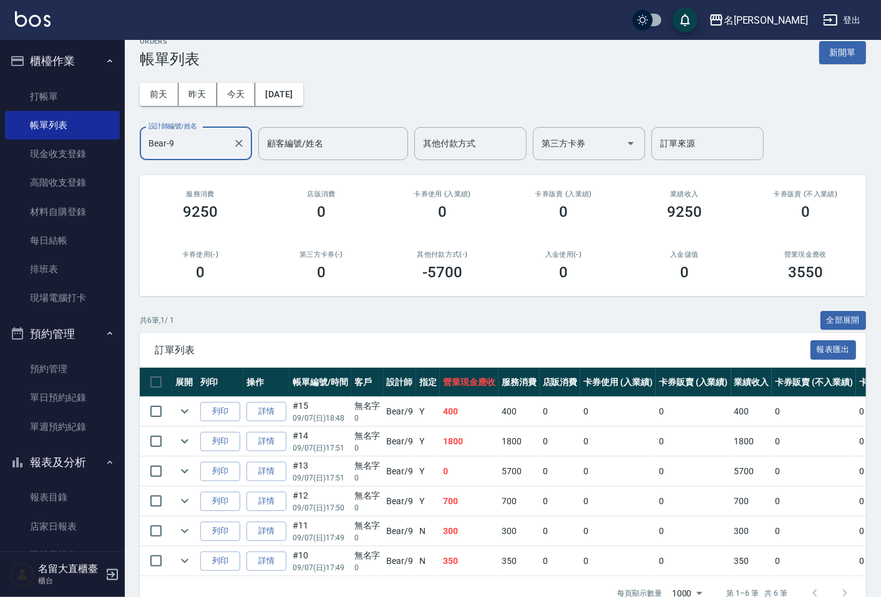
scroll to position [0, 0]
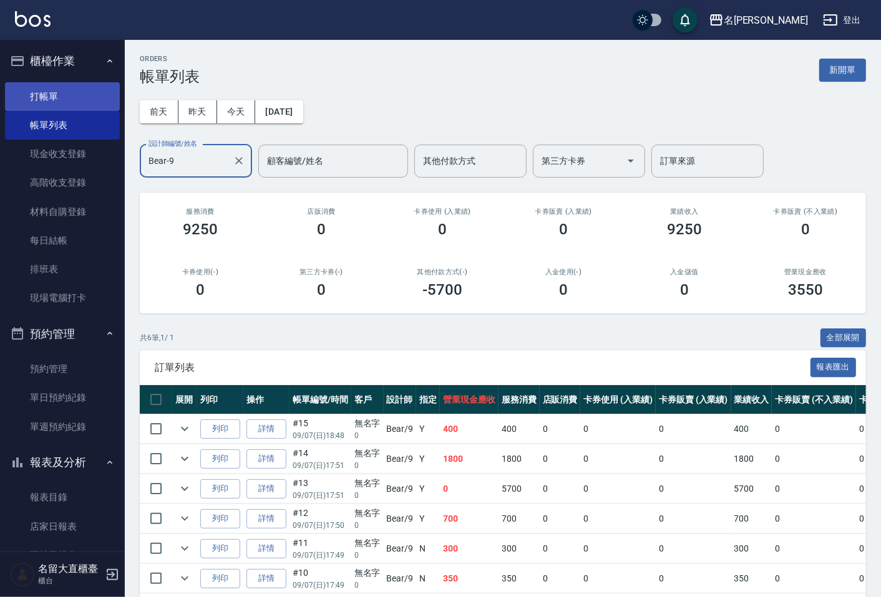
click at [46, 98] on link "打帳單" at bounding box center [62, 96] width 115 height 29
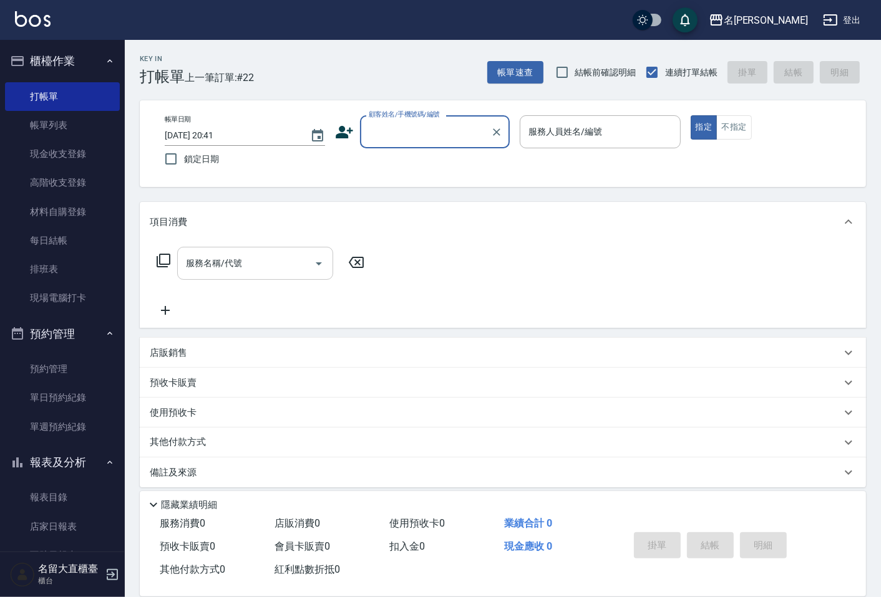
click at [263, 267] on input "服務名稱/代號" at bounding box center [246, 264] width 126 height 22
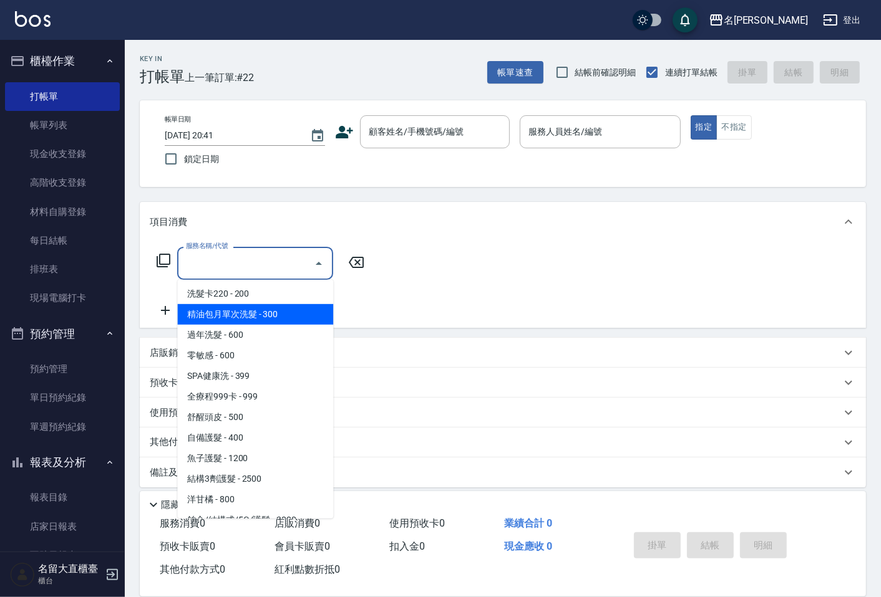
scroll to position [415, 0]
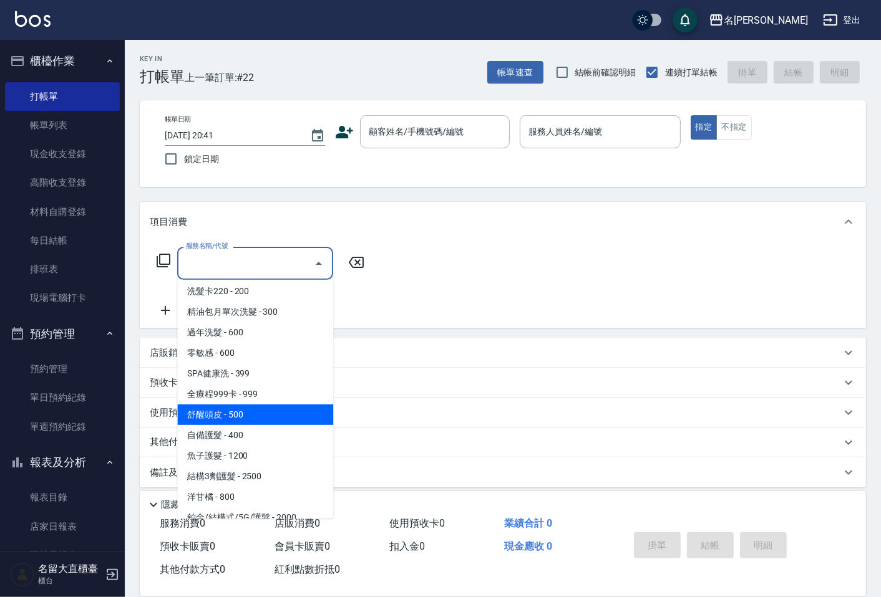
click at [239, 415] on span "舒醒頭皮 - 500" at bounding box center [255, 415] width 156 height 21
type input "舒醒頭皮(517)"
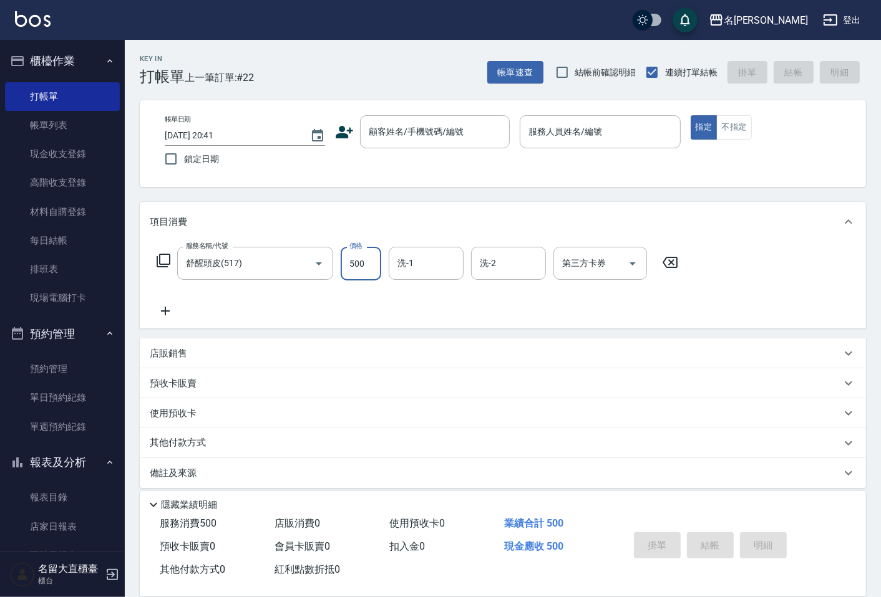
click at [374, 272] on input "500" at bounding box center [361, 264] width 41 height 34
type input "600"
click at [161, 310] on icon at bounding box center [165, 311] width 31 height 15
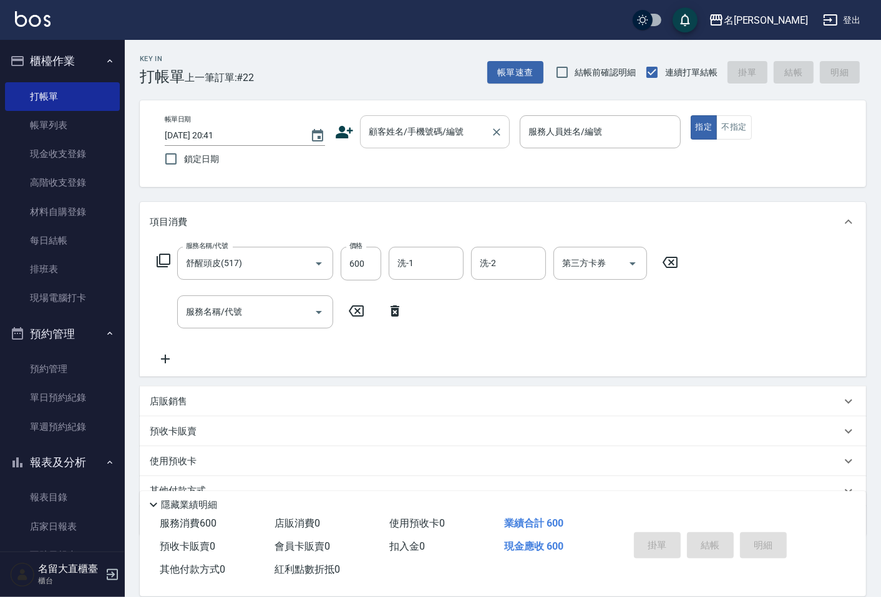
click at [482, 132] on input "顧客姓名/手機號碼/編號" at bounding box center [425, 132] width 120 height 22
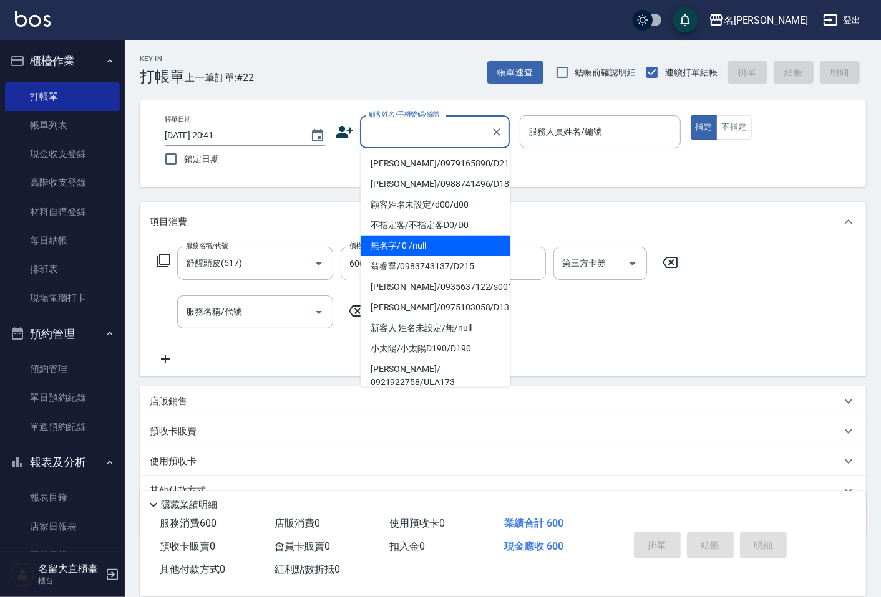
click at [451, 239] on li "無名字/ 0 /null" at bounding box center [435, 246] width 150 height 21
type input "無名字/ 0 /null"
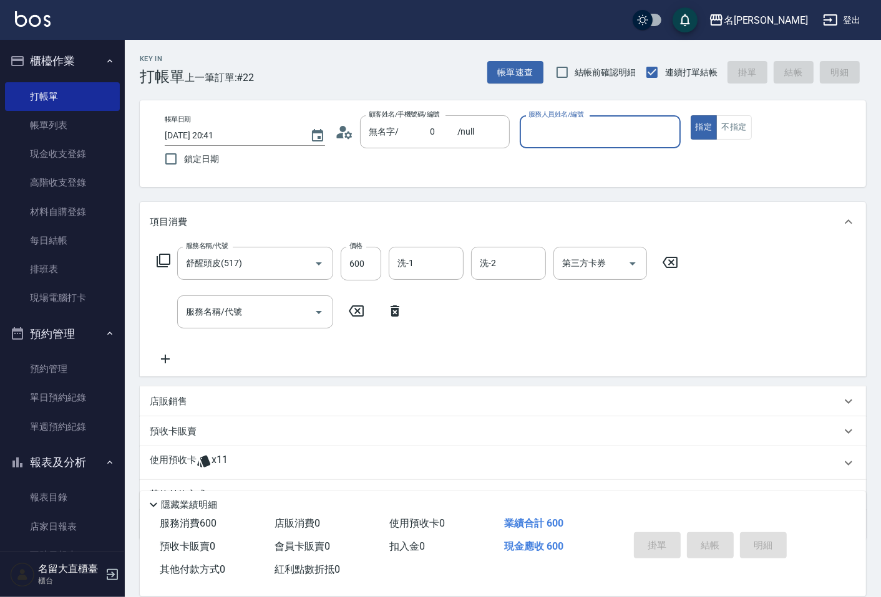
click at [606, 131] on input "服務人員姓名/編號" at bounding box center [599, 132] width 149 height 22
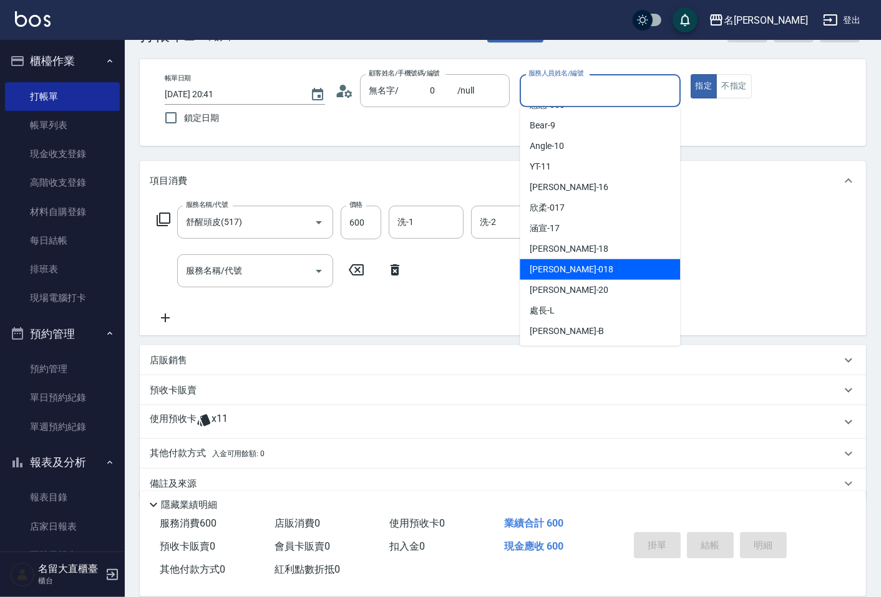
scroll to position [60, 0]
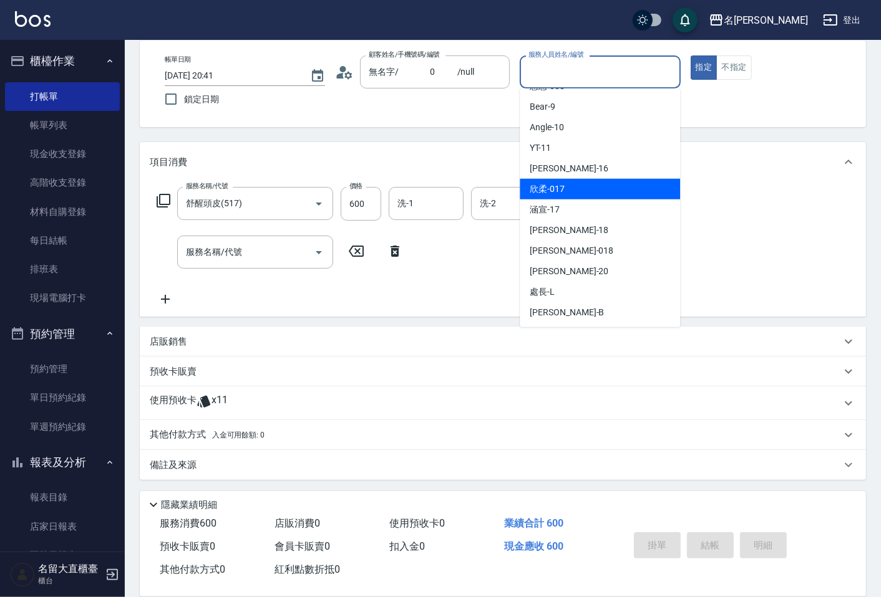
click at [562, 191] on span "欣柔 -017" at bounding box center [547, 189] width 35 height 13
type input "欣柔-017"
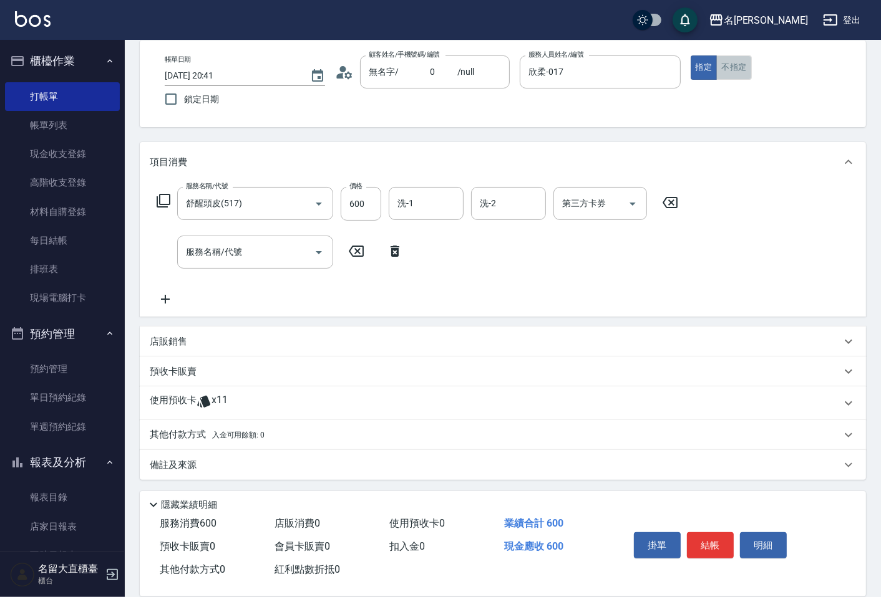
click at [733, 58] on button "不指定" at bounding box center [733, 68] width 35 height 24
click at [695, 536] on button "結帳" at bounding box center [710, 546] width 47 height 26
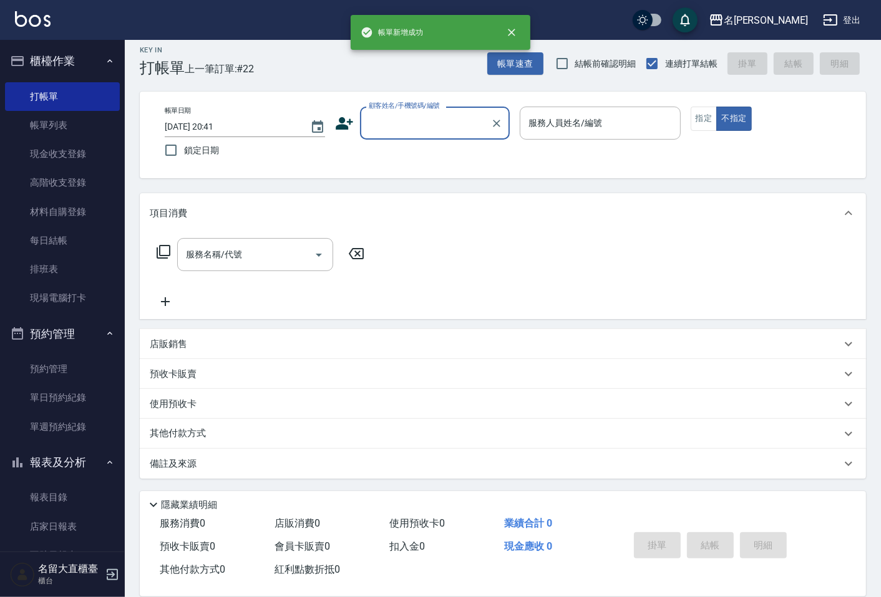
scroll to position [8, 0]
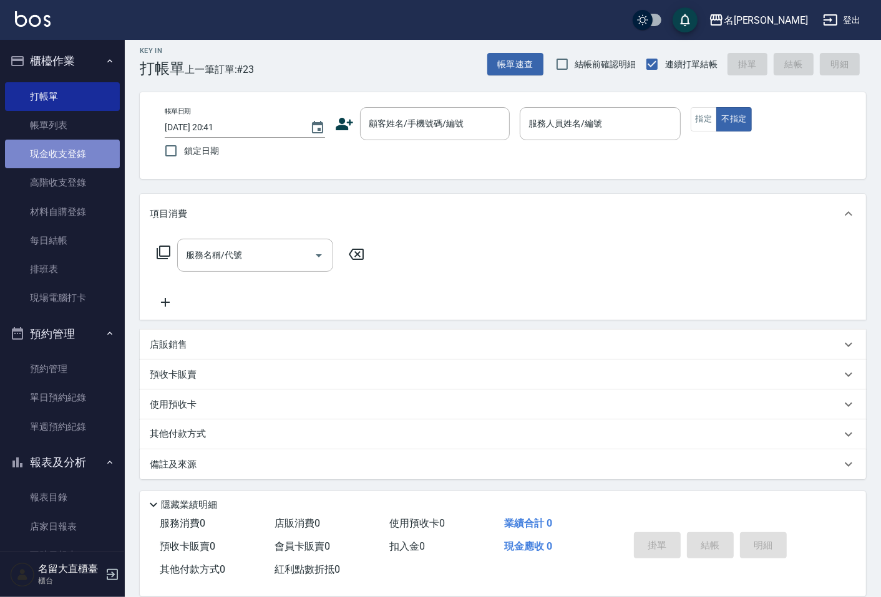
click at [75, 148] on link "現金收支登錄" at bounding box center [62, 154] width 115 height 29
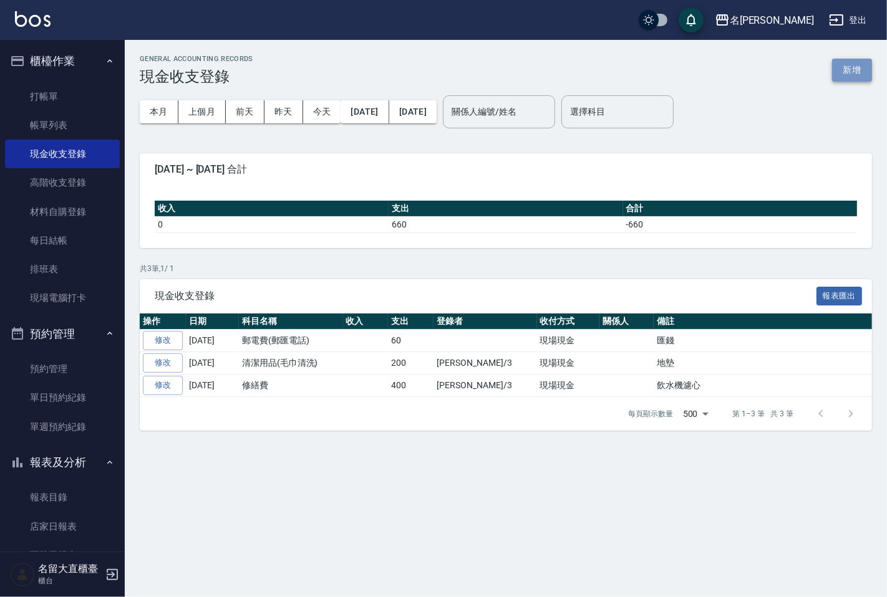
click at [855, 72] on button "新增" at bounding box center [852, 70] width 40 height 23
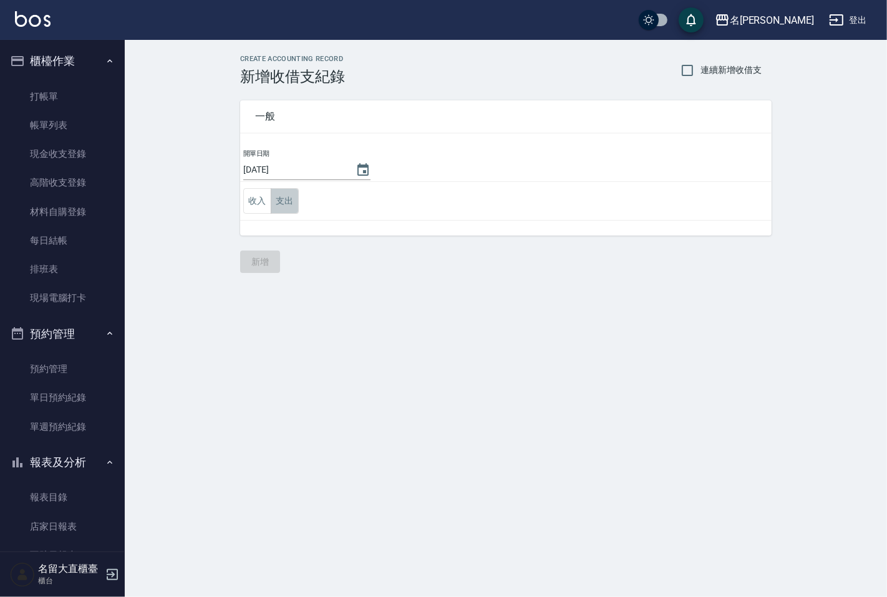
click at [293, 208] on button "支出" at bounding box center [285, 201] width 28 height 26
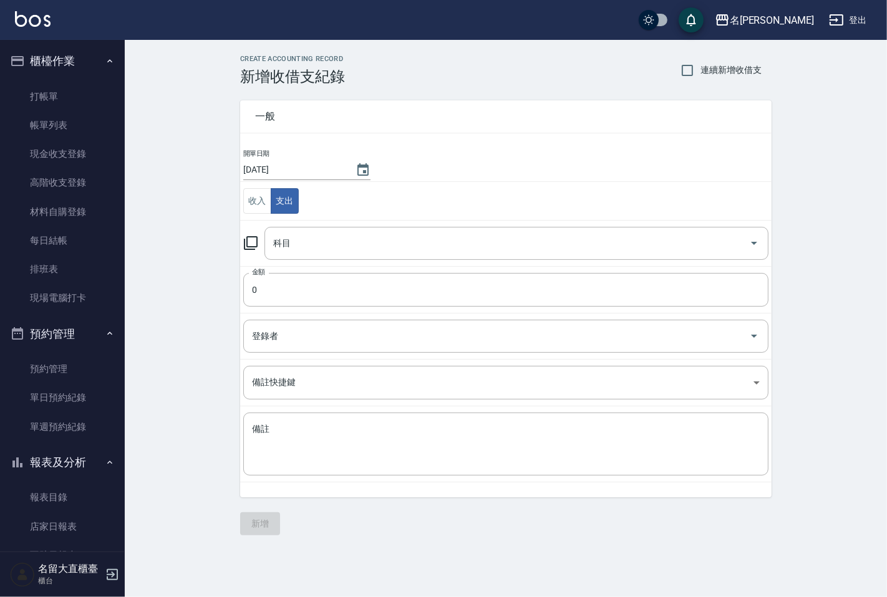
click at [252, 241] on icon at bounding box center [250, 243] width 15 height 15
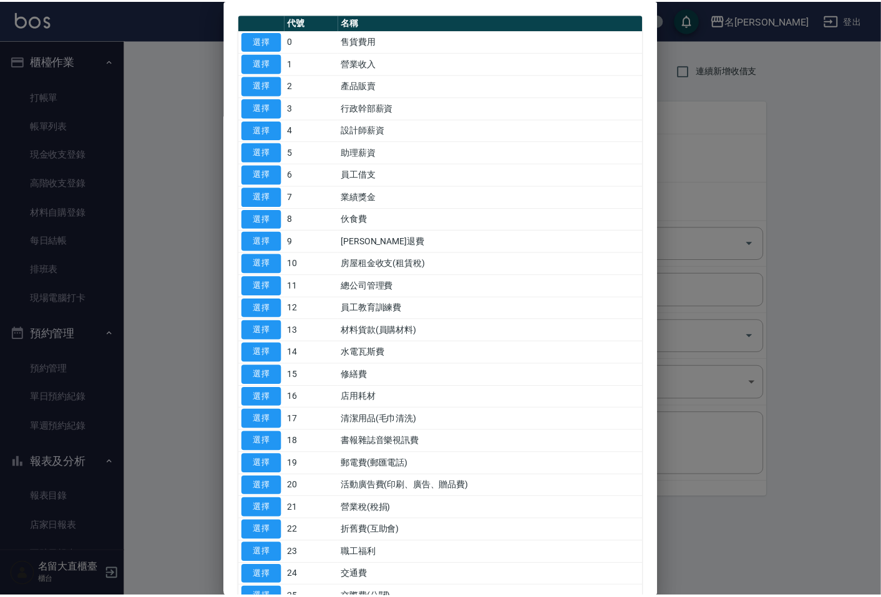
scroll to position [69, 0]
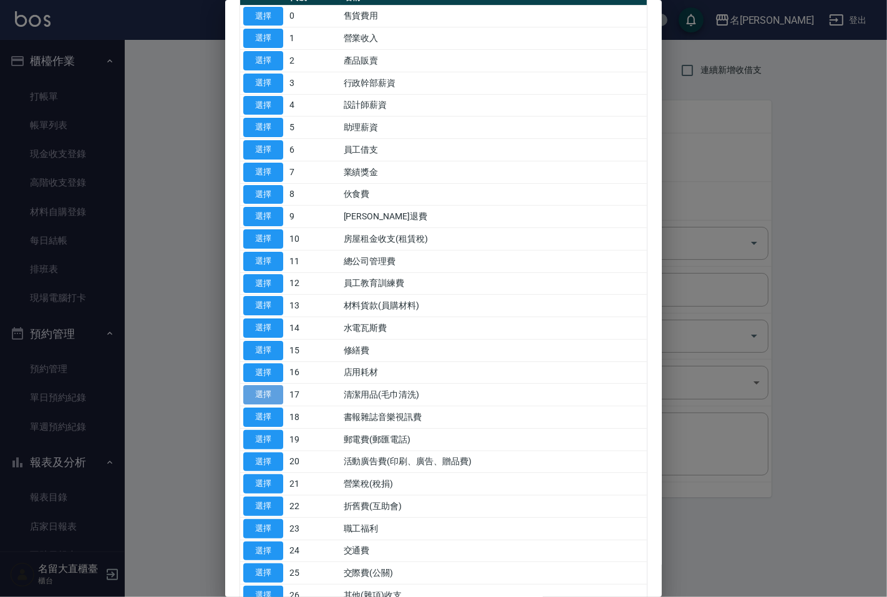
click at [278, 394] on button "選擇" at bounding box center [263, 394] width 40 height 19
type input "17 清潔用品(毛巾清洗)"
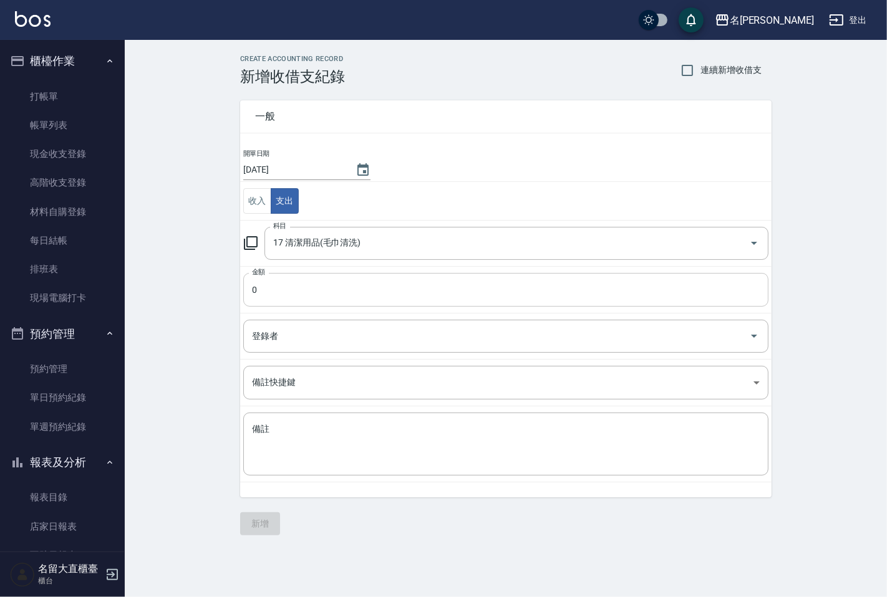
click at [339, 288] on input "0" at bounding box center [505, 290] width 525 height 34
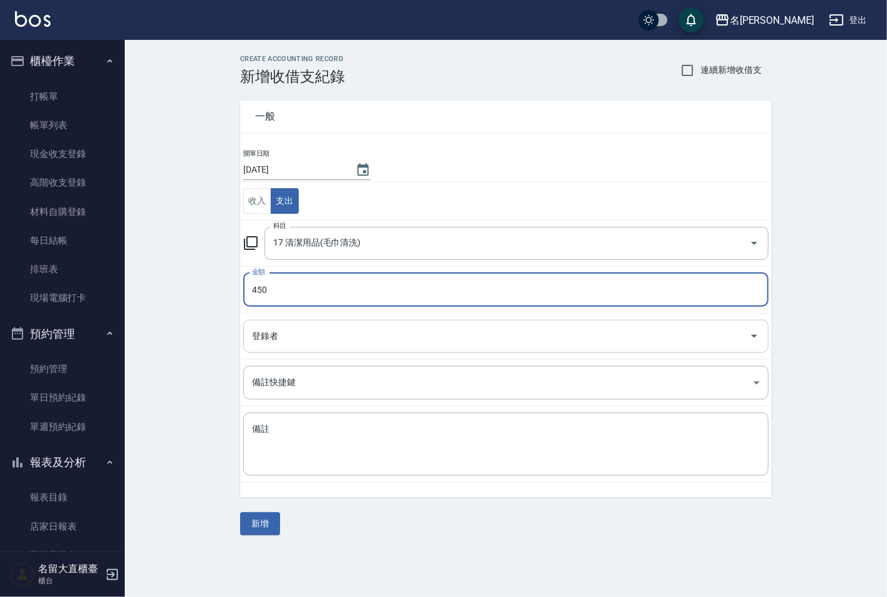
type input "450"
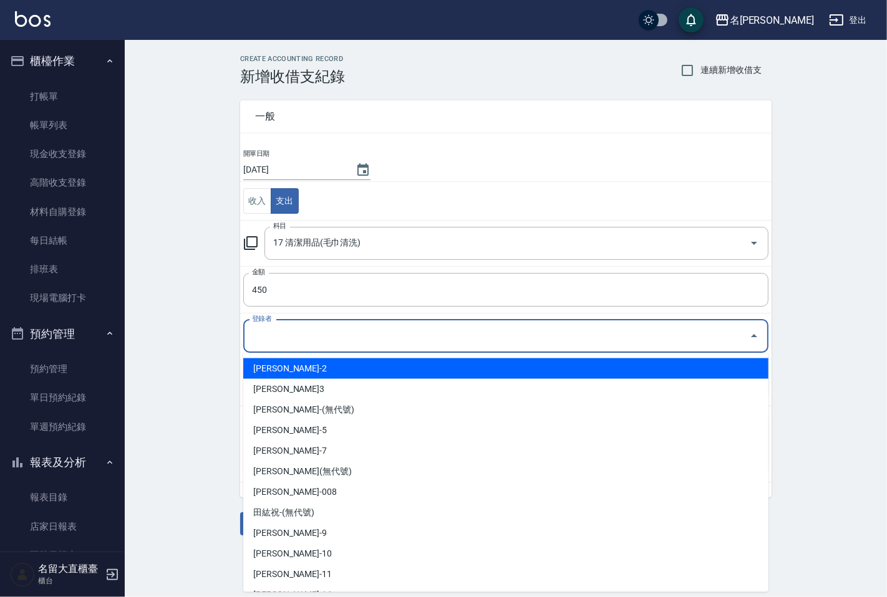
click at [291, 327] on input "登錄者" at bounding box center [496, 337] width 495 height 22
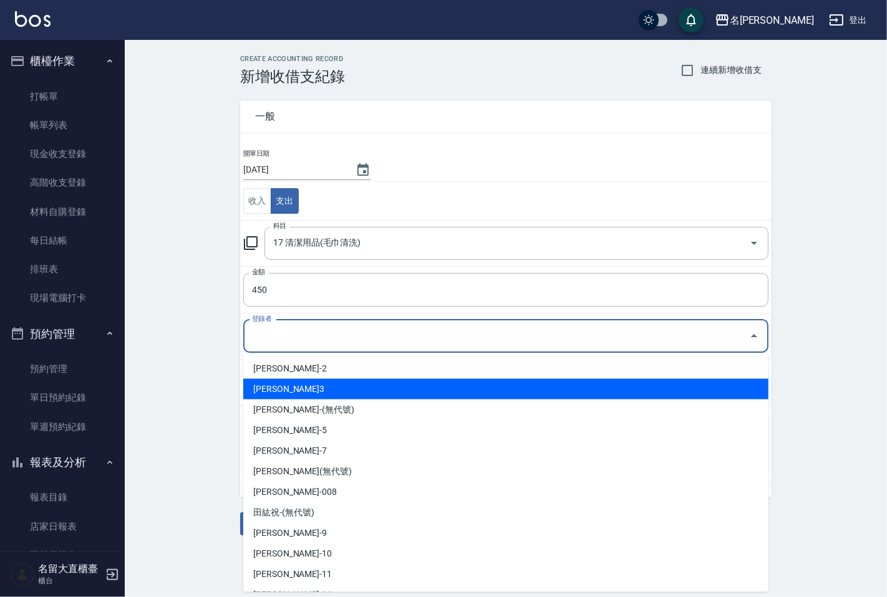
click at [284, 387] on li "郭忠翰-3" at bounding box center [505, 389] width 525 height 21
type input "郭忠翰-3"
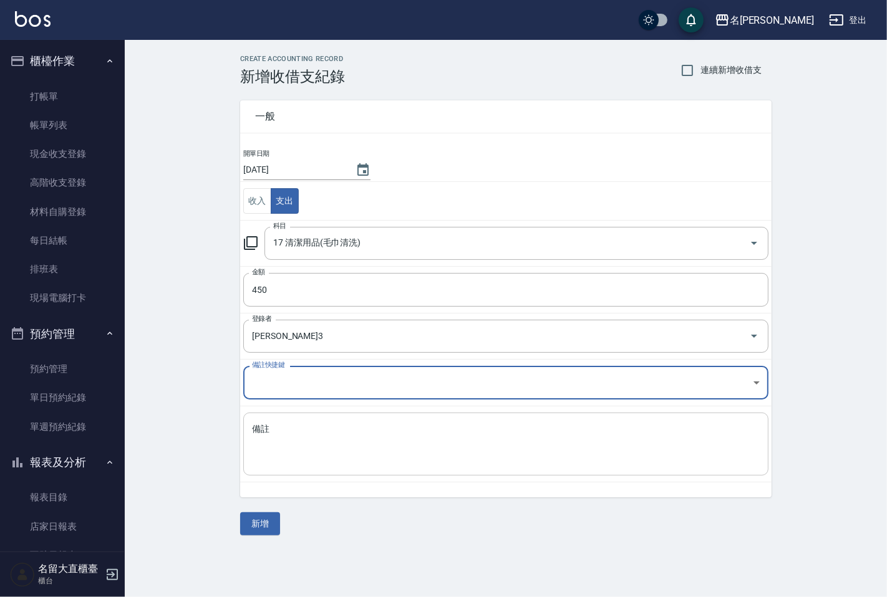
click at [275, 427] on textarea "備註" at bounding box center [506, 444] width 508 height 42
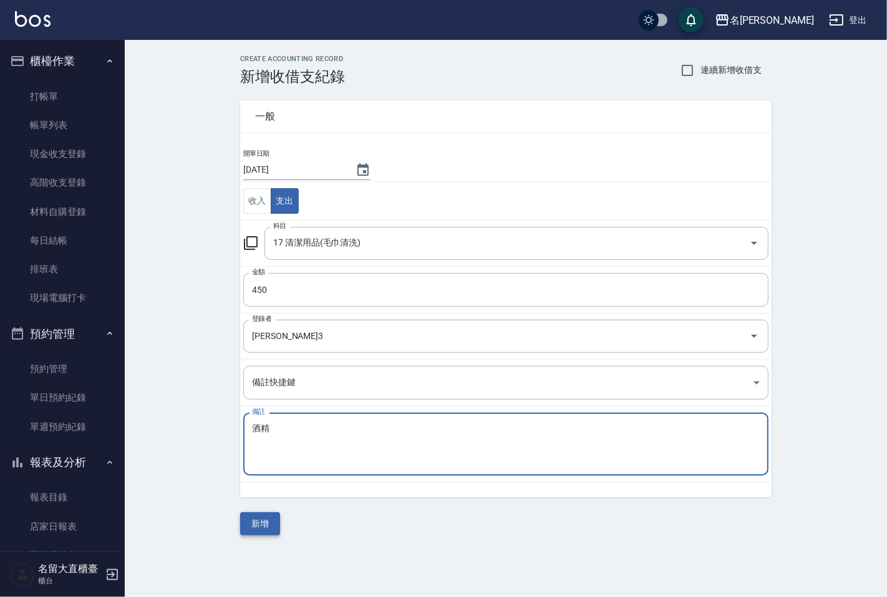
type textarea "酒精"
click at [264, 515] on button "新增" at bounding box center [260, 524] width 40 height 23
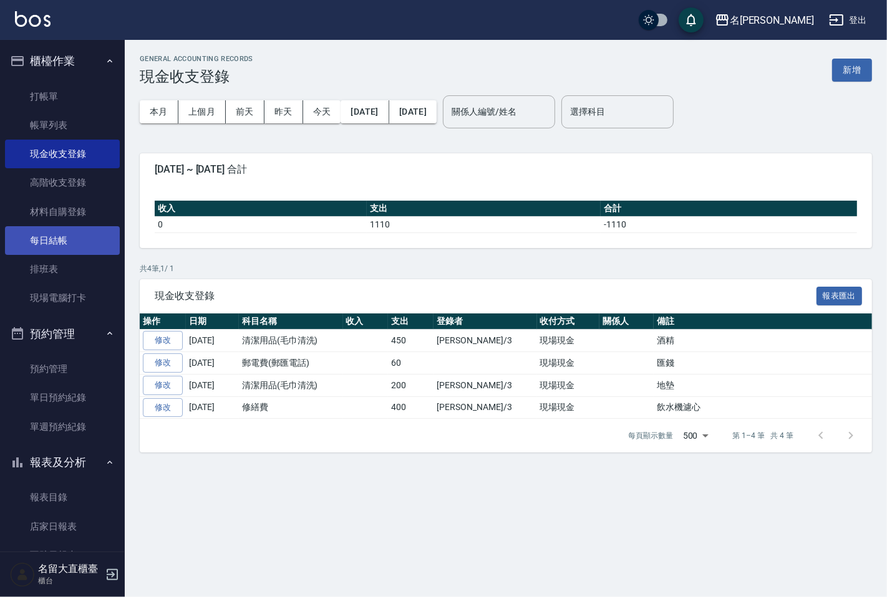
click at [62, 242] on link "每日結帳" at bounding box center [62, 240] width 115 height 29
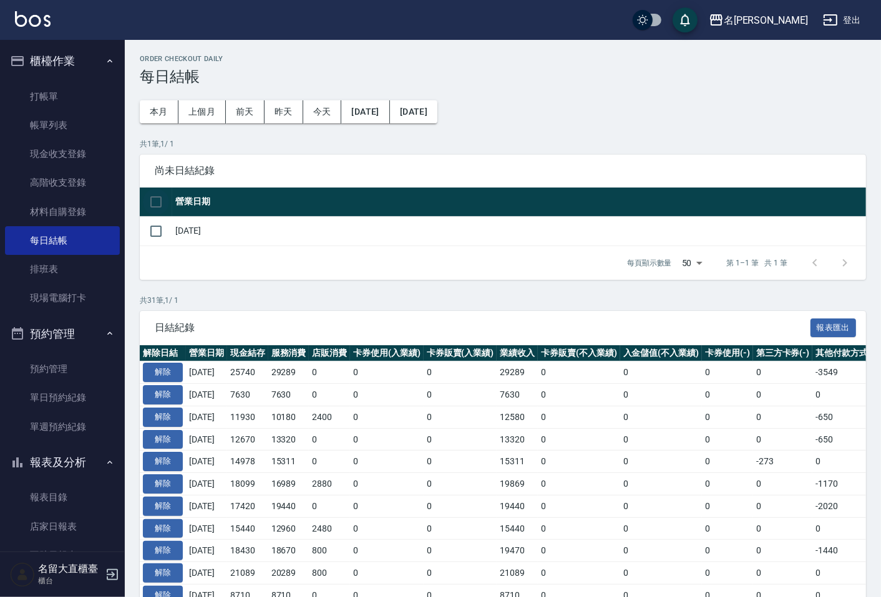
click at [151, 208] on input "checkbox" at bounding box center [156, 202] width 26 height 26
checkbox input "true"
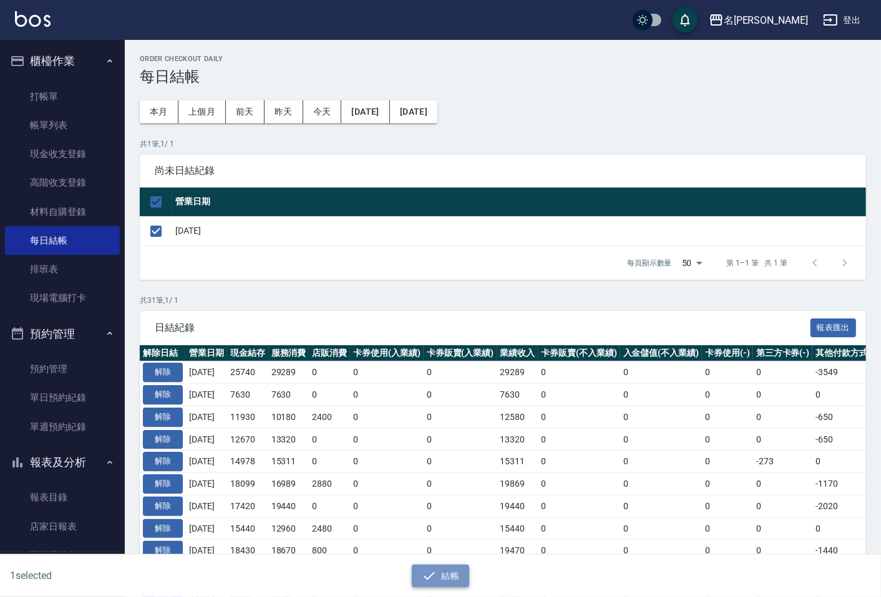
click at [432, 566] on button "結帳" at bounding box center [441, 576] width 58 height 23
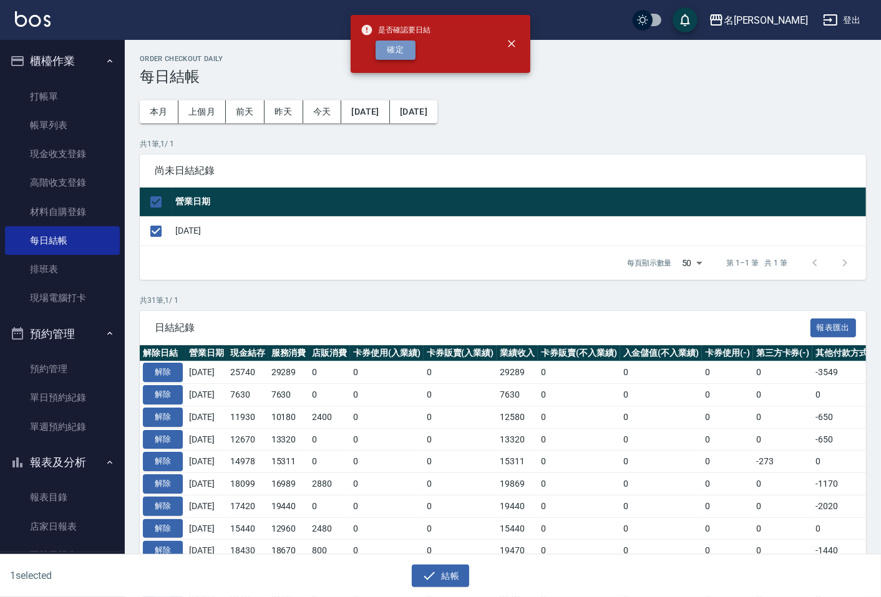
click at [391, 57] on button "確定" at bounding box center [395, 50] width 40 height 19
checkbox input "false"
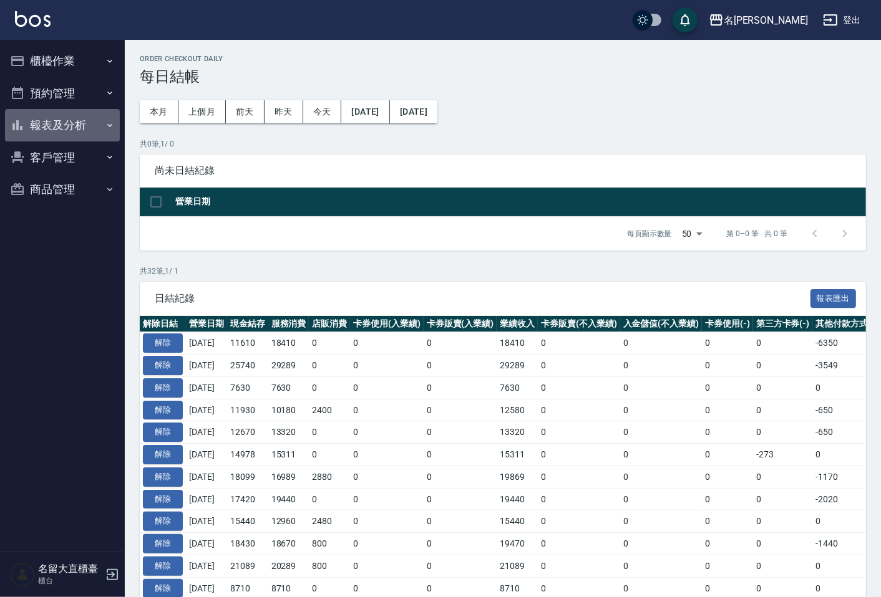
click at [70, 125] on button "報表及分析" at bounding box center [62, 125] width 115 height 32
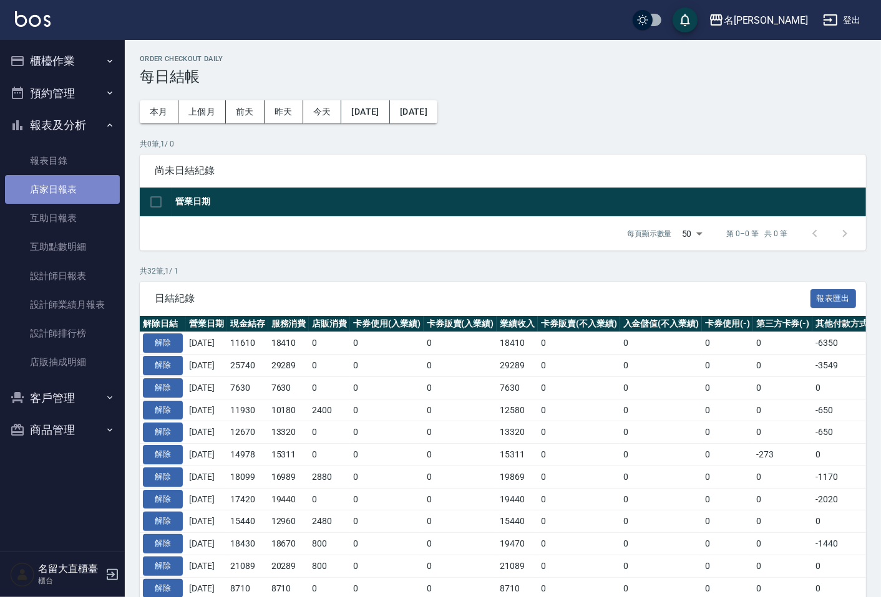
click at [55, 179] on link "店家日報表" at bounding box center [62, 189] width 115 height 29
